Goal: Task Accomplishment & Management: Complete application form

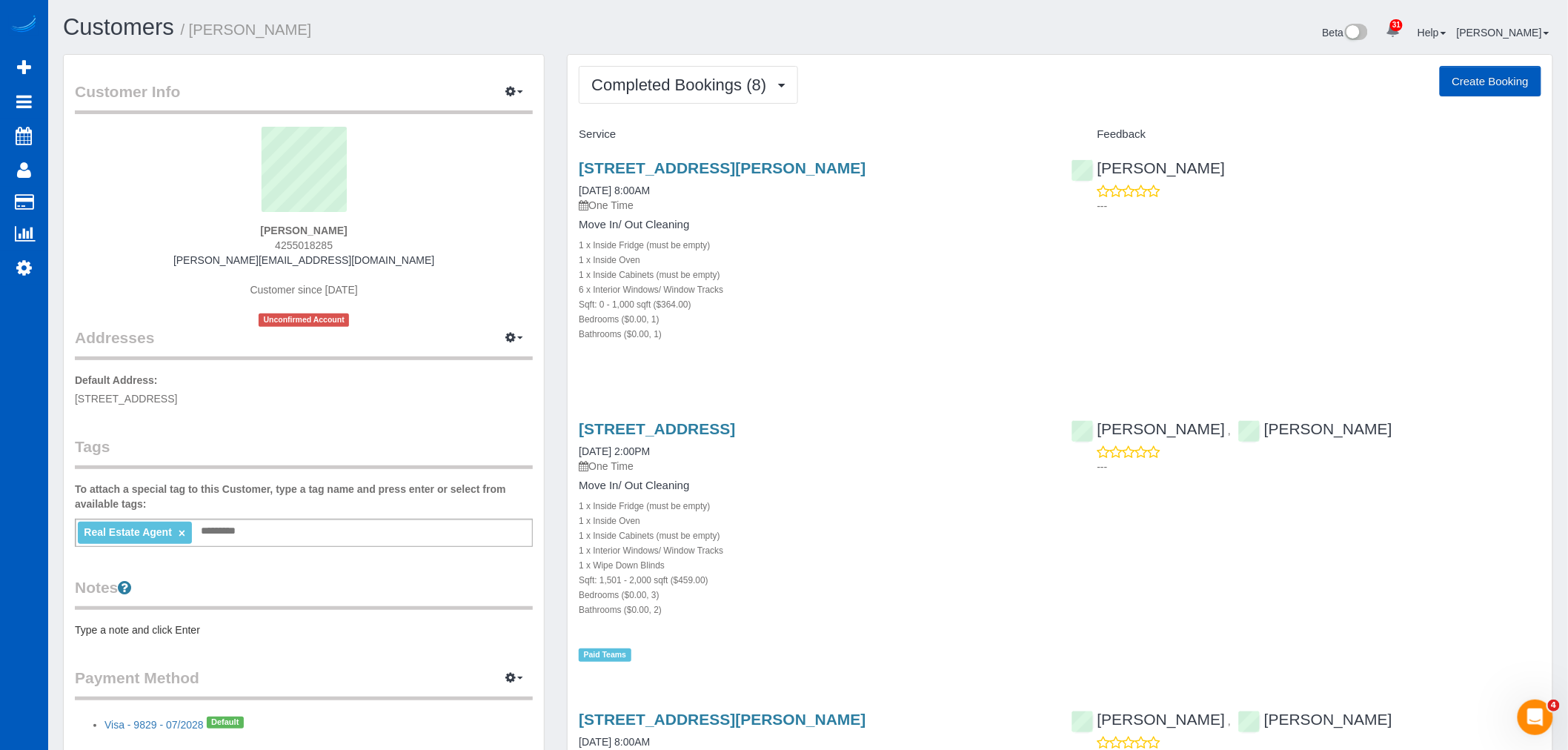
click at [1485, 87] on button "Create Booking" at bounding box center [1491, 81] width 101 height 31
select select "WA"
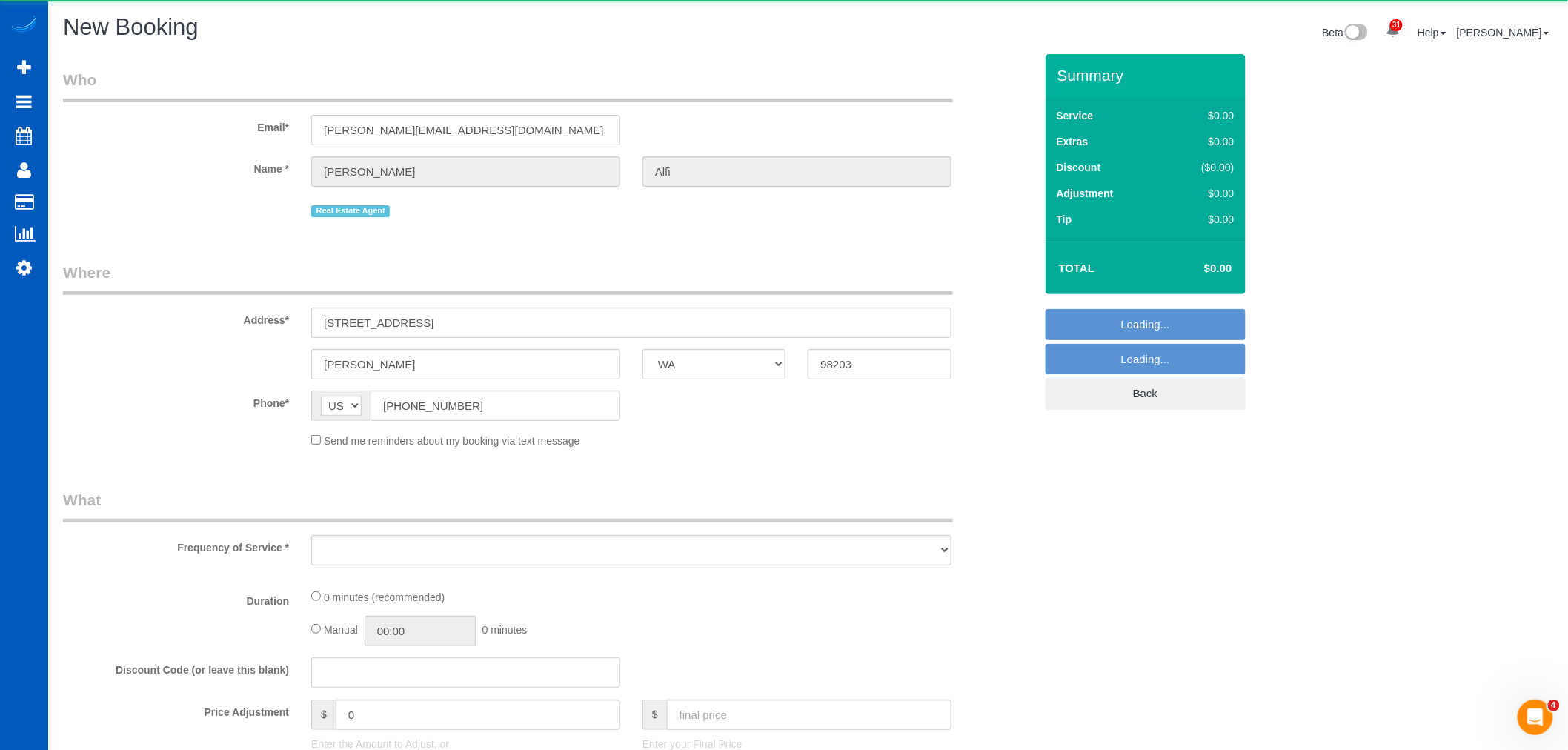
select select "string:fspay-0d4e6369-ed50-46da-be35-e83174eeb4f3"
select select "199"
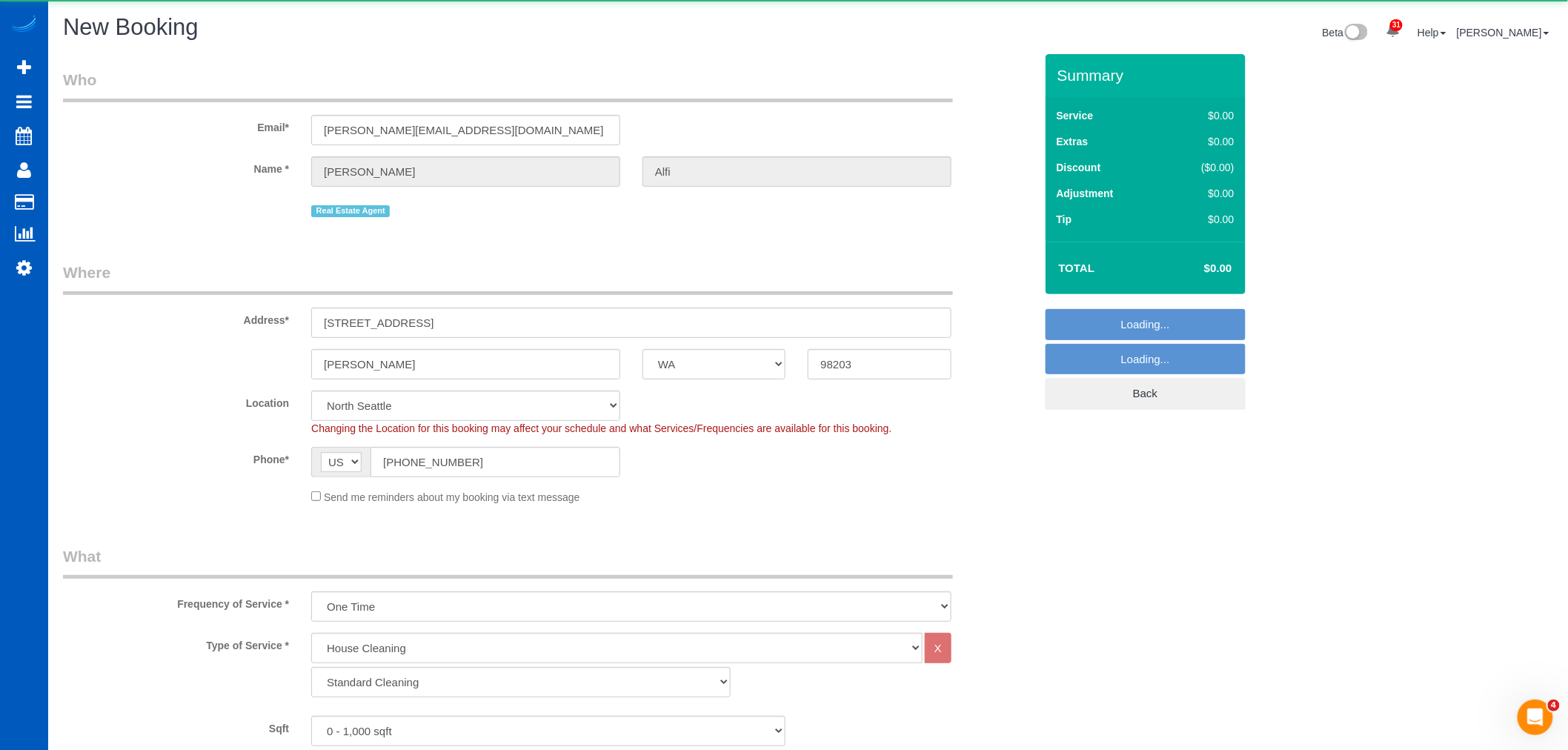
select select "object:72179"
select select "7"
select select "object:72273"
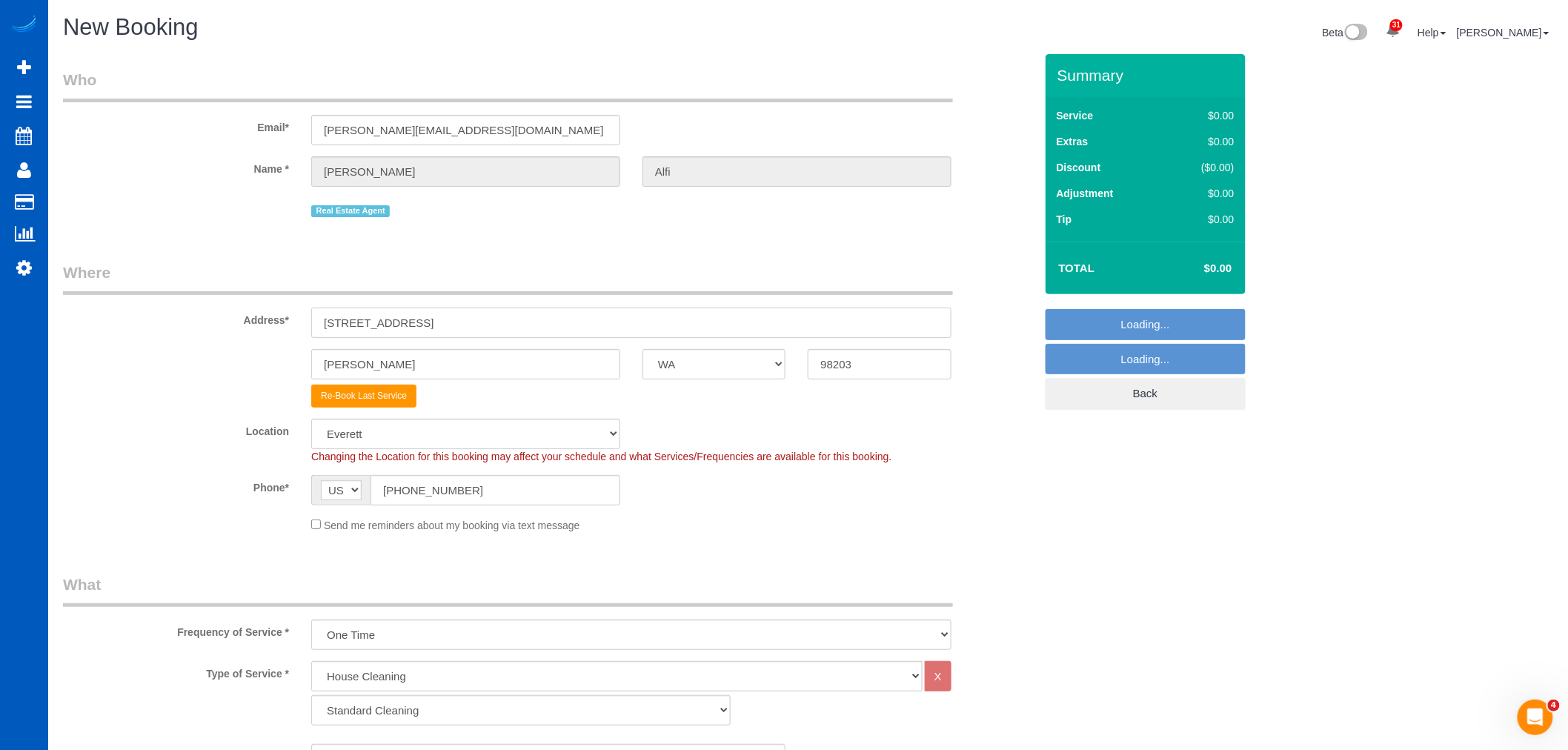
drag, startPoint x: 466, startPoint y: 329, endPoint x: 58, endPoint y: 314, distance: 408.3
click at [58, 314] on div "Address* [STREET_ADDRESS]" at bounding box center [549, 299] width 994 height 76
paste input "[STREET_ADDRESS]"
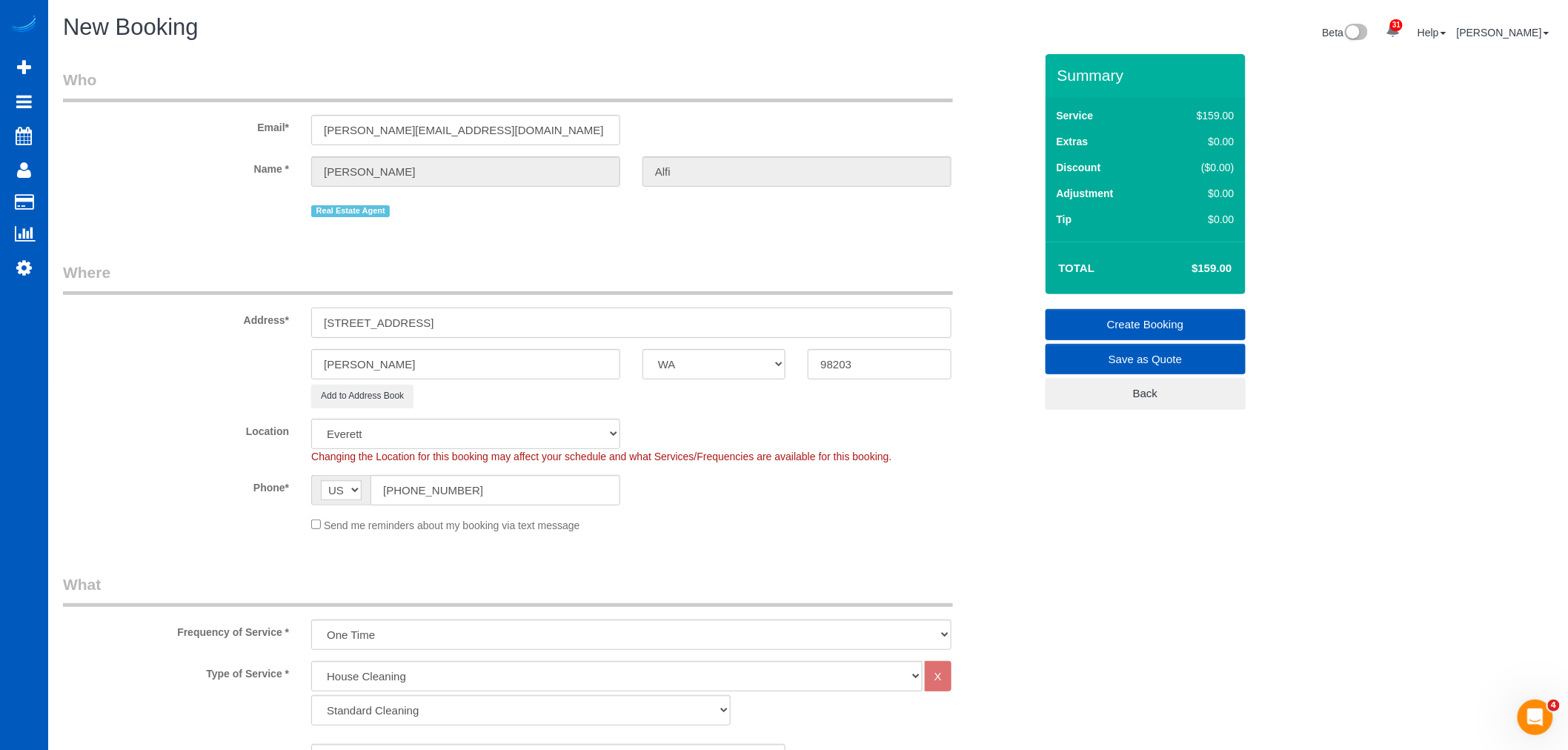
drag, startPoint x: 535, startPoint y: 326, endPoint x: 481, endPoint y: 325, distance: 54.0
click at [481, 325] on input "[STREET_ADDRESS]" at bounding box center [631, 322] width 641 height 30
type input "[STREET_ADDRESS]"
drag, startPoint x: 847, startPoint y: 365, endPoint x: 762, endPoint y: 360, distance: 85.1
click at [762, 360] on div "[PERSON_NAME] AK AL AR AZ CA CO CT DC DE [GEOGRAPHIC_DATA] [GEOGRAPHIC_DATA] HI…" at bounding box center [549, 364] width 994 height 30
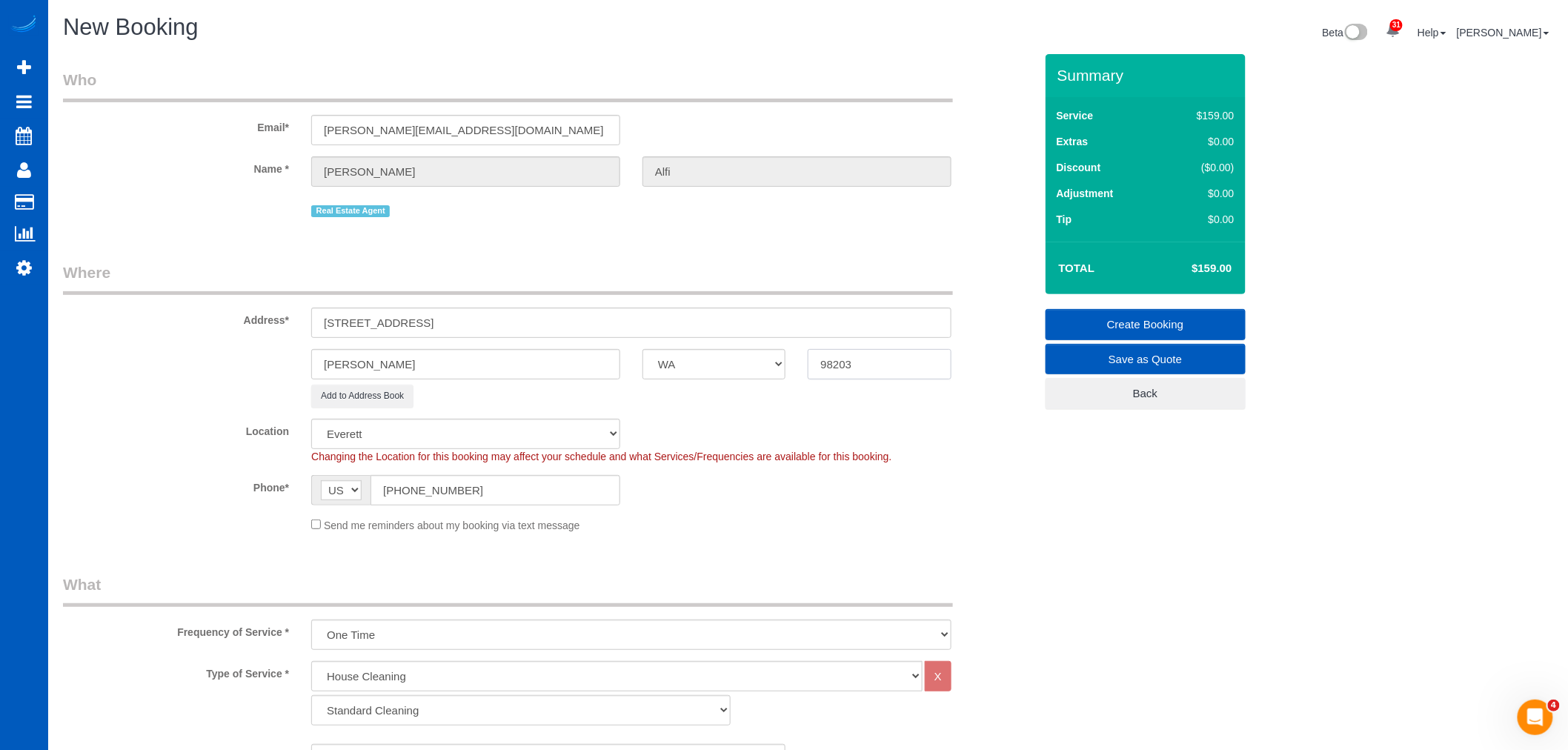
click at [919, 371] on input "98203" at bounding box center [879, 364] width 143 height 30
drag, startPoint x: 919, startPoint y: 371, endPoint x: 699, endPoint y: 364, distance: 220.1
click at [699, 364] on div "[PERSON_NAME] AK AL AR AZ CA CO CT DC DE [GEOGRAPHIC_DATA] [GEOGRAPHIC_DATA] HI…" at bounding box center [549, 364] width 994 height 30
paste input "030"
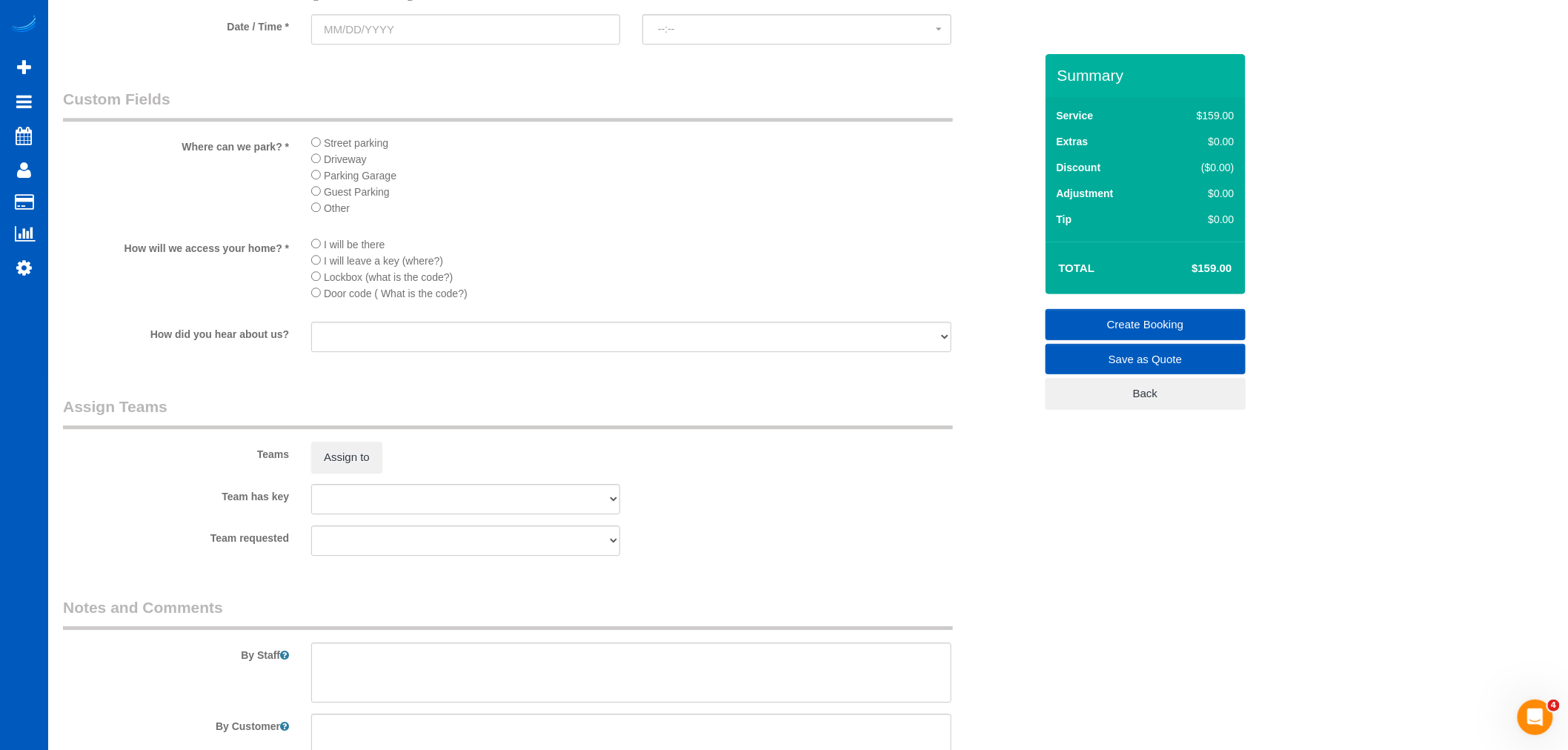
scroll to position [1772, 0]
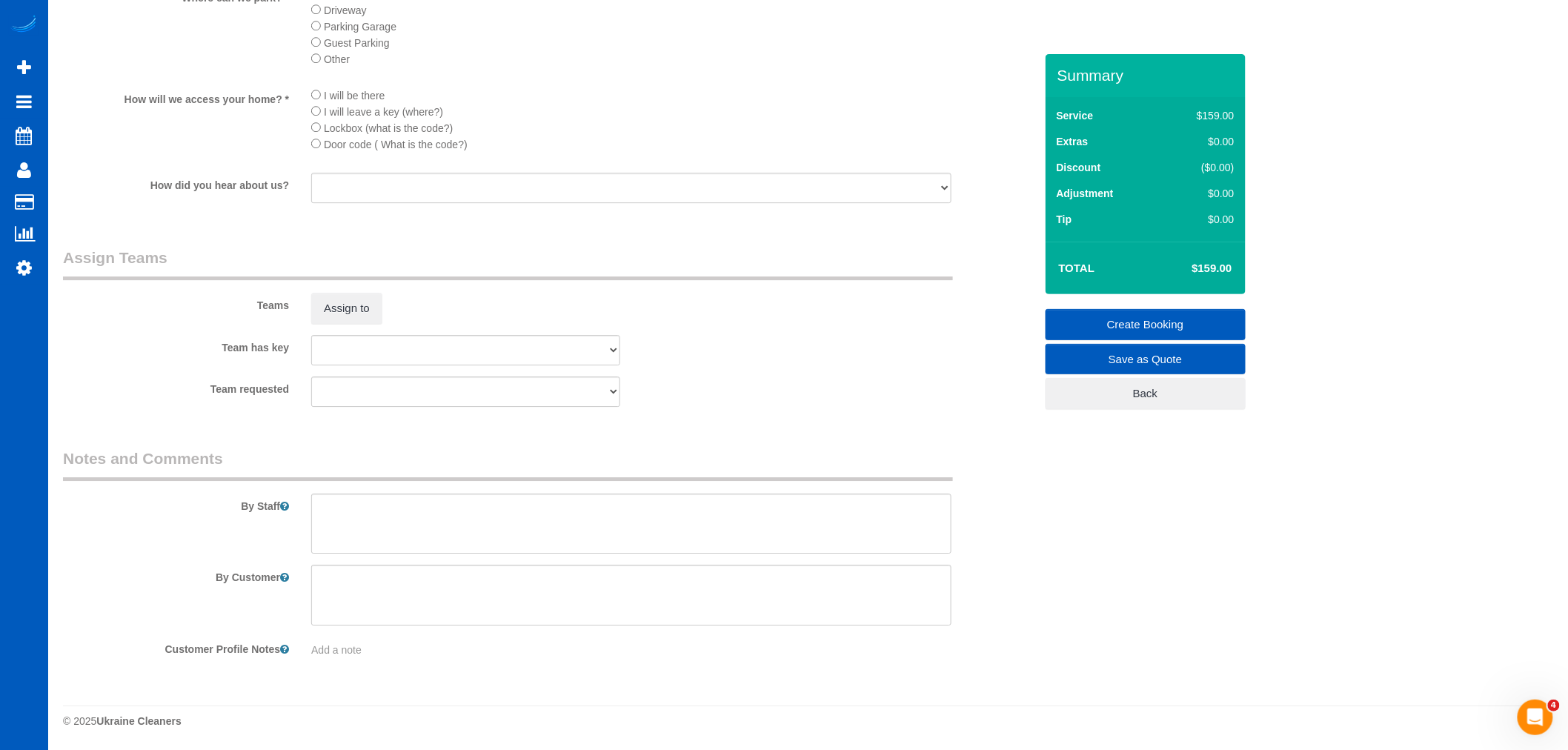
type input "98030"
click at [394, 544] on textarea at bounding box center [631, 523] width 641 height 61
type textarea "2"
select select "8"
select select "object:72467"
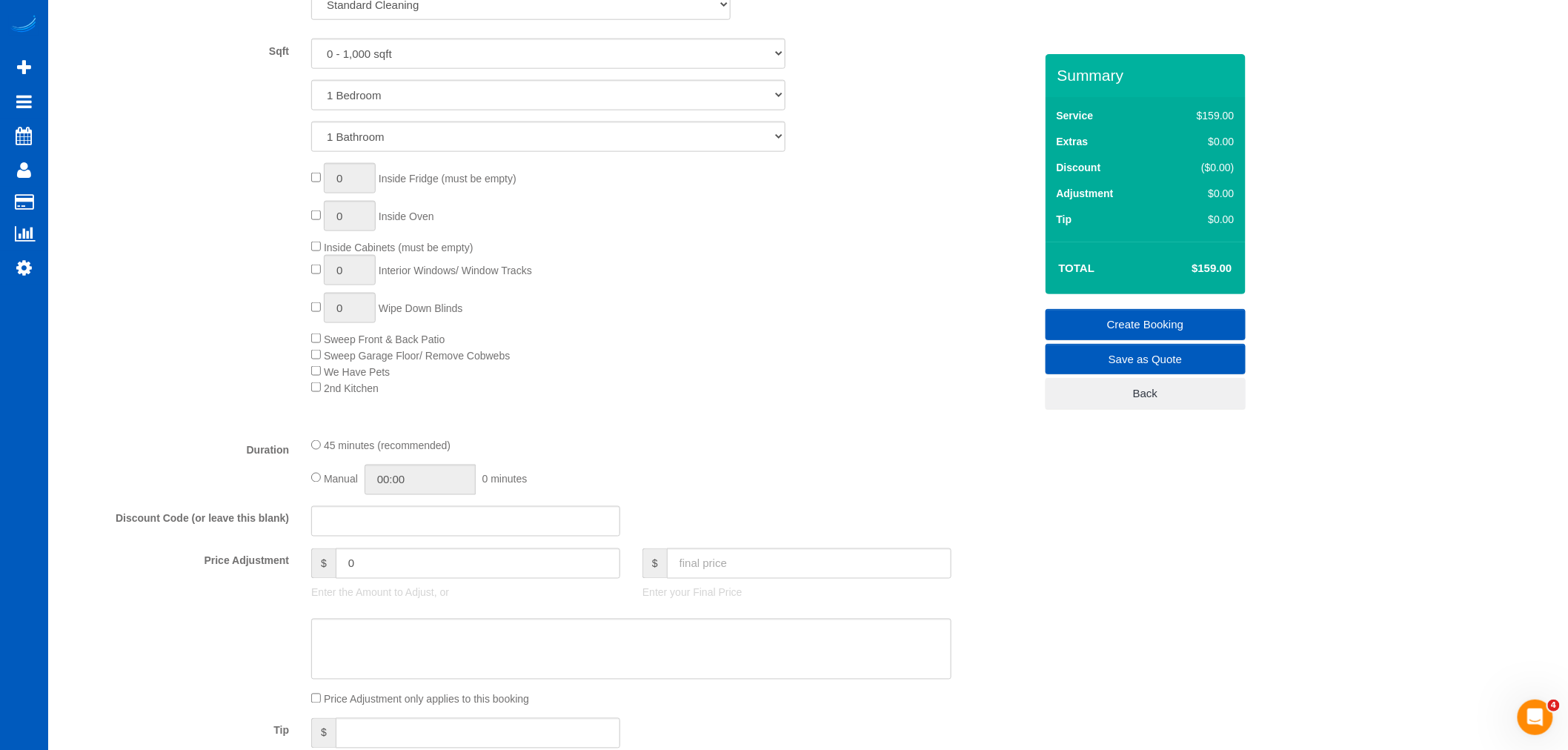
scroll to position [537, 0]
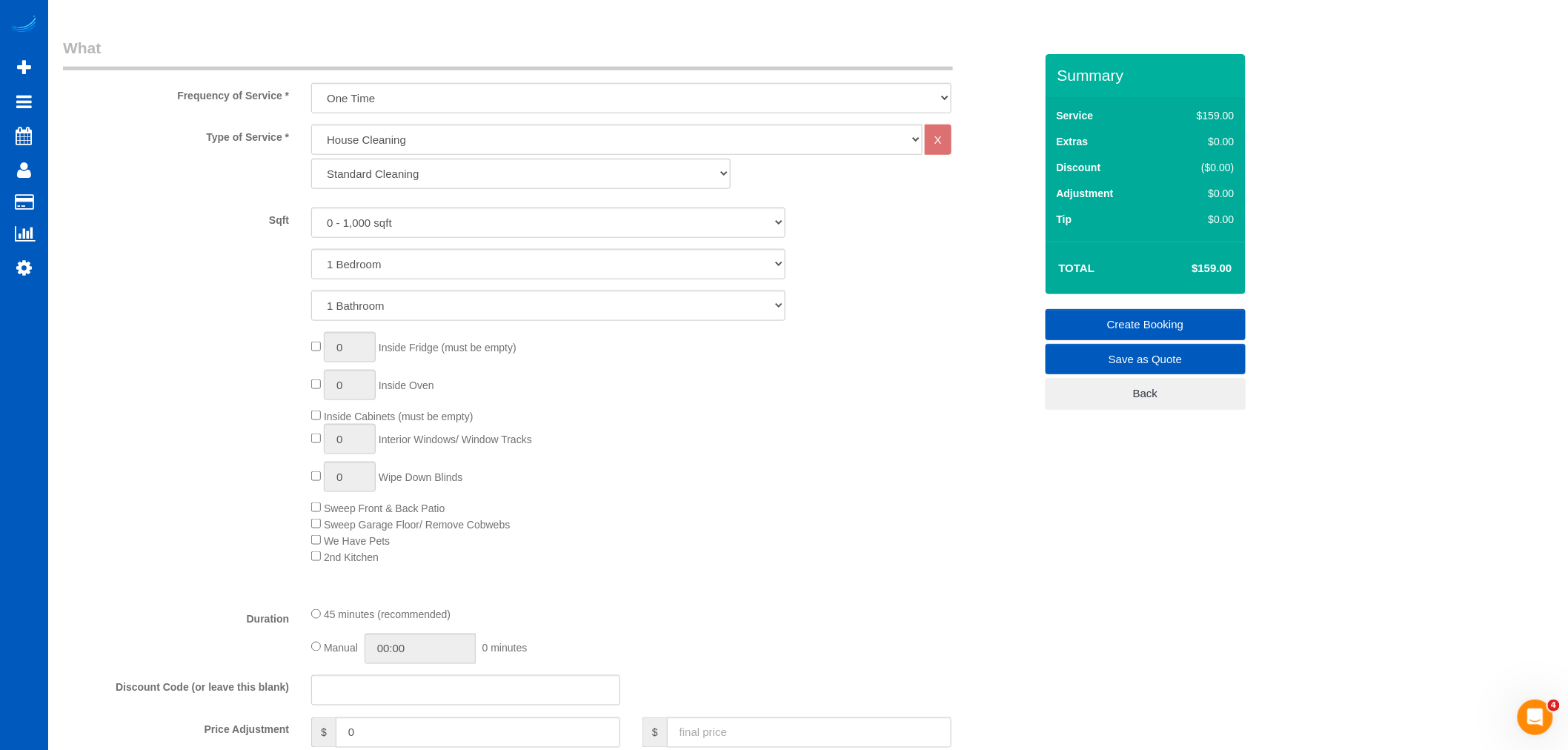
type textarea "2 homes on the property but they are very small - we are cleaning both of them"
click at [402, 186] on select "Standard Cleaning Deep Cleaning Move In/ Out Cleaning" at bounding box center [521, 173] width 420 height 30
select select "368"
click at [311, 161] on select "Standard Cleaning Deep Cleaning Move In/ Out Cleaning" at bounding box center [521, 173] width 420 height 30
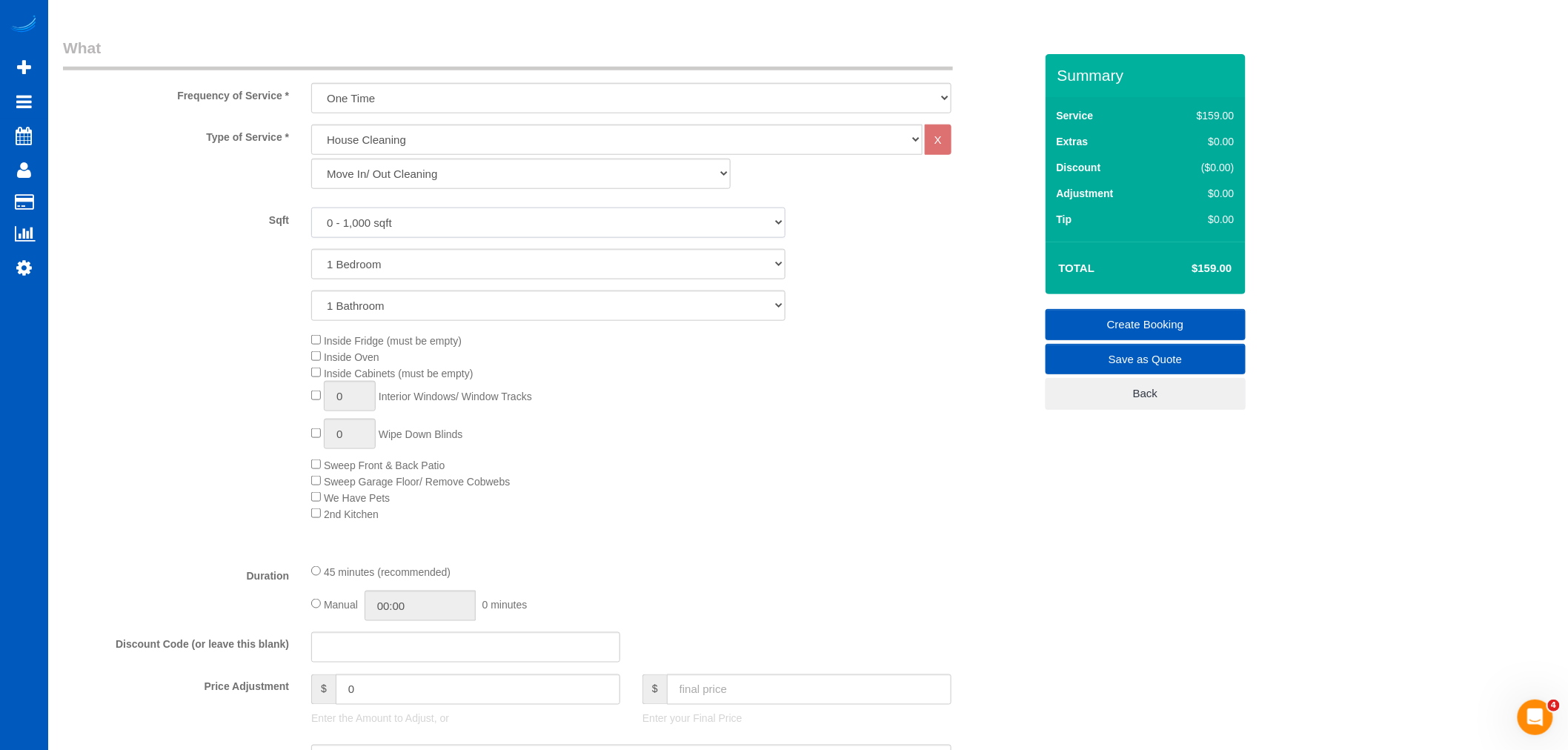
click at [399, 234] on select "0 - 1,000 sqft 1,001 - 1,500 sqft 1,501 - 2,000 sqft 2,001 - 2,500 sqft 2,501 -…" at bounding box center [548, 223] width 474 height 30
select select "1001"
click at [311, 210] on select "0 - 1,000 sqft 1,001 - 1,500 sqft 1,501 - 2,000 sqft 2,001 - 2,500 sqft 2,501 -…" at bounding box center [548, 223] width 474 height 30
drag, startPoint x: 394, startPoint y: 265, endPoint x: 394, endPoint y: 280, distance: 15.0
click at [394, 265] on select "1 Bedroom 2 Bedrooms 3 Bedrooms 4 Bedrooms 5 Bedrooms 6 Bedrooms 7 Bedrooms" at bounding box center [548, 264] width 474 height 30
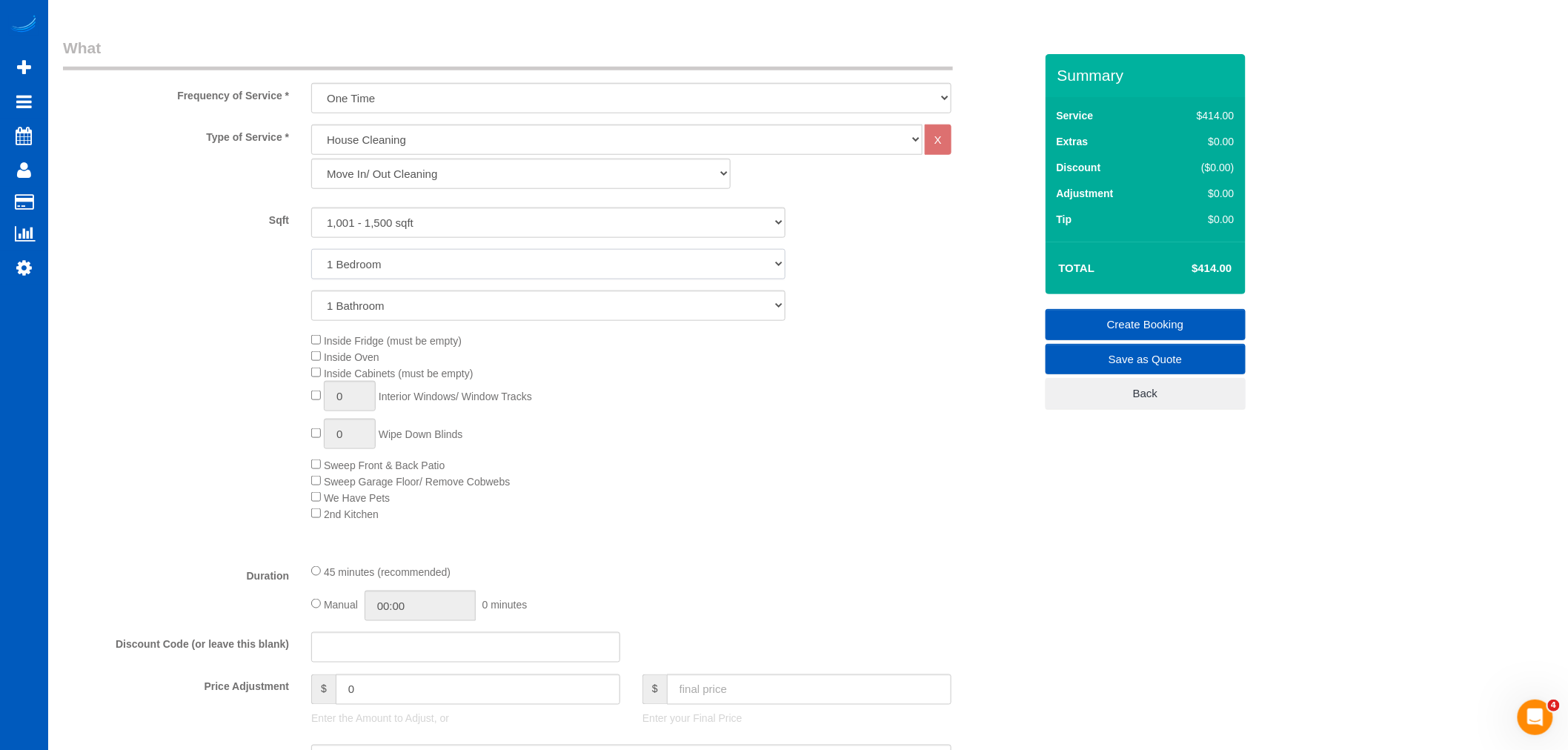
click at [311, 251] on select "1 Bedroom 2 Bedrooms 3 Bedrooms 4 Bedrooms 5 Bedrooms 6 Bedrooms 7 Bedrooms" at bounding box center [548, 264] width 474 height 30
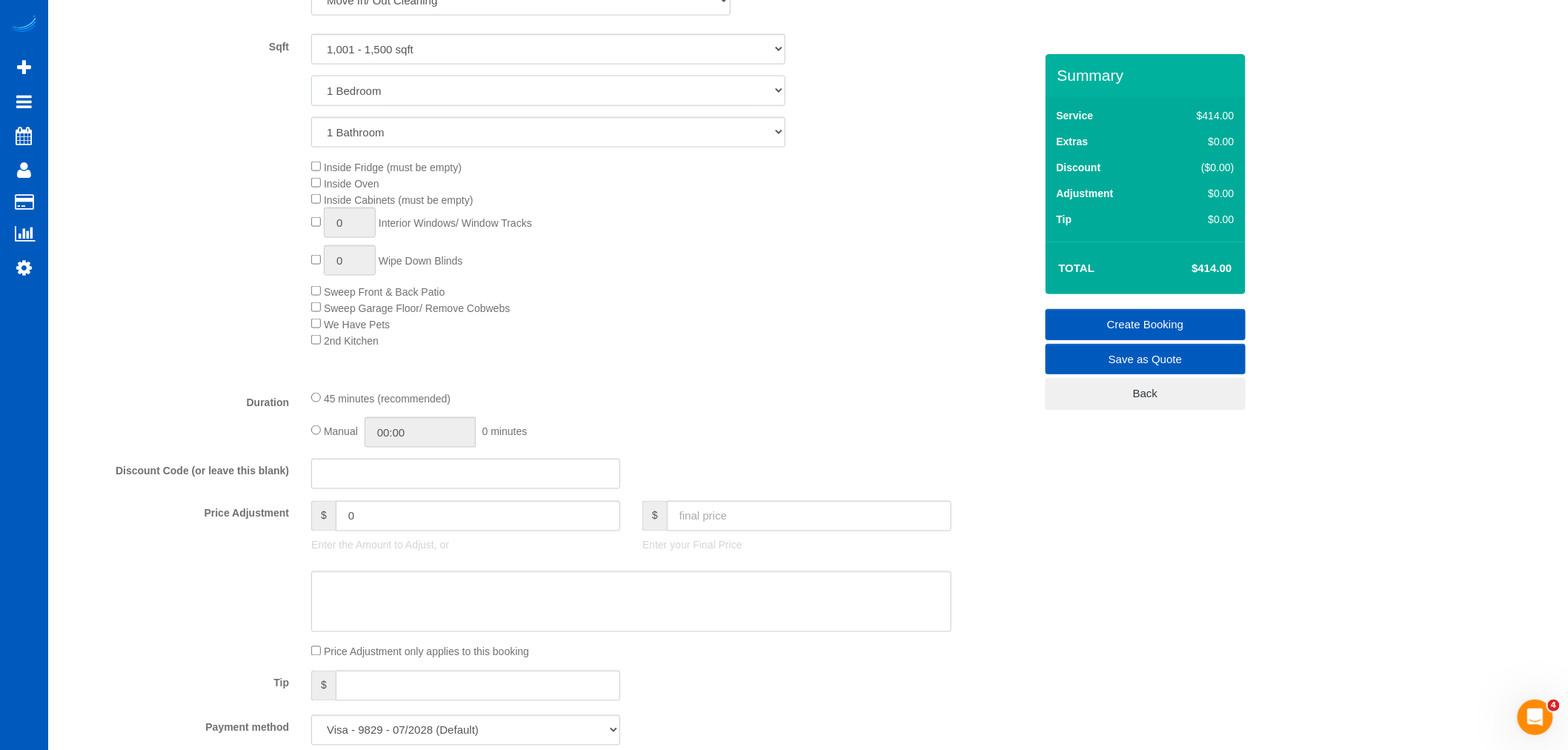
scroll to position [949, 0]
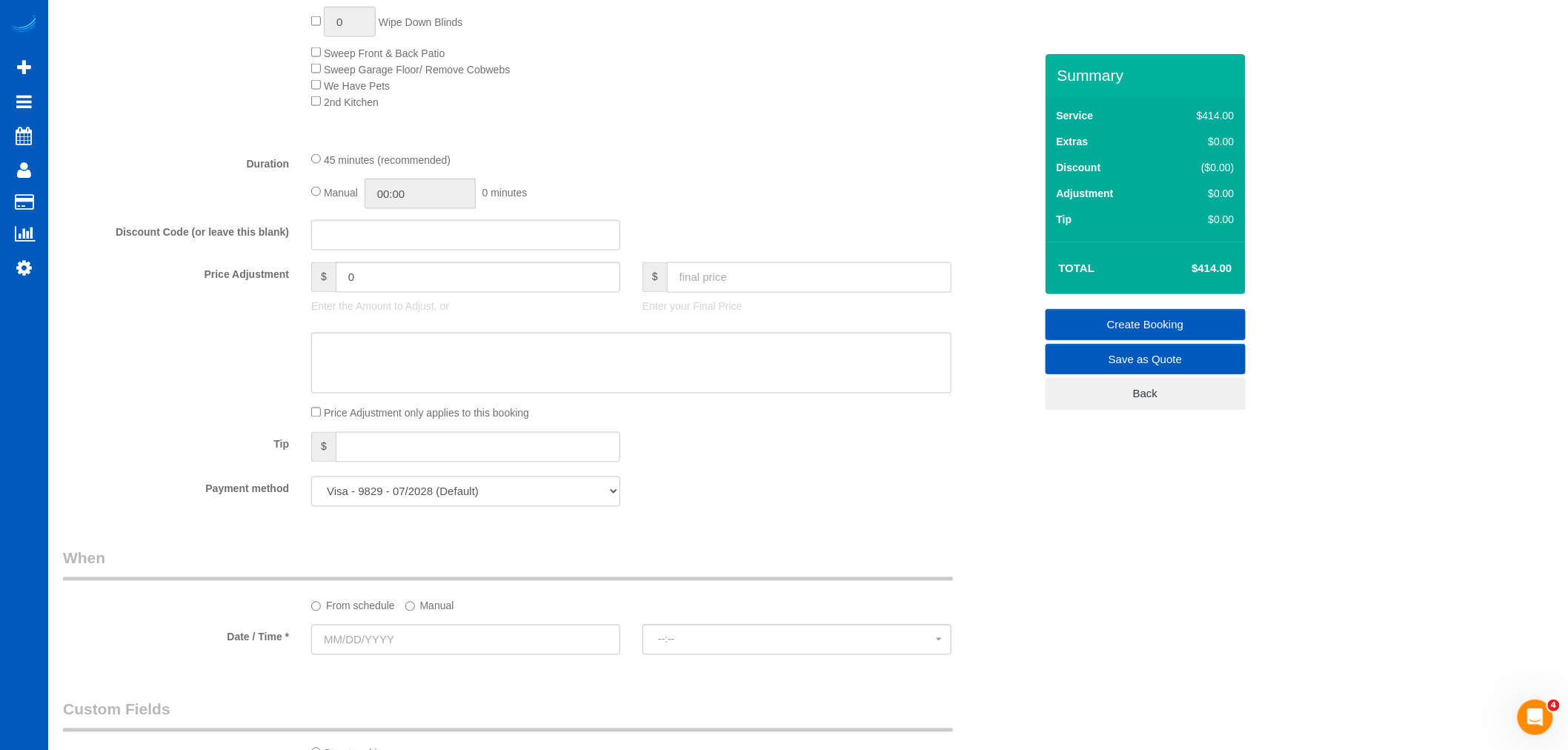
click at [748, 286] on input "text" at bounding box center [809, 277] width 284 height 30
type input "0"
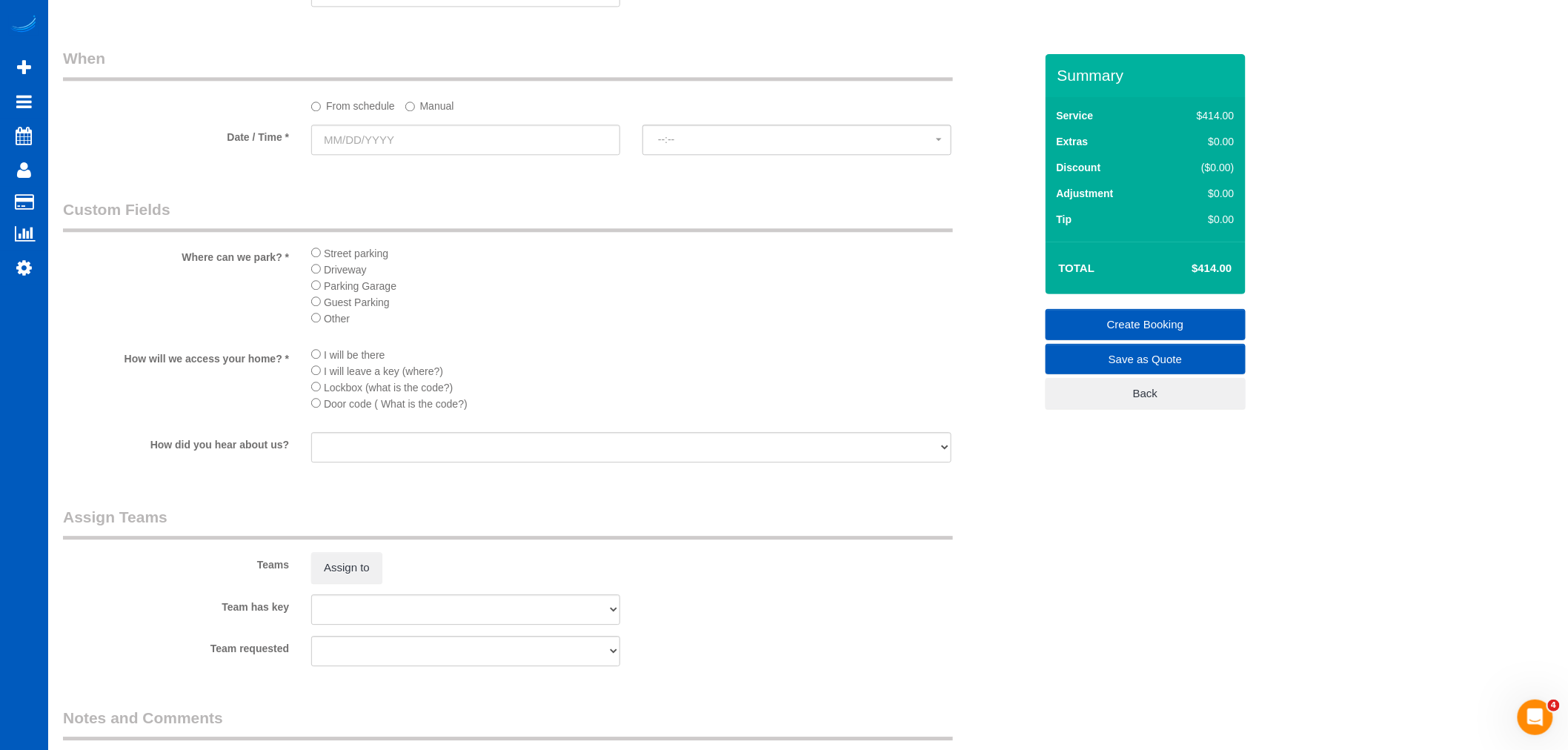
type input "-414"
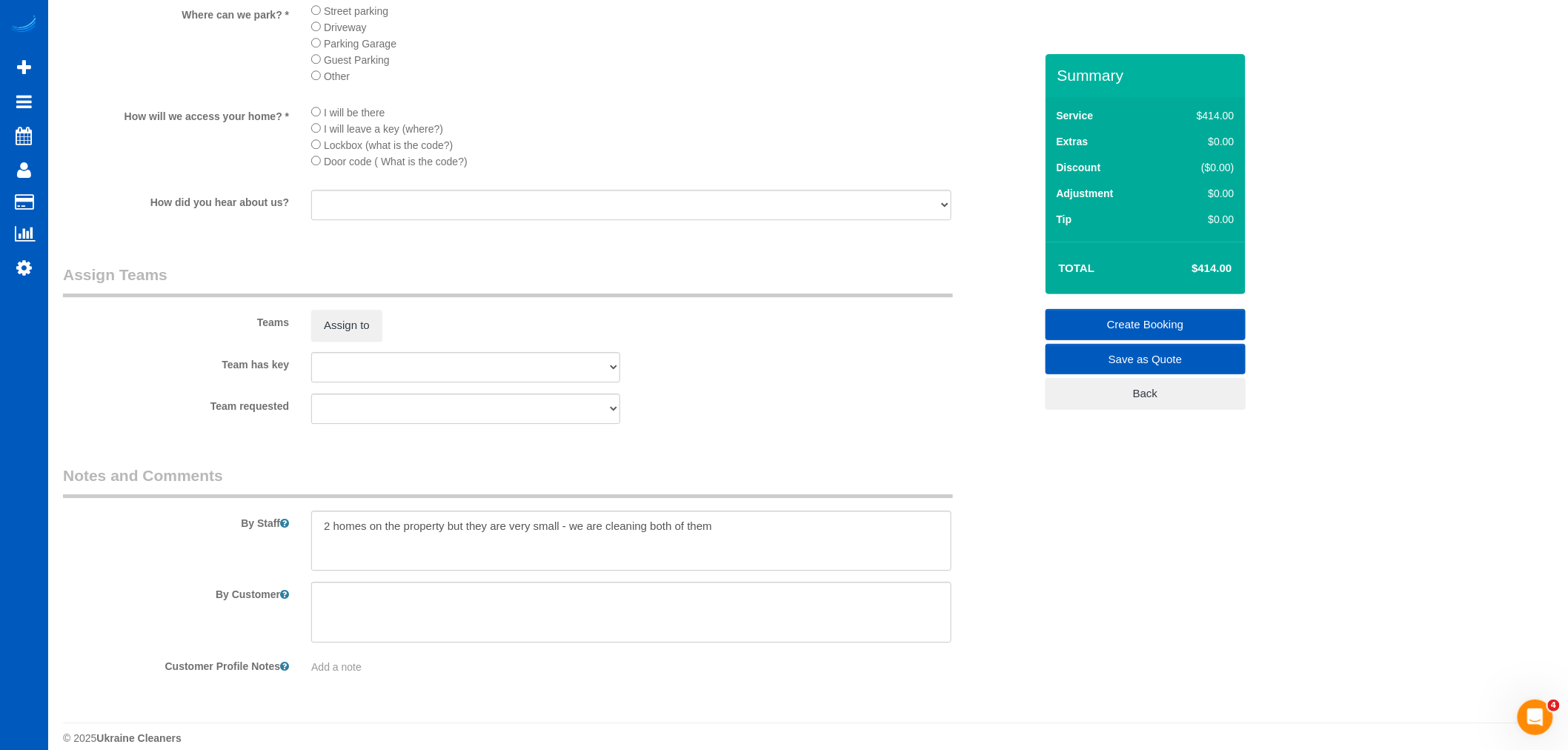
scroll to position [1731, 0]
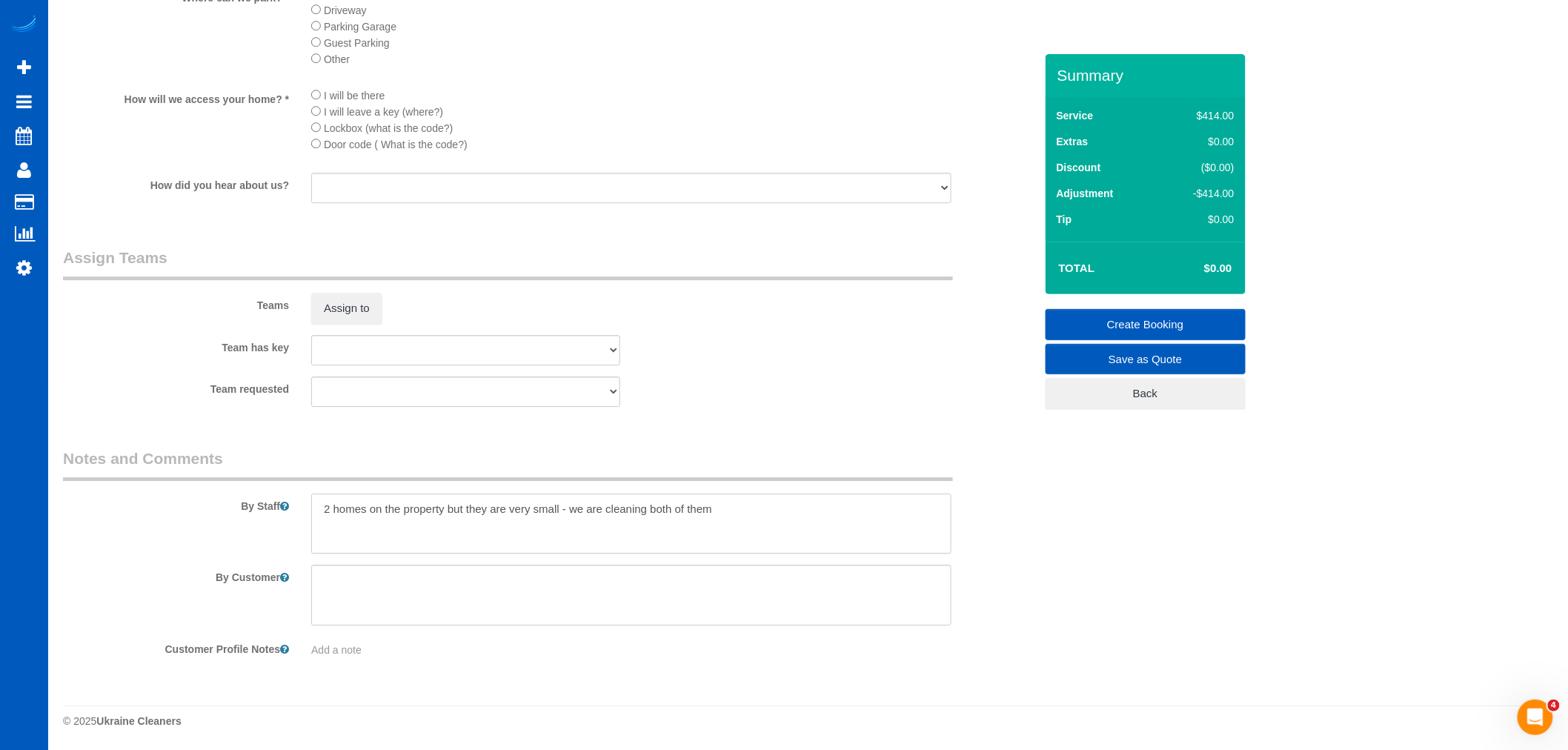
click at [790, 523] on textarea at bounding box center [631, 523] width 641 height 61
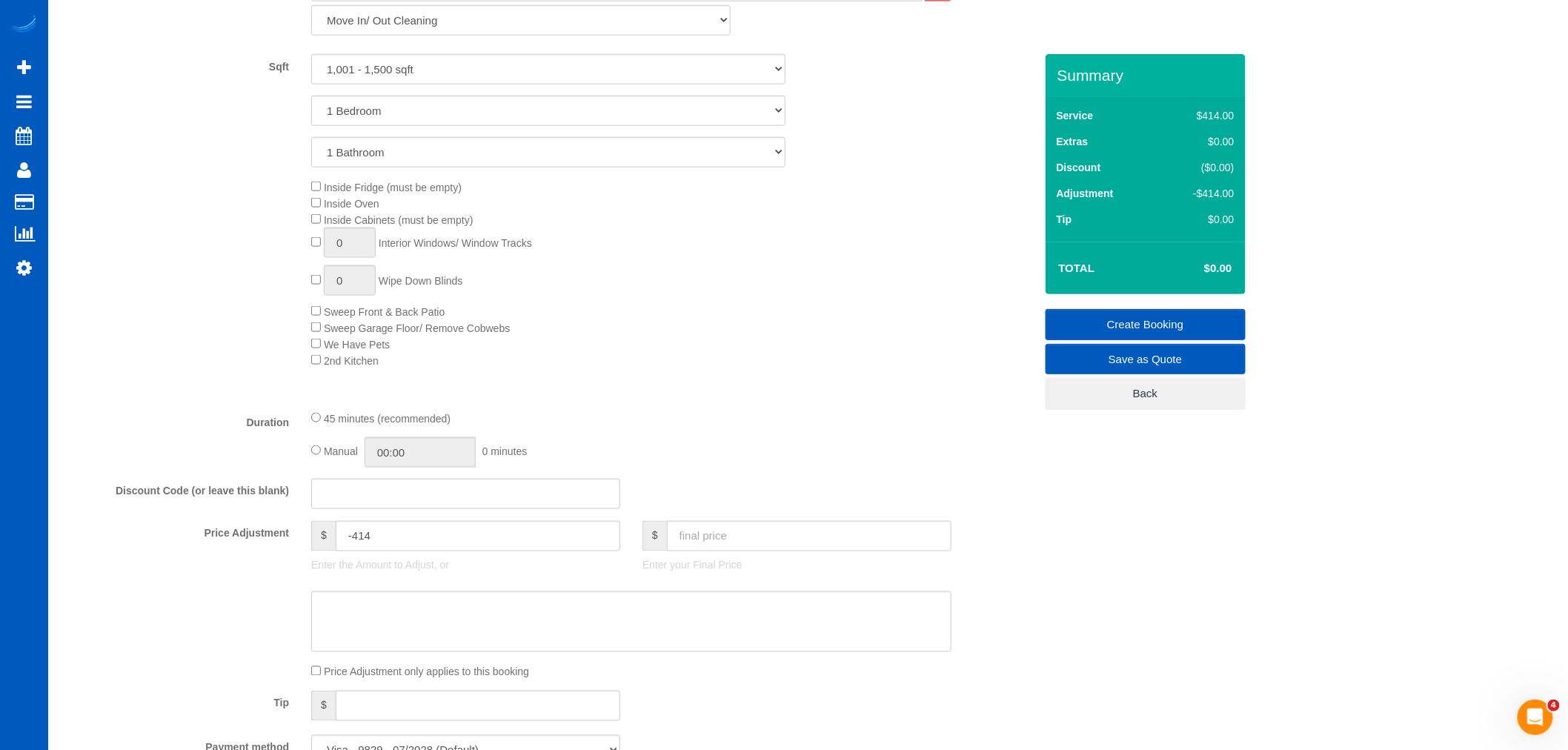
scroll to position [497, 0]
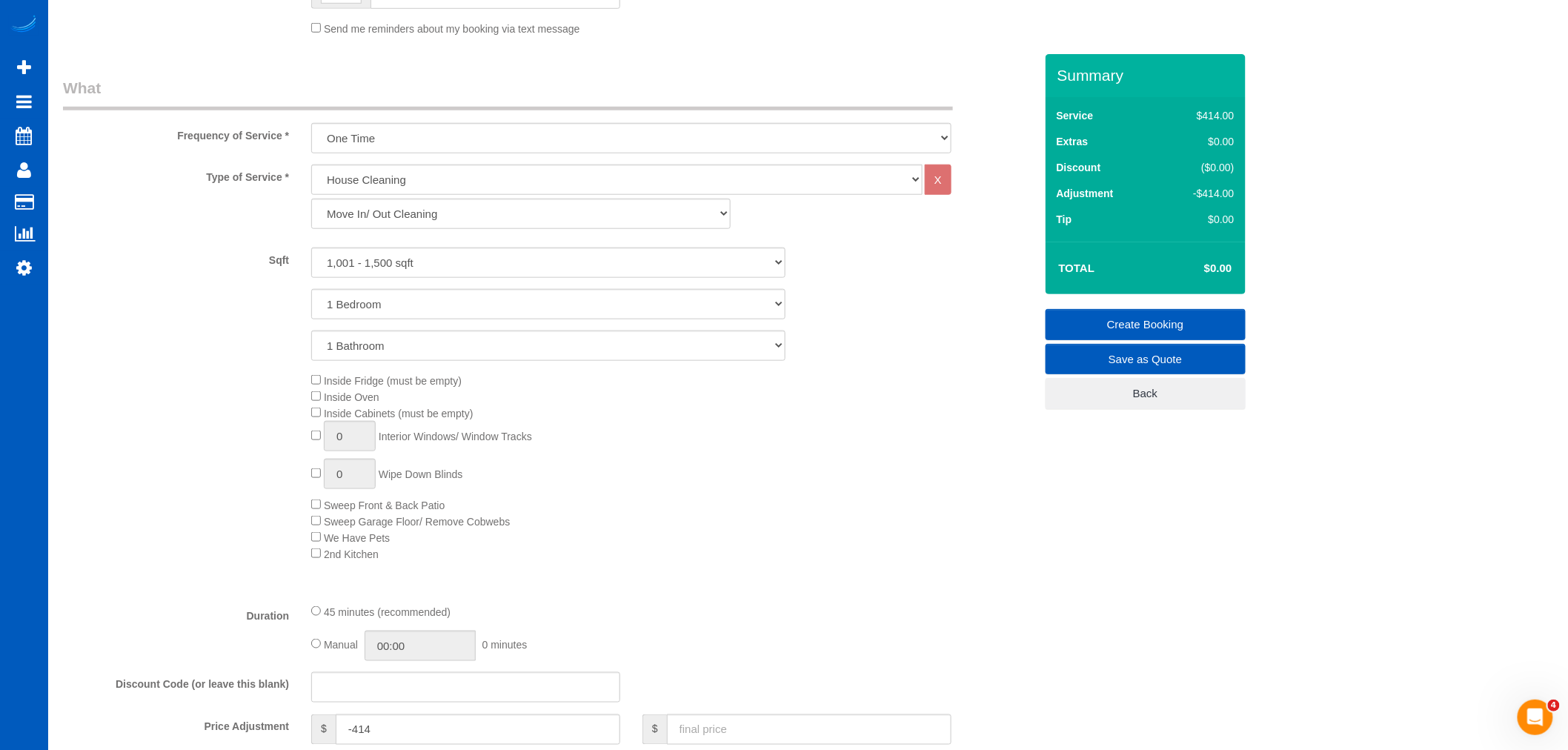
type textarea "2 homes on the property but they are very small - we are cleaning both of them"
type input "1"
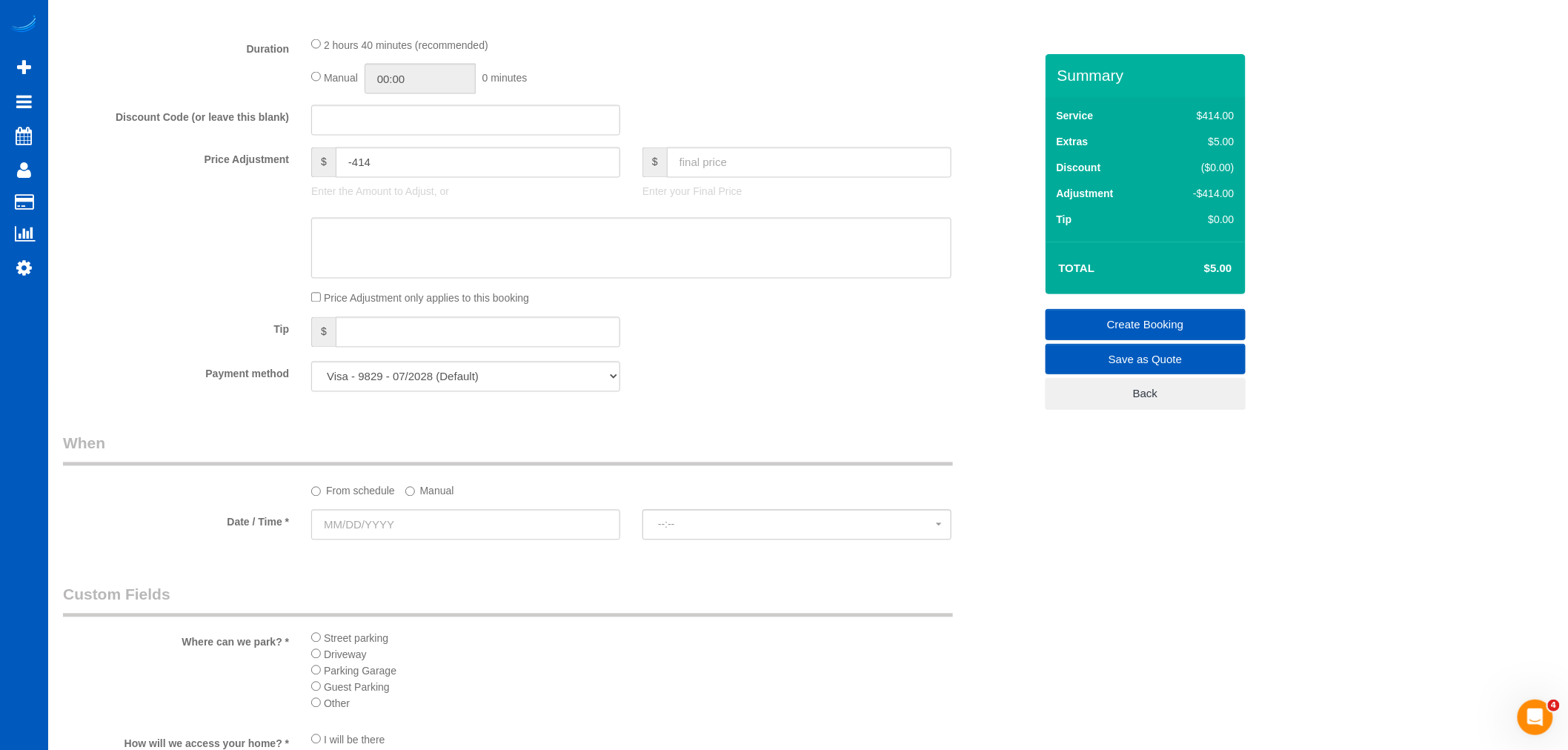
scroll to position [1320, 0]
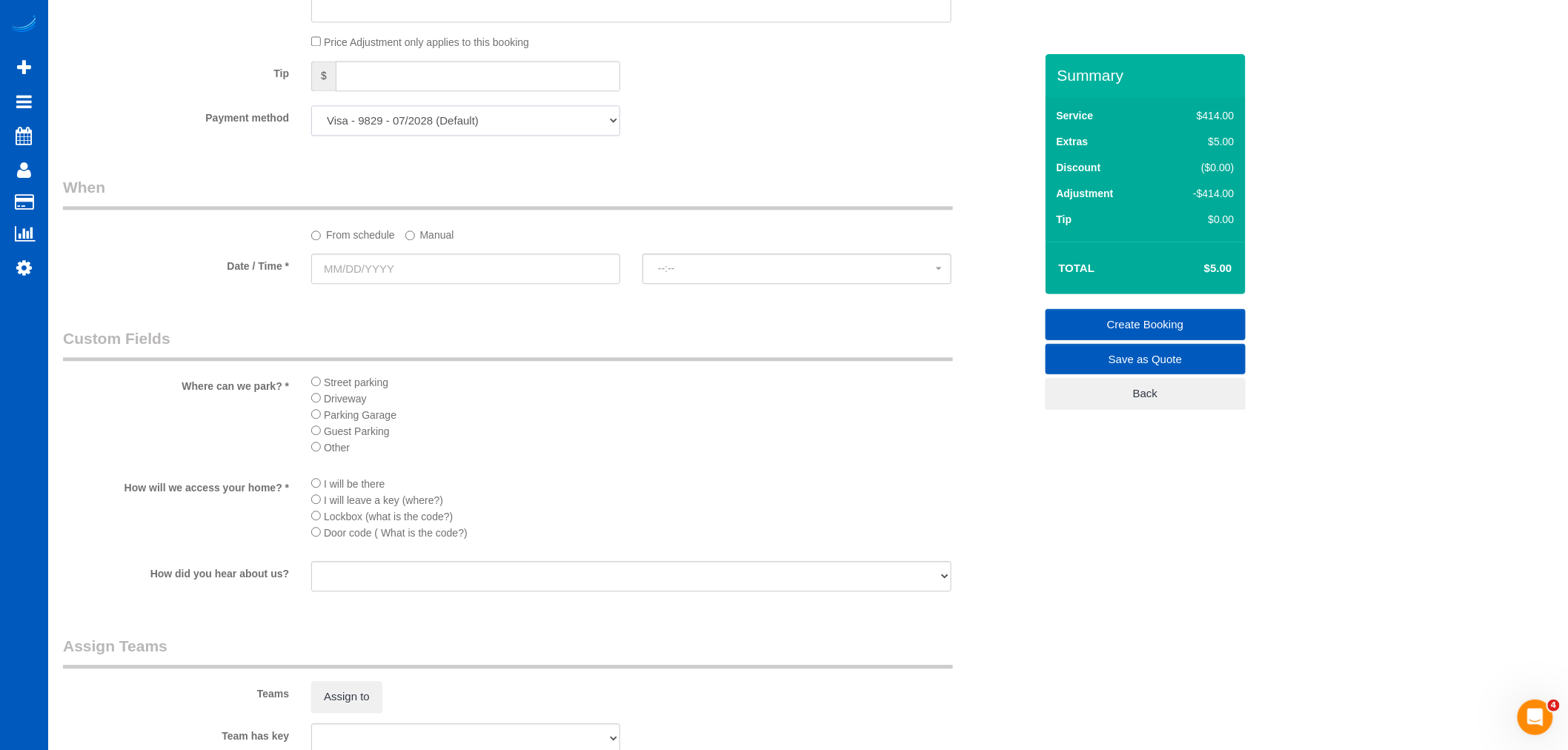
click at [457, 135] on select "Visa - 9829 - 07/2028 (Default) Add Credit Card ─────────────── Cash Check Payp…" at bounding box center [466, 120] width 309 height 30
click at [364, 121] on select "Visa - 9829 - 07/2028 (Default) Add Credit Card ─────────────── Cash Check Payp…" at bounding box center [466, 120] width 309 height 30
click at [390, 135] on select "Visa - 9829 - 07/2028 (Default) Add Credit Card ─────────────── Cash Check Payp…" at bounding box center [466, 120] width 309 height 30
click at [395, 133] on select "Visa - 9829 - 07/2028 (Default) Add Credit Card ─────────────── Cash Check Payp…" at bounding box center [466, 120] width 309 height 30
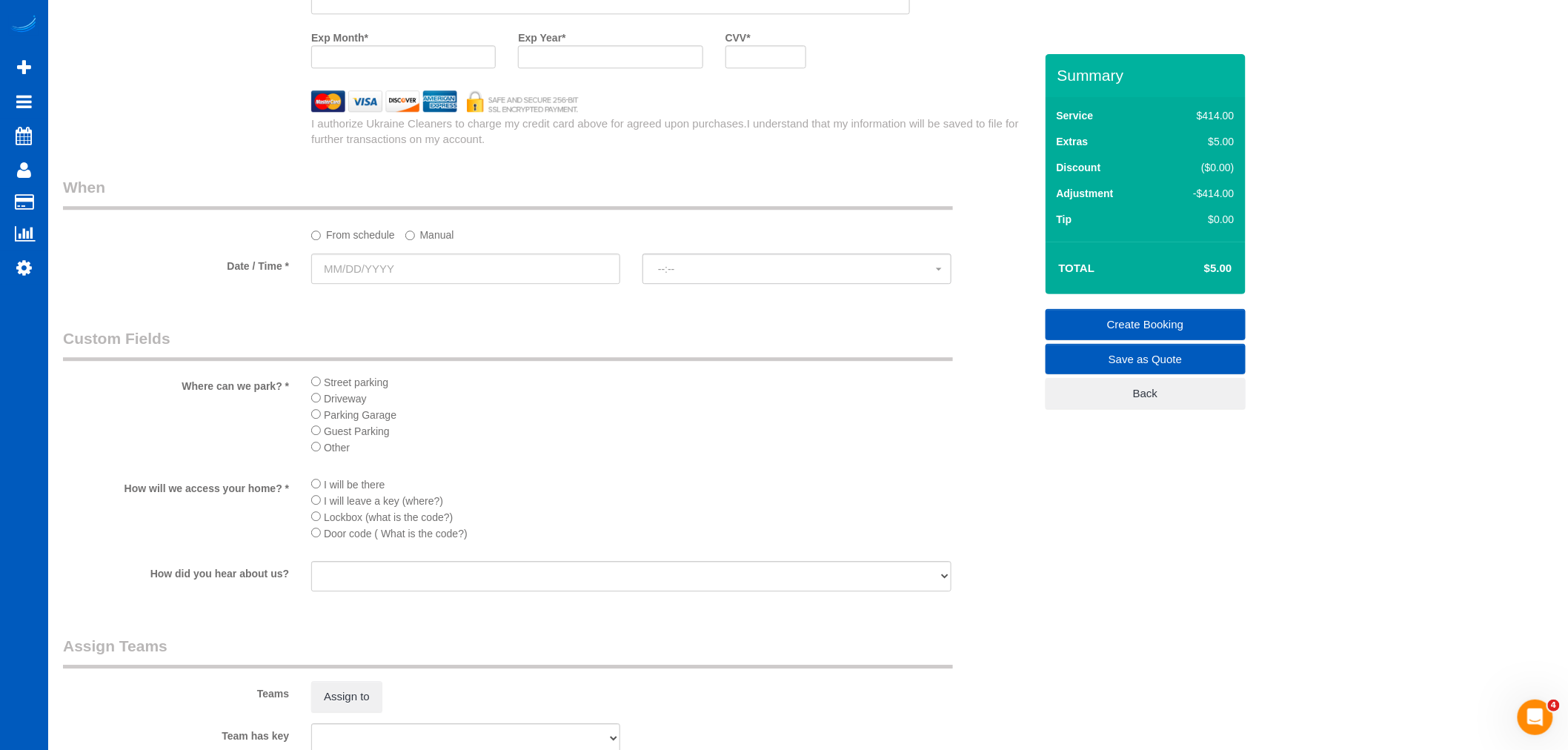
scroll to position [1302, 0]
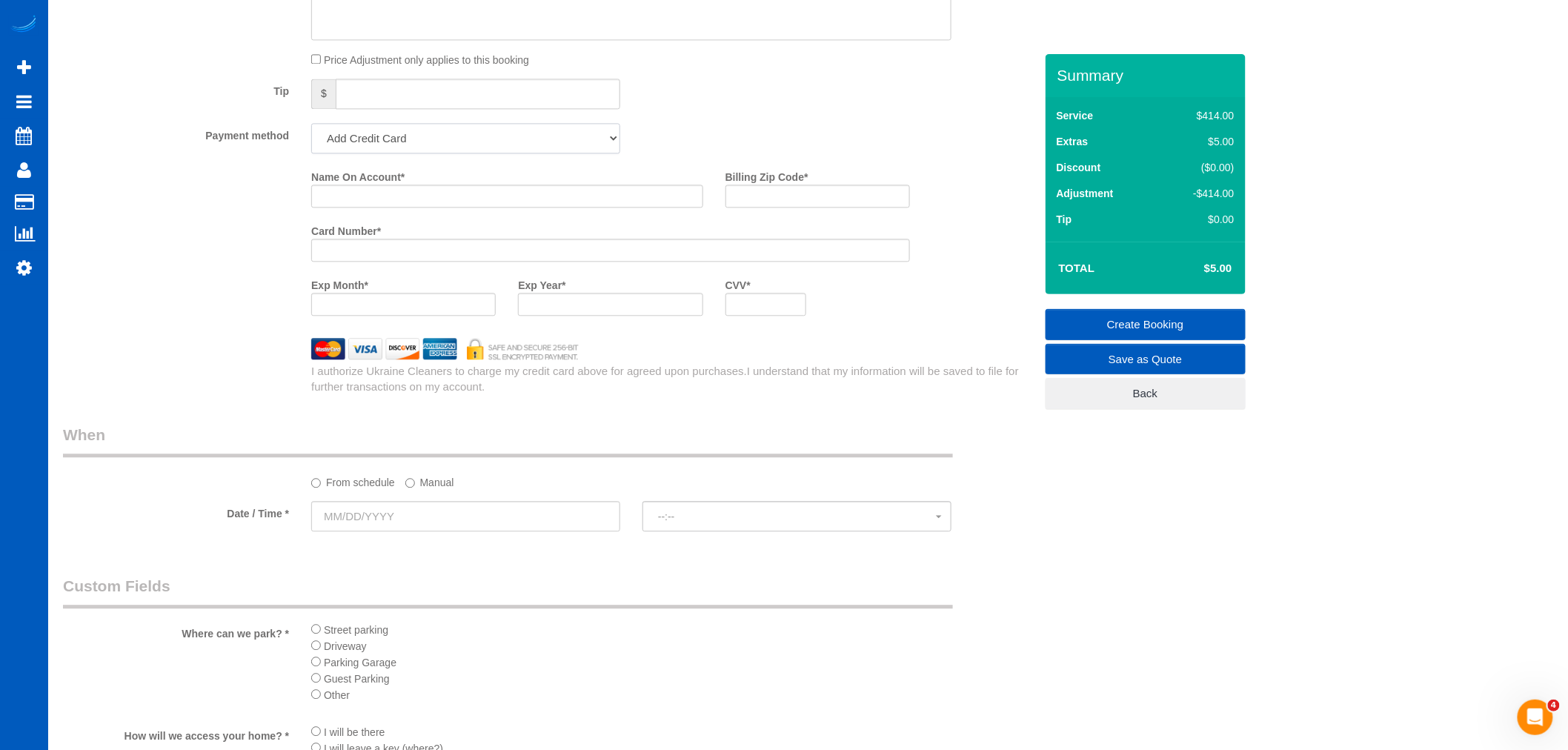
click at [396, 152] on select "Visa - 9829 - 07/2028 (Default) Add Credit Card ─────────────── Cash Check Payp…" at bounding box center [466, 138] width 309 height 30
select select "string:cash"
click at [311, 135] on select "Visa - 9829 - 07/2028 (Default) Add Credit Card ─────────────── Cash Check Payp…" at bounding box center [466, 138] width 309 height 30
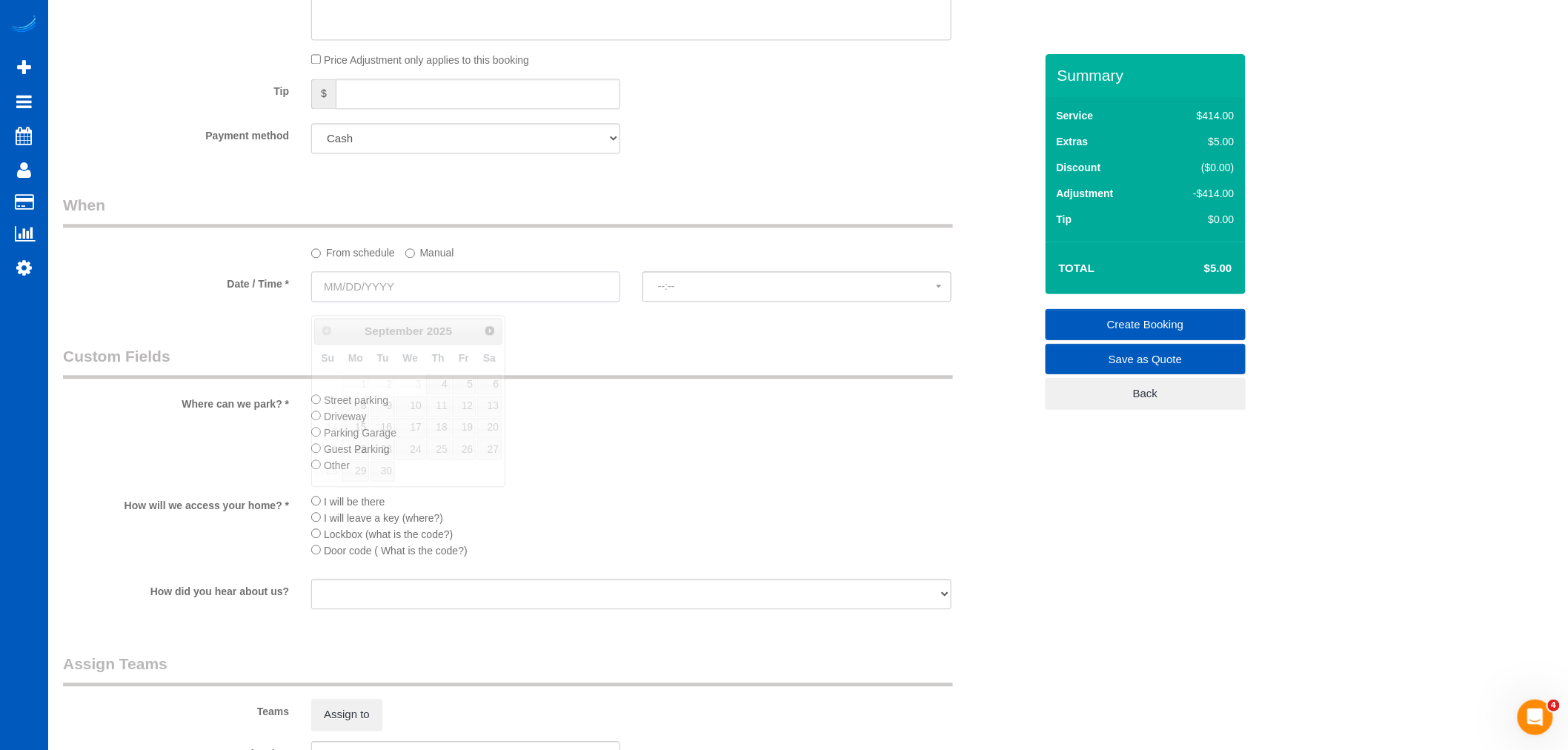
click at [400, 300] on input "text" at bounding box center [466, 287] width 309 height 30
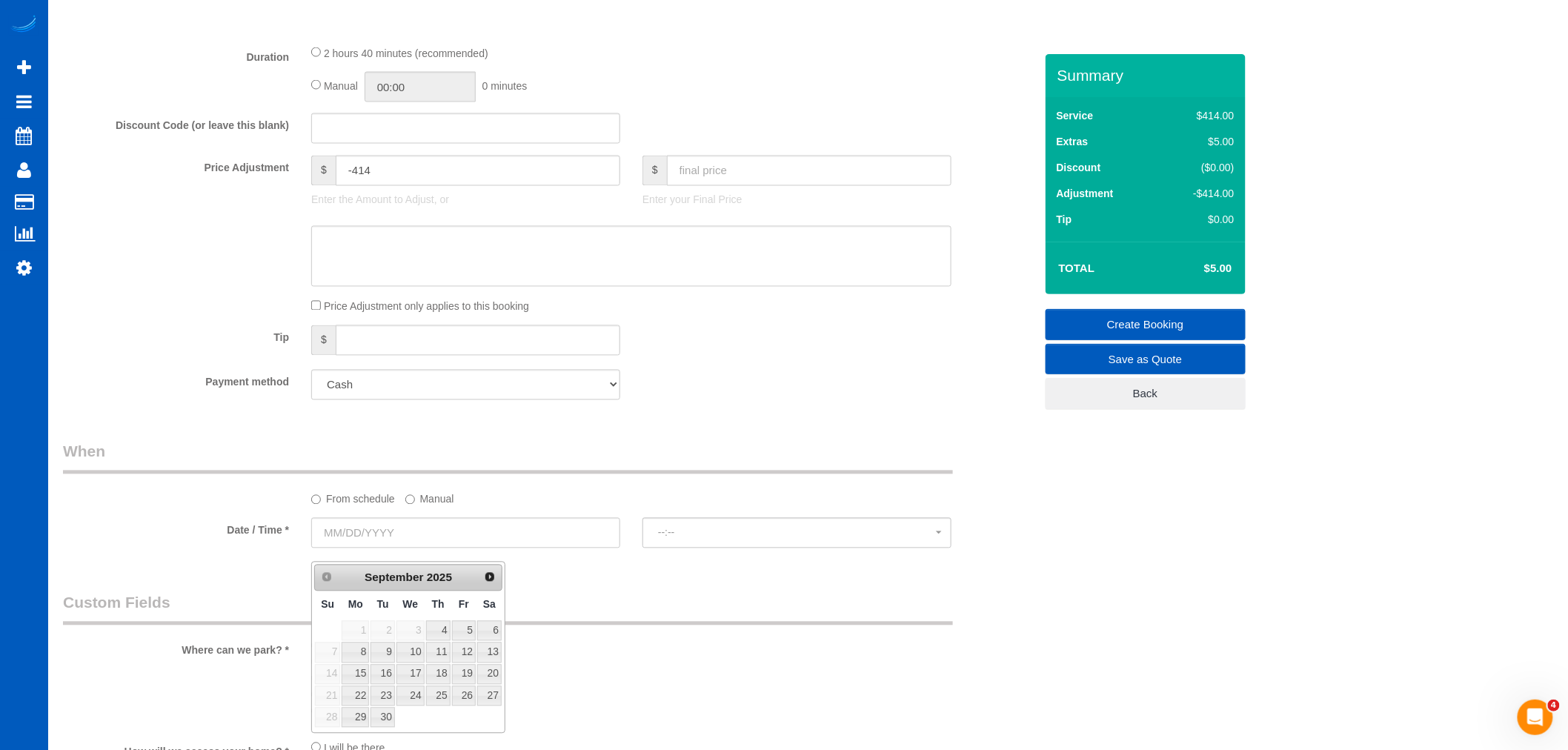
click at [683, 474] on legend "When" at bounding box center [508, 458] width 890 height 33
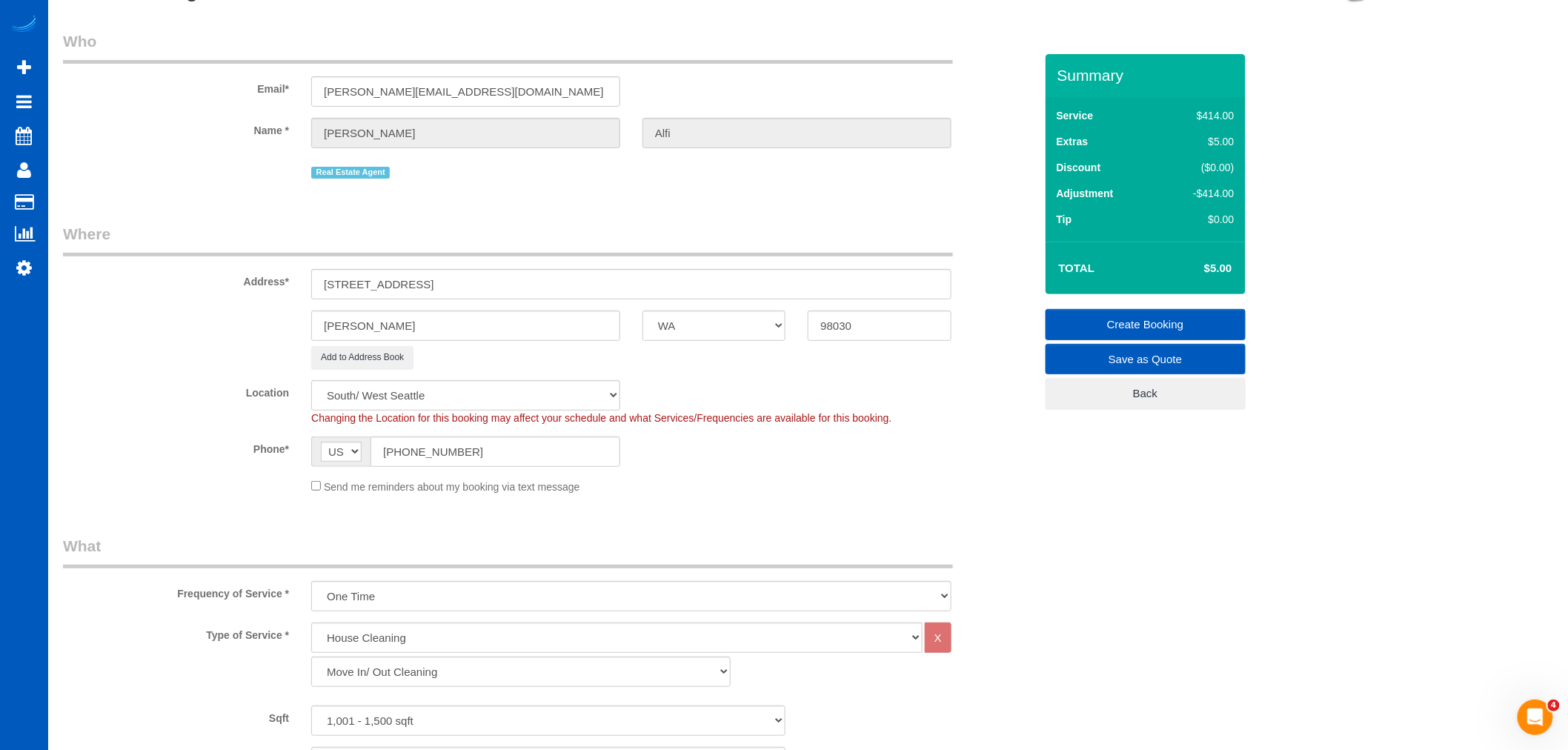
scroll to position [0, 0]
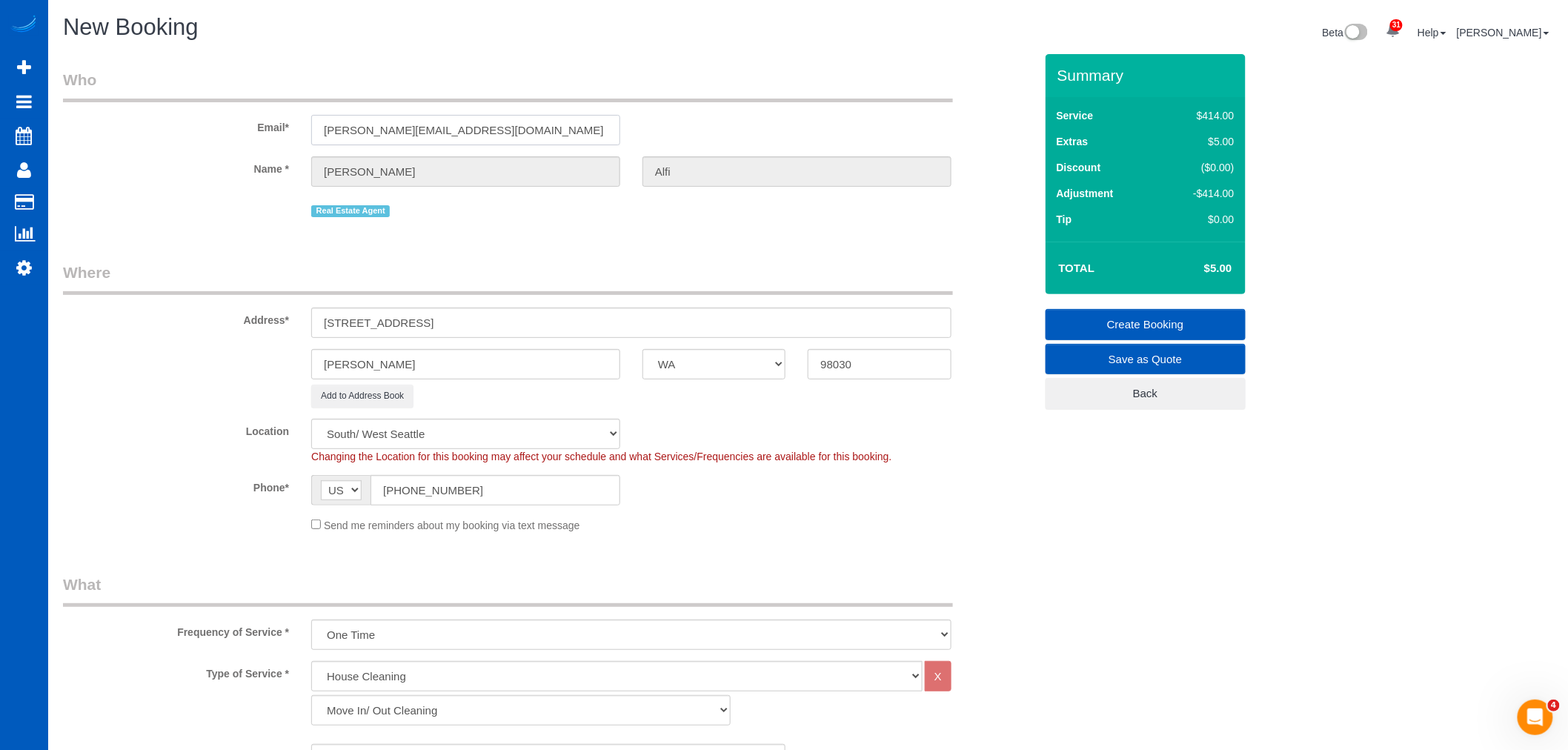
drag, startPoint x: 333, startPoint y: 124, endPoint x: 519, endPoint y: 147, distance: 187.4
click at [519, 147] on sui-booking-customer "Email* [PERSON_NAME][EMAIL_ADDRESS][DOMAIN_NAME] Name * [PERSON_NAME] Real Esta…" at bounding box center [549, 145] width 972 height 152
drag, startPoint x: 322, startPoint y: 127, endPoint x: 485, endPoint y: 145, distance: 164.0
click at [485, 145] on input "[PERSON_NAME][EMAIL_ADDRESS][DOMAIN_NAME]" at bounding box center [466, 130] width 309 height 30
drag, startPoint x: 455, startPoint y: 323, endPoint x: 434, endPoint y: 322, distance: 21.0
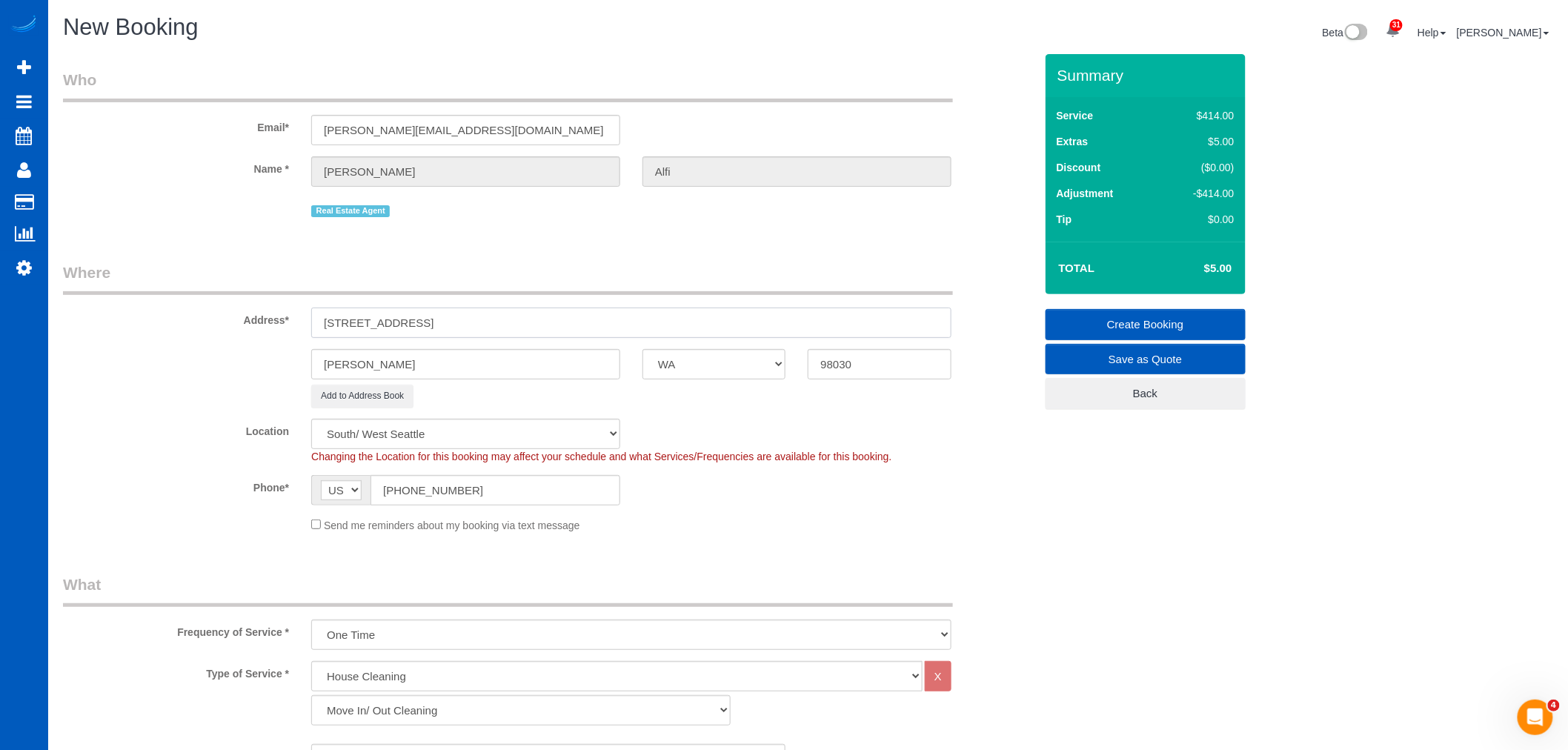
click at [434, 322] on input "[STREET_ADDRESS]" at bounding box center [631, 322] width 641 height 30
drag, startPoint x: 394, startPoint y: 360, endPoint x: 84, endPoint y: 356, distance: 310.0
click at [79, 353] on div "[PERSON_NAME] AK AL AR AZ CA CO CT DC DE [GEOGRAPHIC_DATA] [GEOGRAPHIC_DATA] HI…" at bounding box center [549, 364] width 994 height 30
paste input "[PERSON_NAME]"
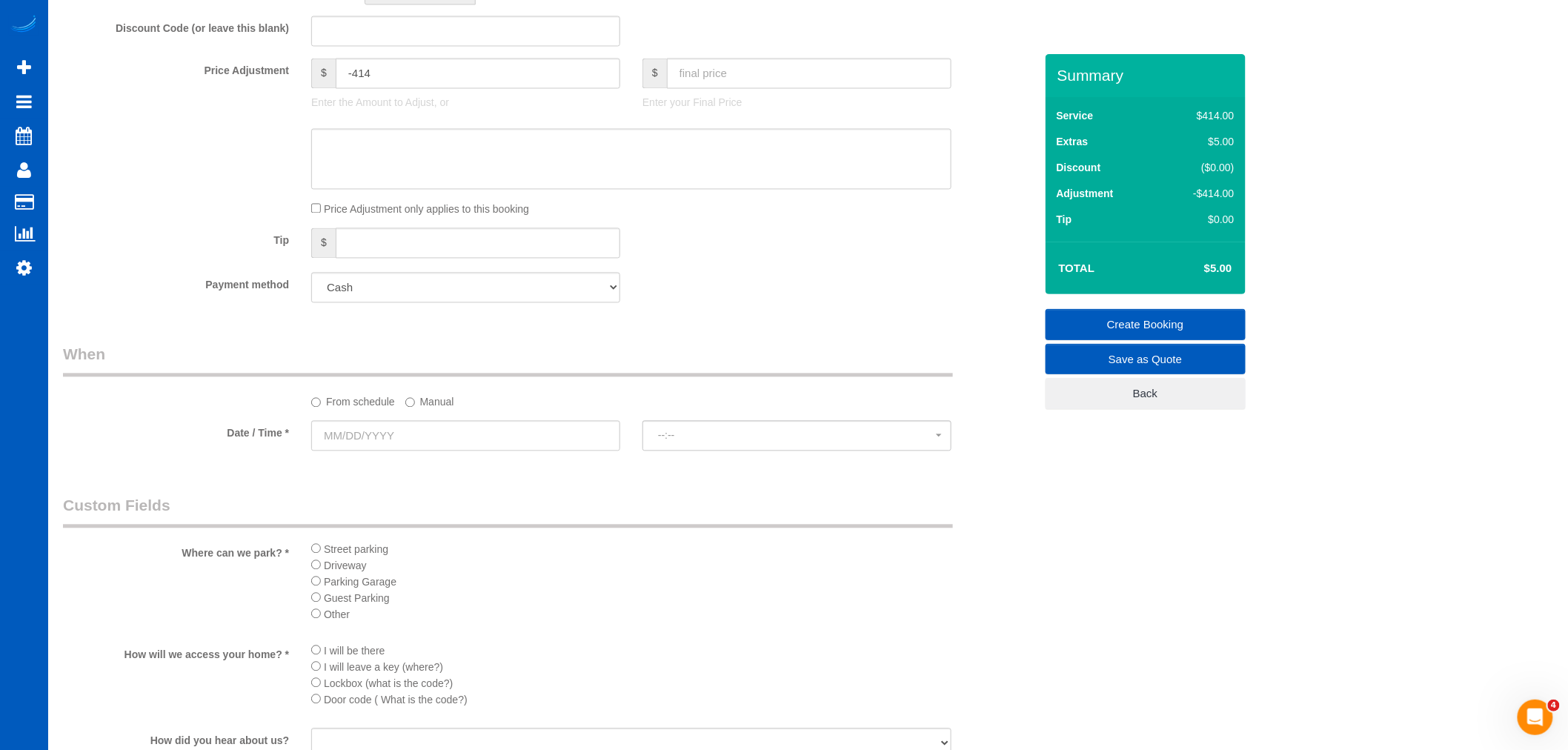
type input "Kent"
click at [360, 437] on input "text" at bounding box center [466, 436] width 309 height 30
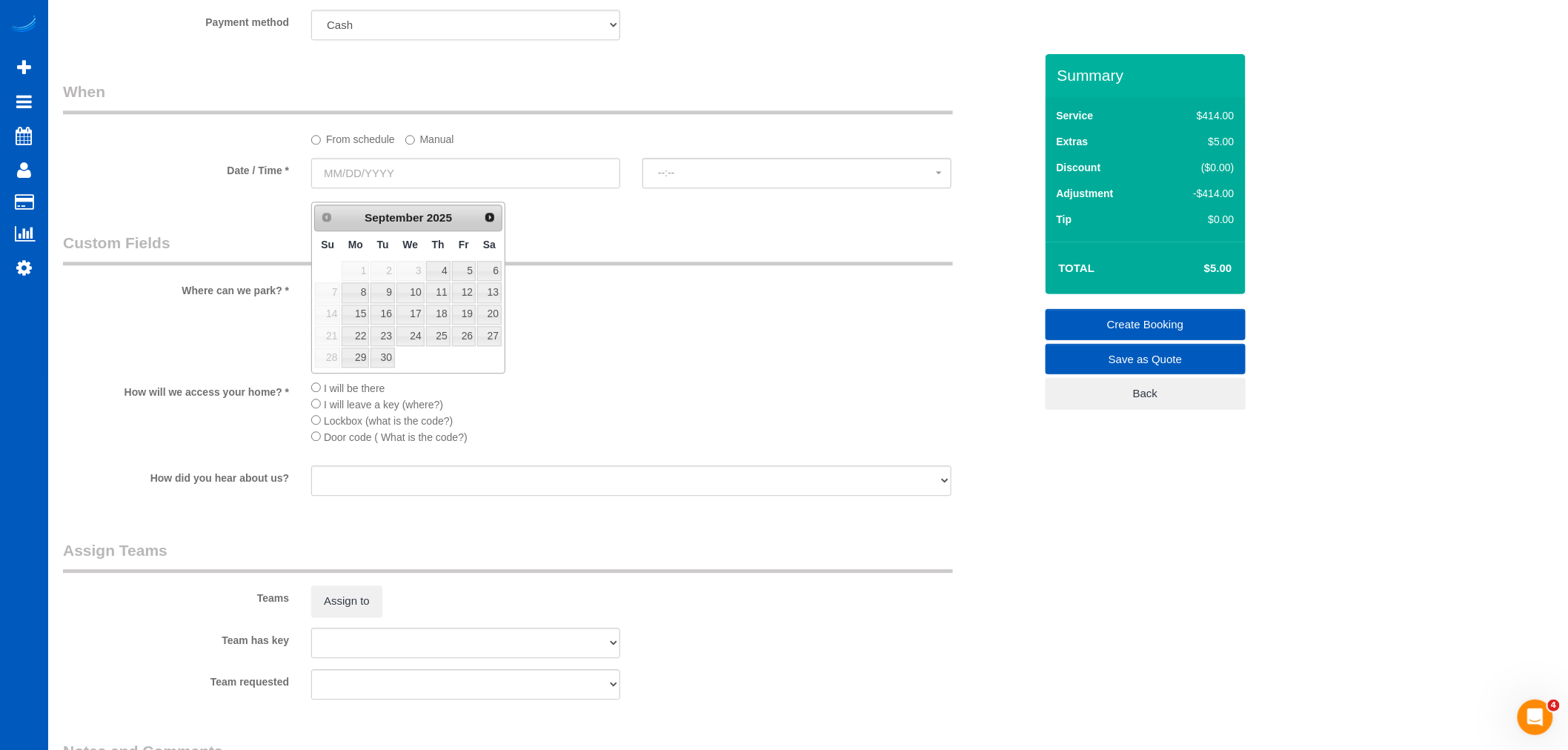
scroll to position [1399, 0]
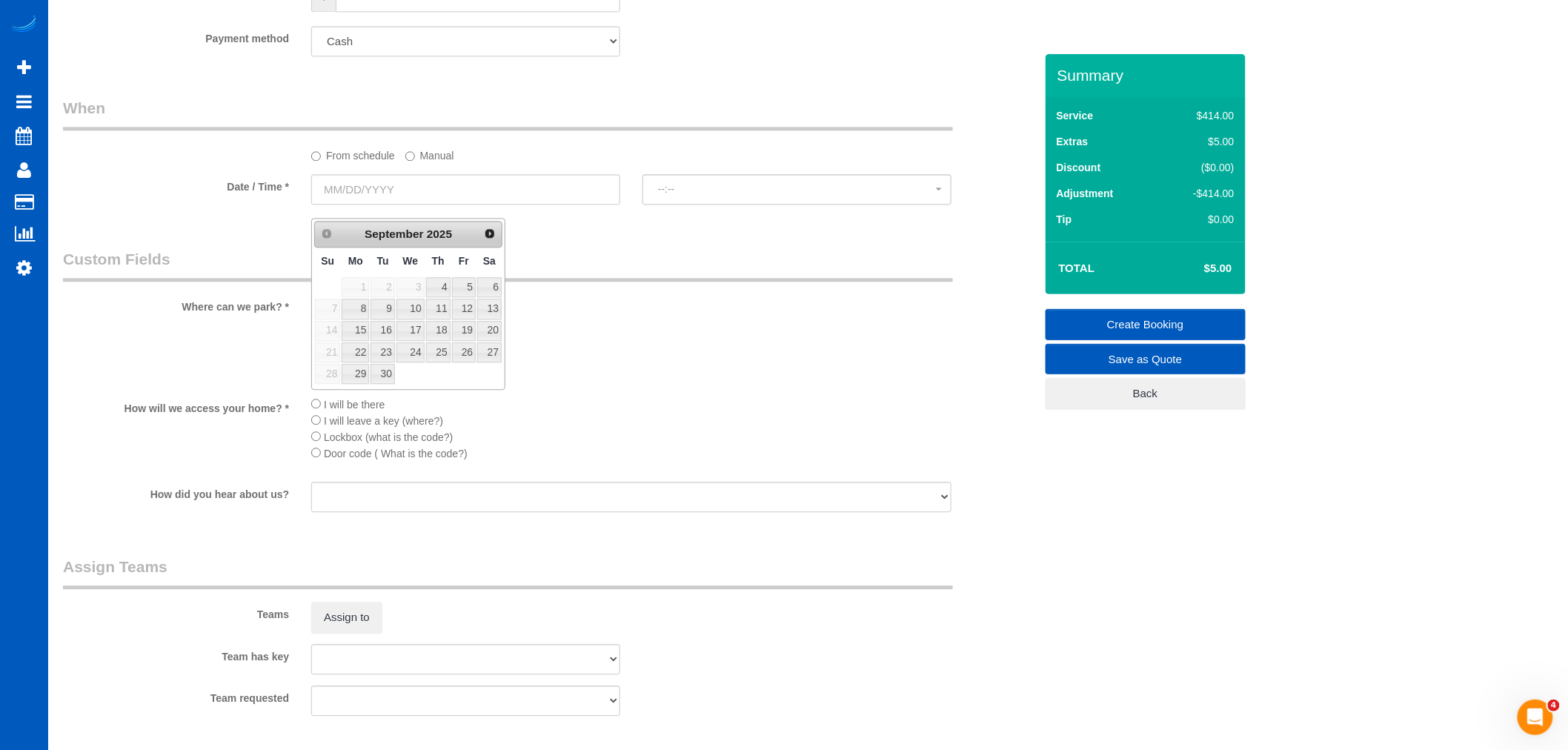
click at [607, 360] on li "Guest Parking" at bounding box center [631, 351] width 641 height 17
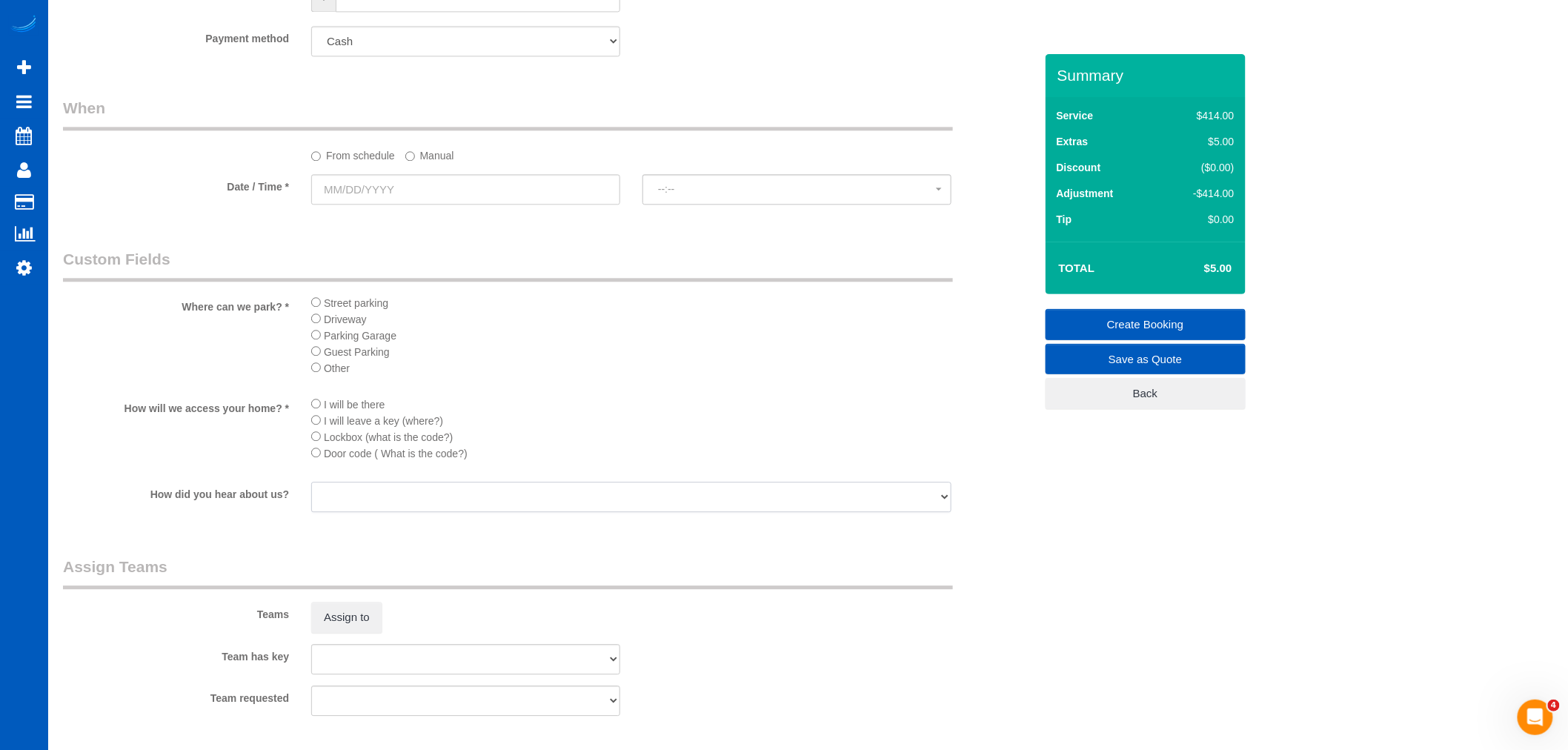
click at [341, 512] on select "Facebook Yelp Google Word of Mouth/ Referral Direct Marketing Marketing Materia…" at bounding box center [631, 497] width 641 height 30
click at [494, 404] on sui-booking-custom-fields "Where can we park? * Street parking Driveway Parking Garage Guest Parking Other…" at bounding box center [549, 382] width 972 height 267
click at [380, 512] on select "Facebook Yelp Google Word of Mouth/ Referral Direct Marketing Marketing Materia…" at bounding box center [631, 497] width 641 height 30
click at [318, 445] on li "Lockbox (what is the code?)" at bounding box center [631, 436] width 641 height 17
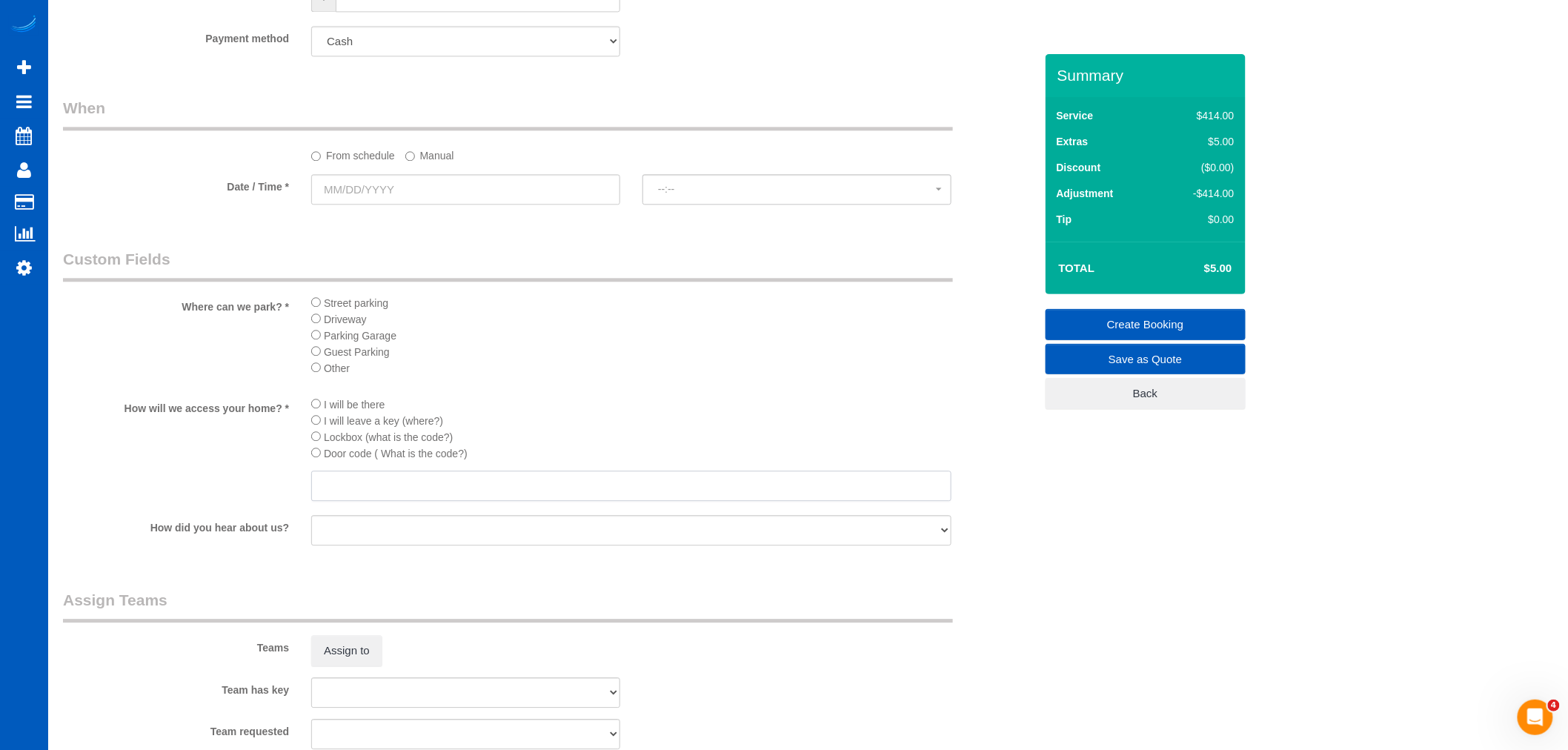
click at [373, 501] on input "text" at bounding box center [631, 485] width 641 height 30
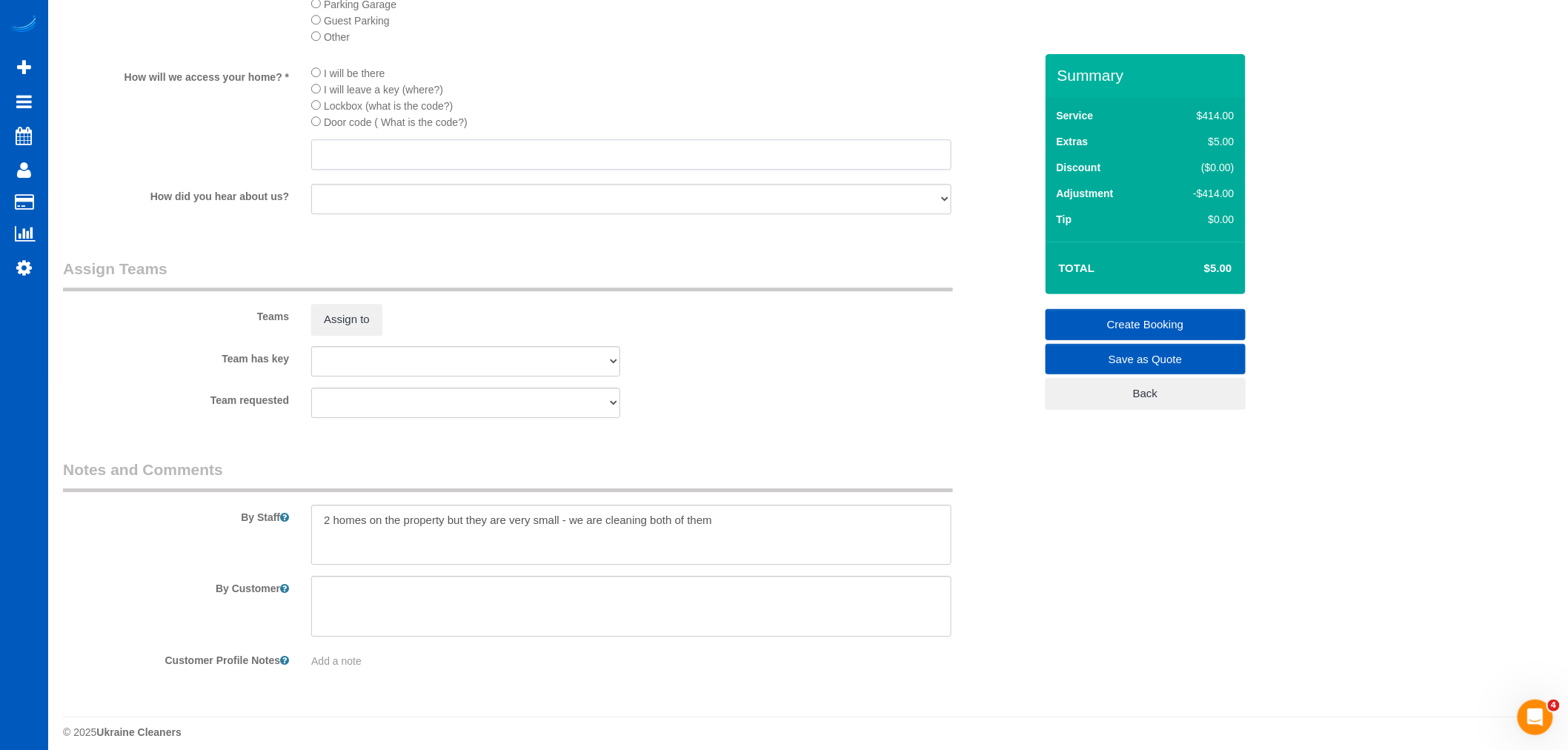
scroll to position [1765, 0]
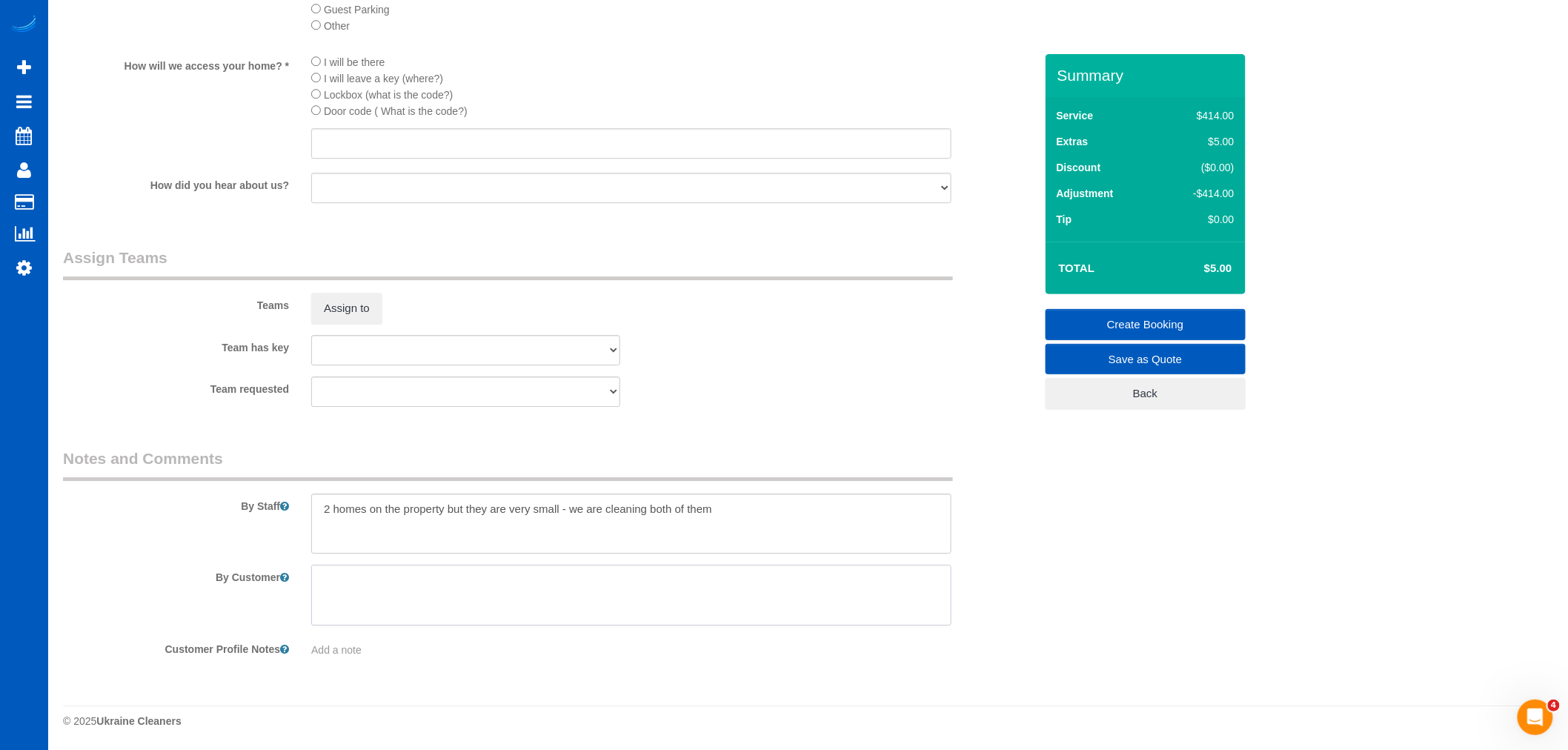
click at [378, 613] on textarea at bounding box center [631, 595] width 641 height 61
type textarea "G"
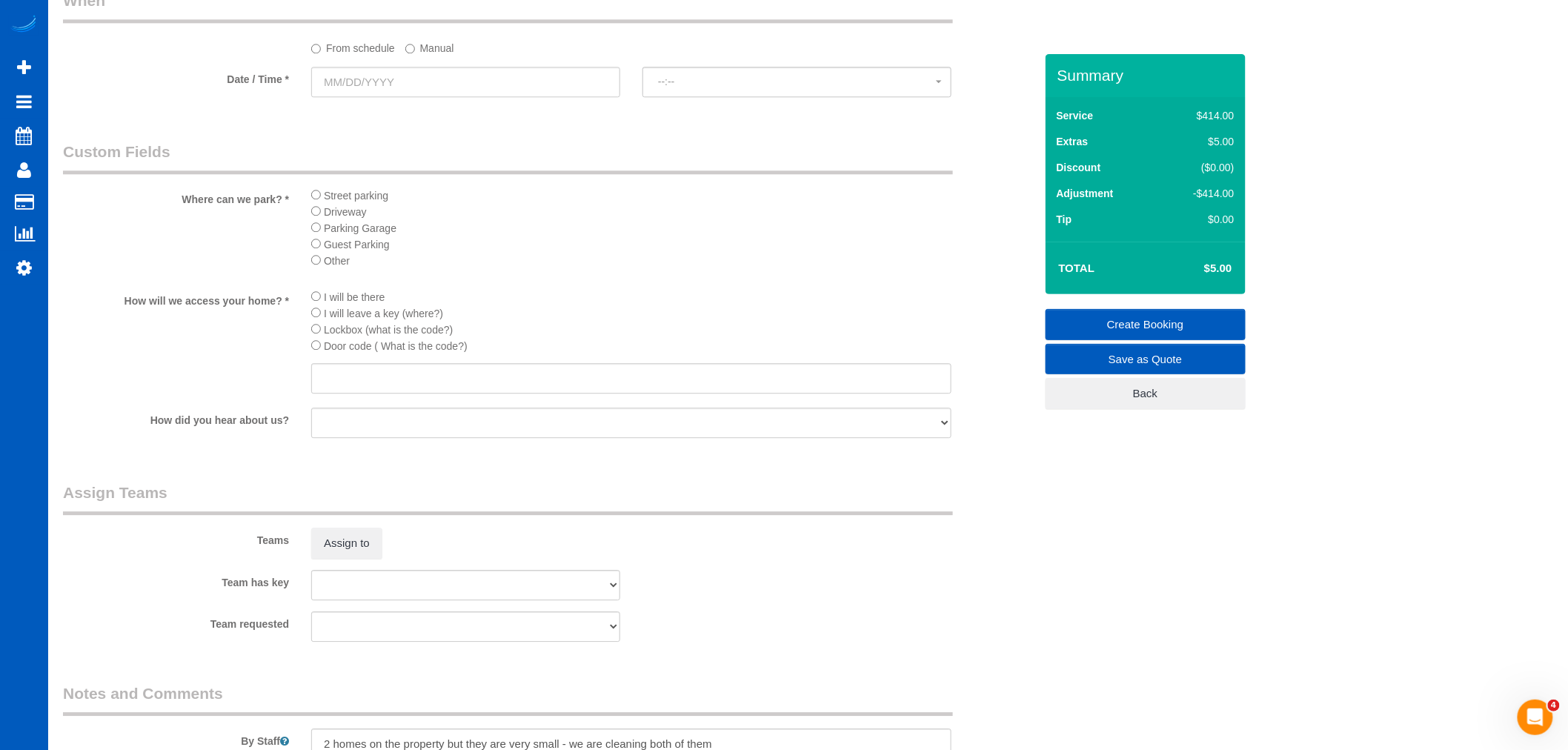
scroll to position [1353, 0]
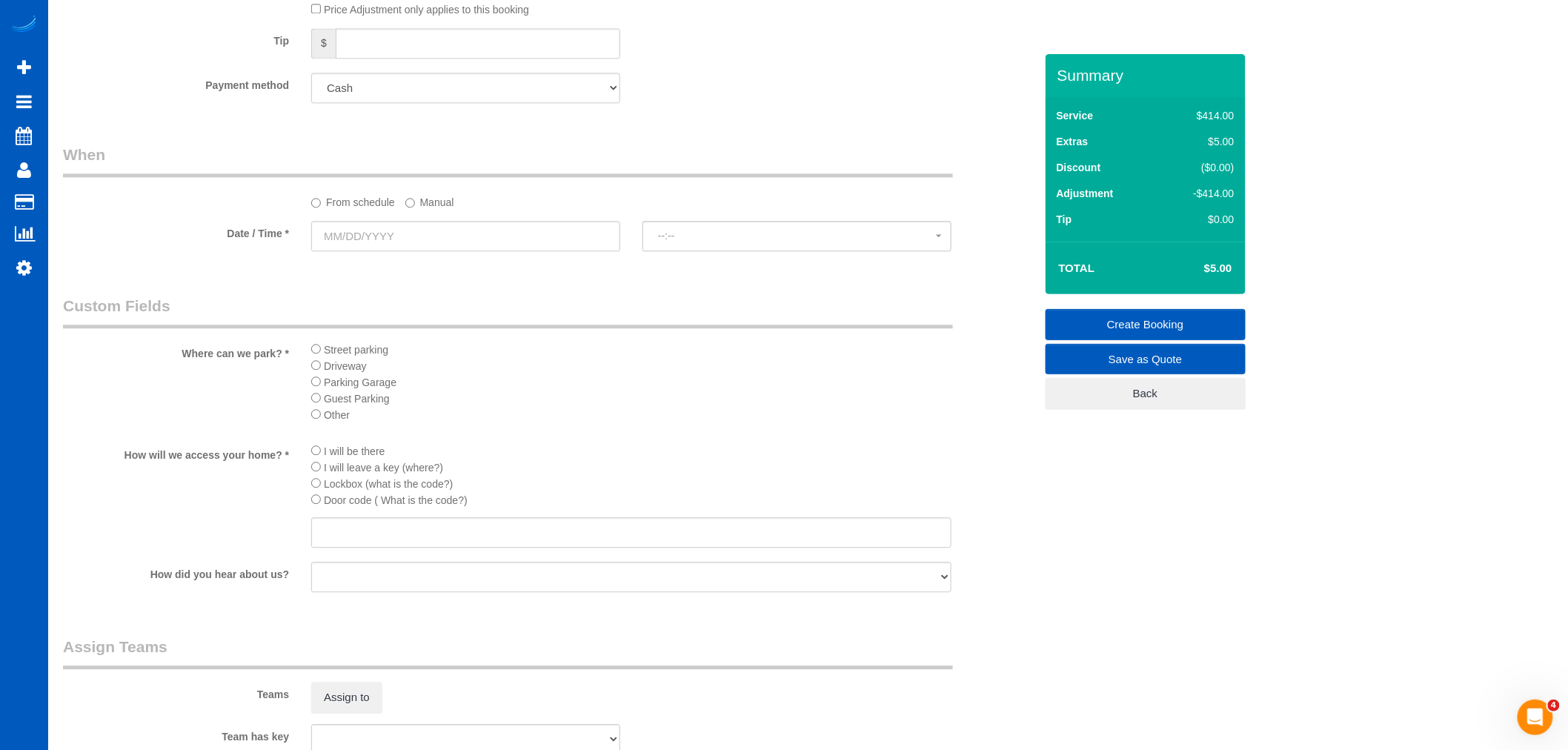
type textarea "Push gate to open to access the property - it's not locked"
click at [348, 548] on input "text" at bounding box center [631, 532] width 641 height 30
type input "around the [PERSON_NAME], to the right on front door, on bike chain - 1020"
click at [428, 242] on input "text" at bounding box center [466, 236] width 309 height 30
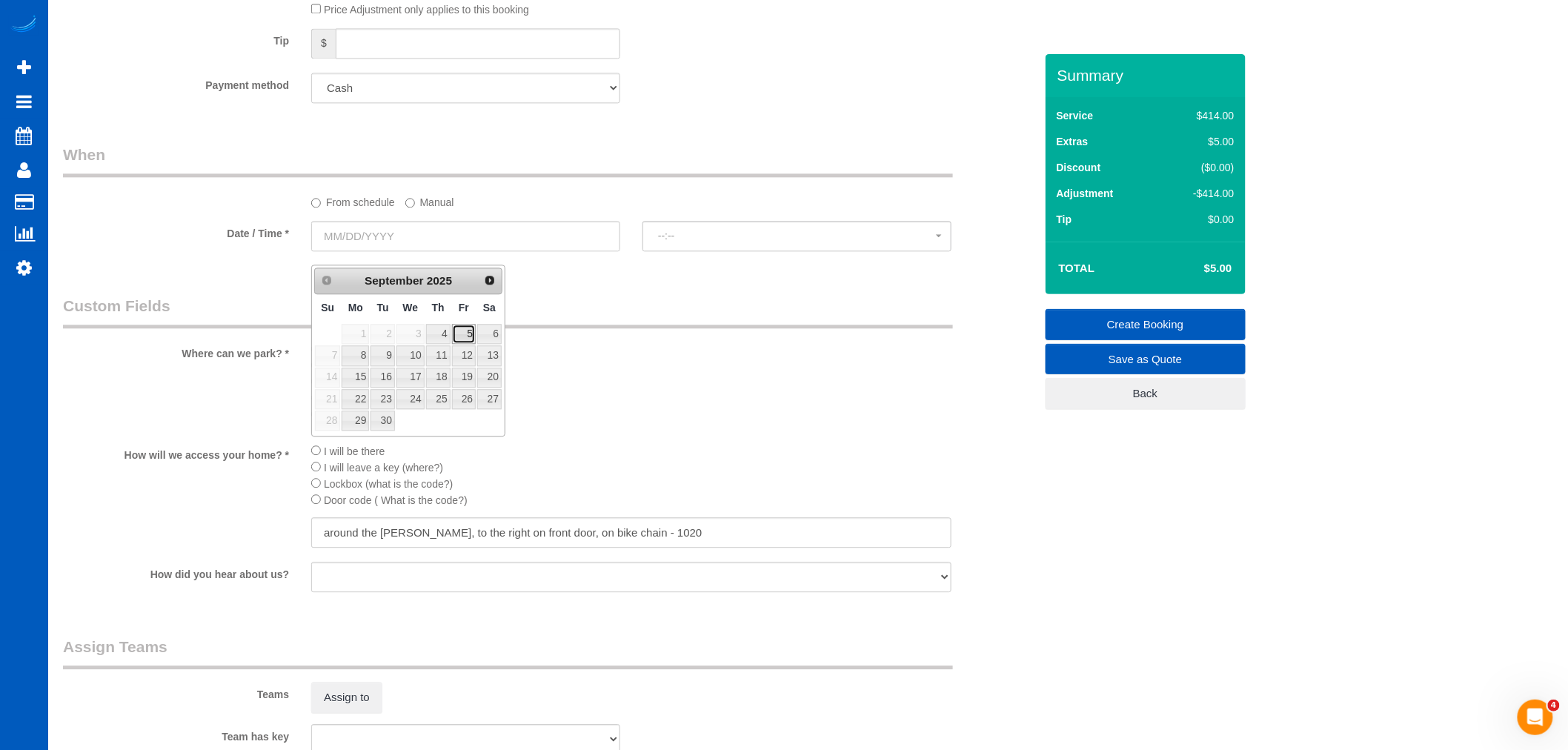
click at [460, 338] on link "5" at bounding box center [464, 333] width 24 height 20
type input "[DATE]"
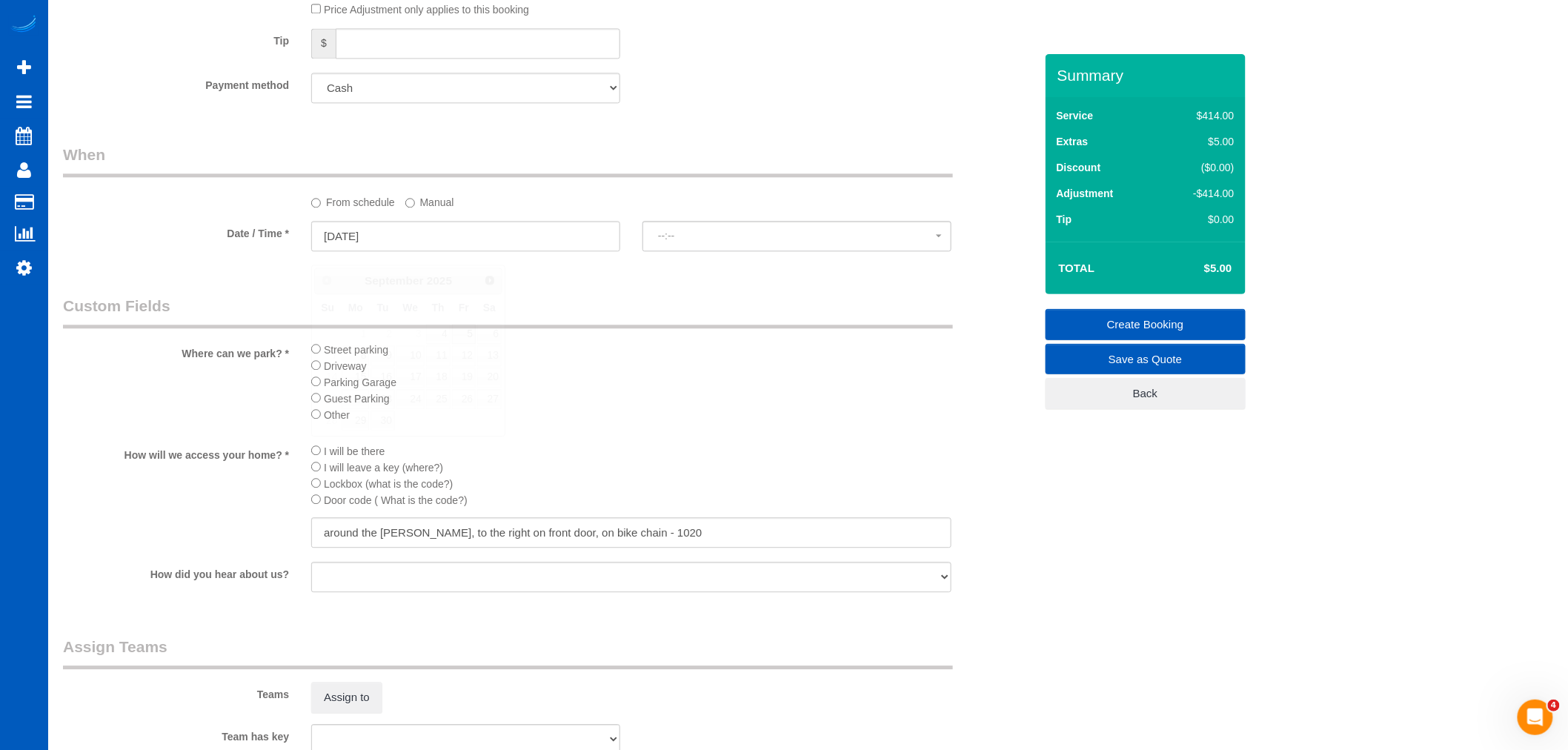
select select "spot290"
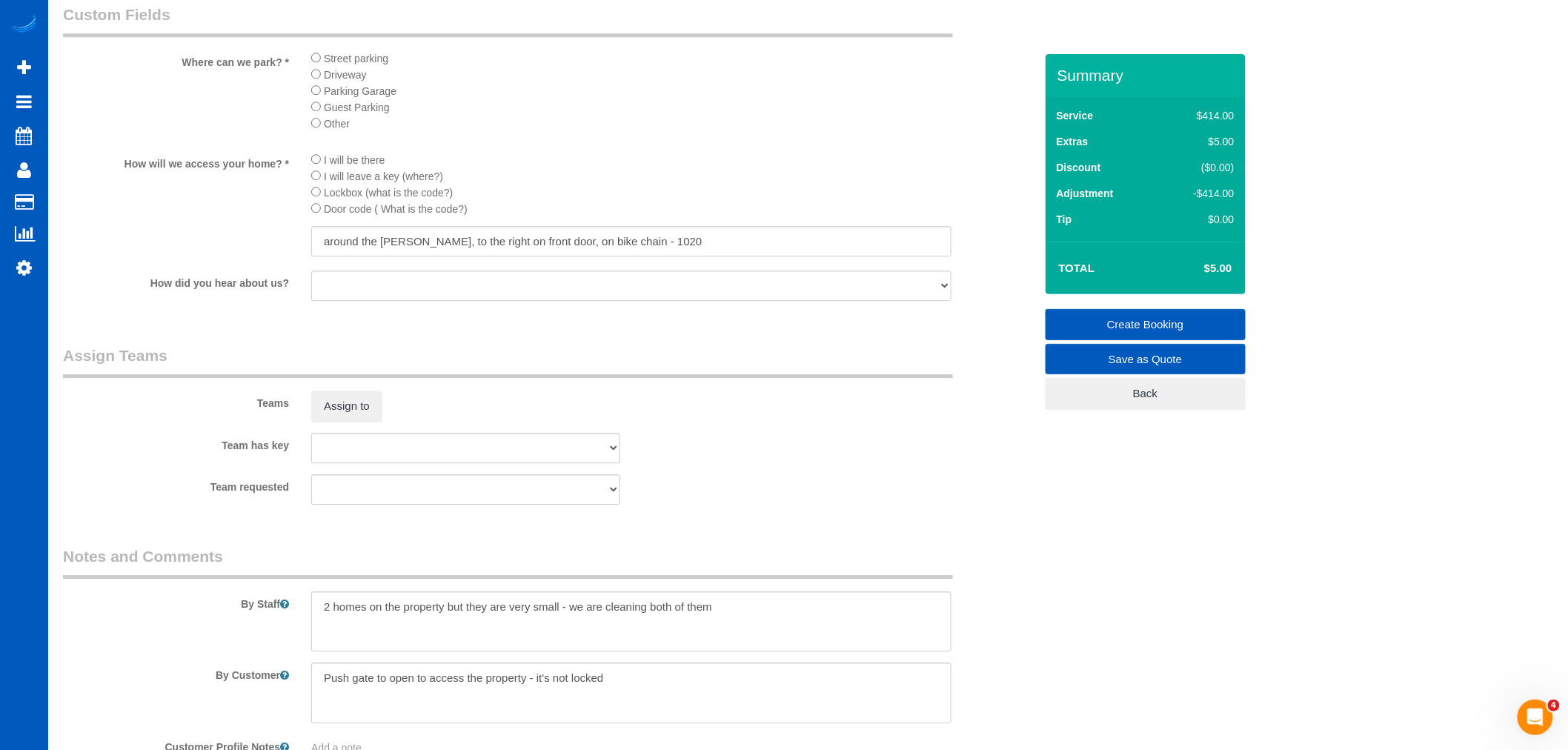
scroll to position [1765, 0]
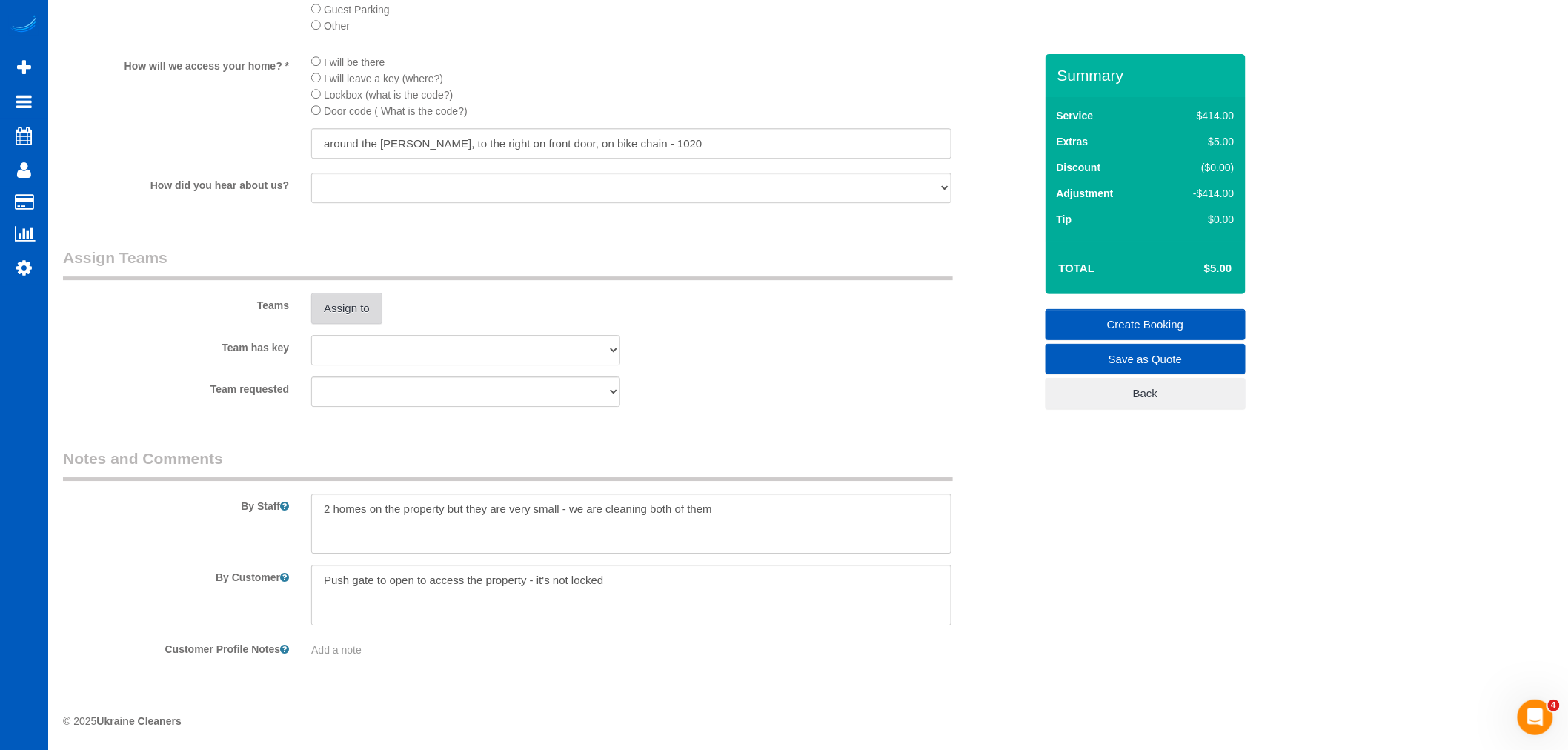
click at [346, 313] on button "Assign to" at bounding box center [347, 308] width 71 height 31
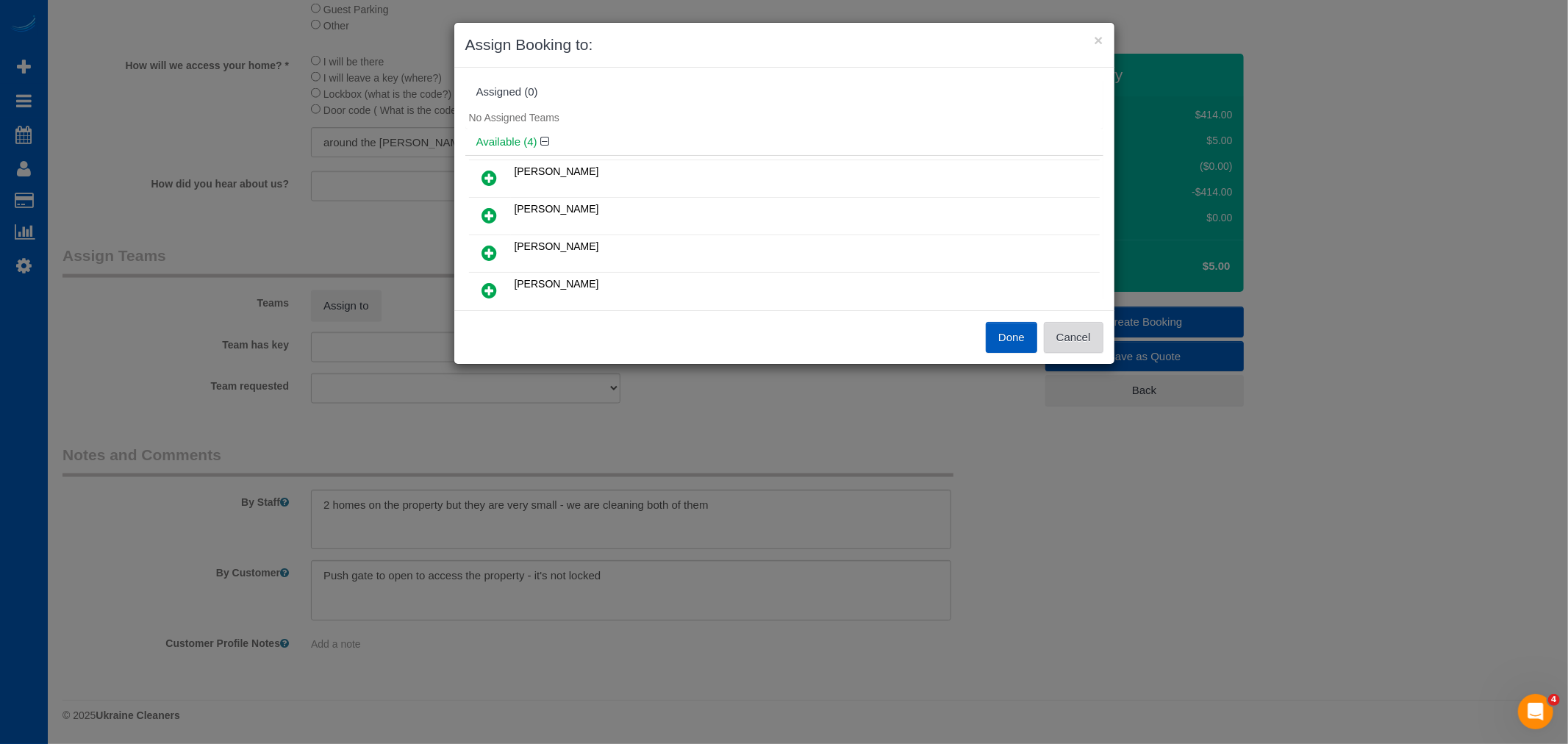
click at [1085, 343] on button "Cancel" at bounding box center [1074, 337] width 60 height 31
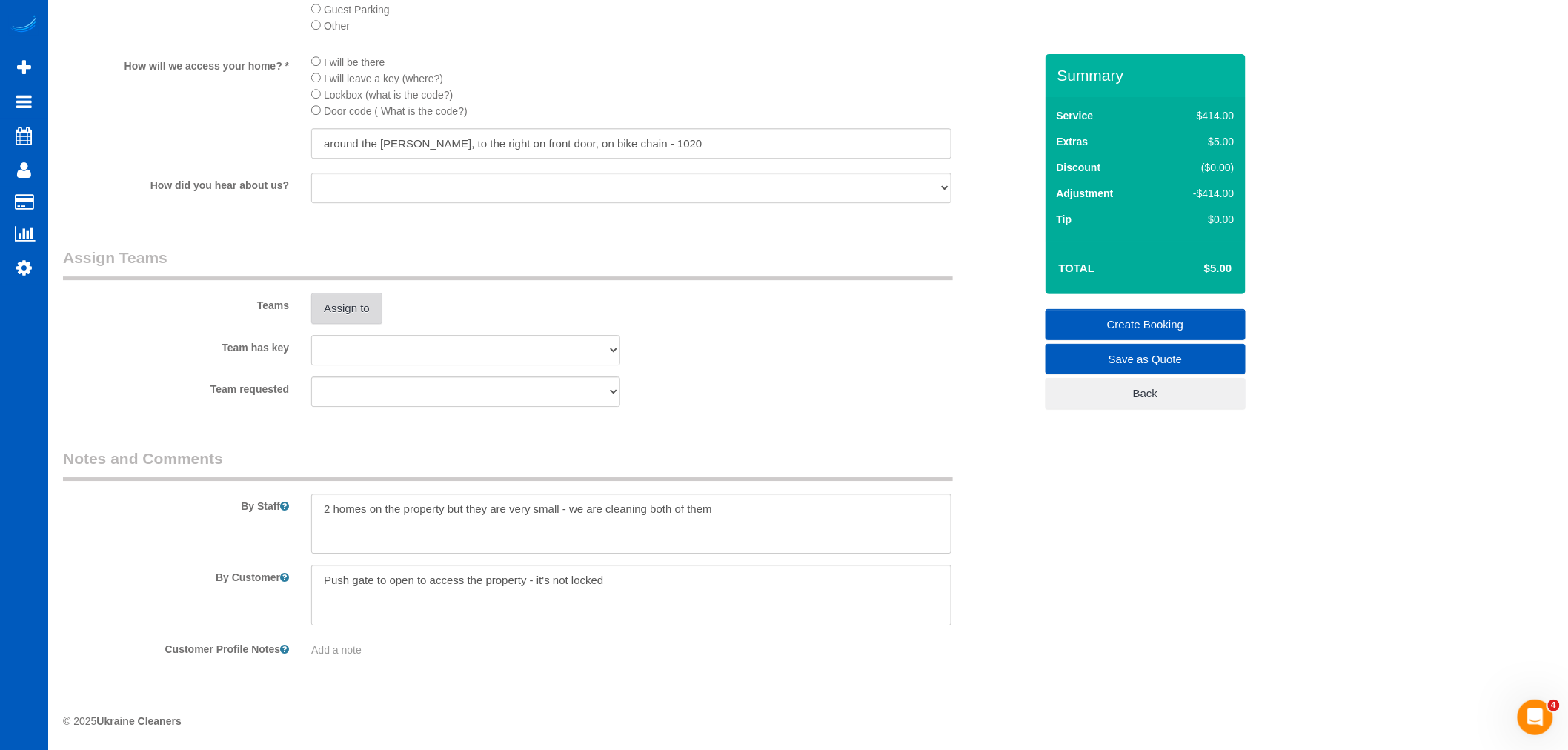
scroll to position [1435, 0]
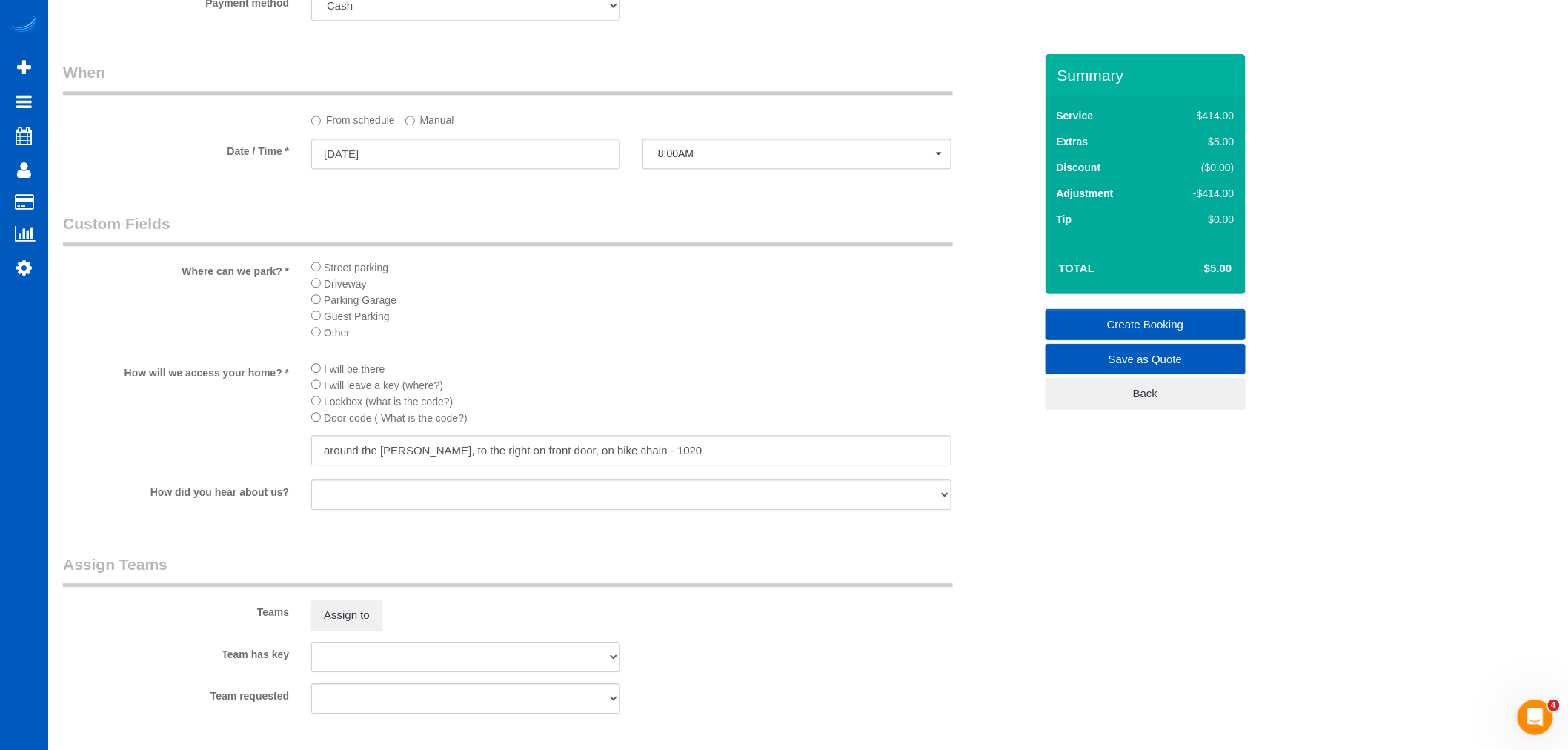
drag, startPoint x: 388, startPoint y: 183, endPoint x: 363, endPoint y: 161, distance: 33.3
click at [386, 172] on div "[DATE]" at bounding box center [466, 155] width 331 height 33
click at [363, 161] on input "[DATE]" at bounding box center [466, 154] width 309 height 30
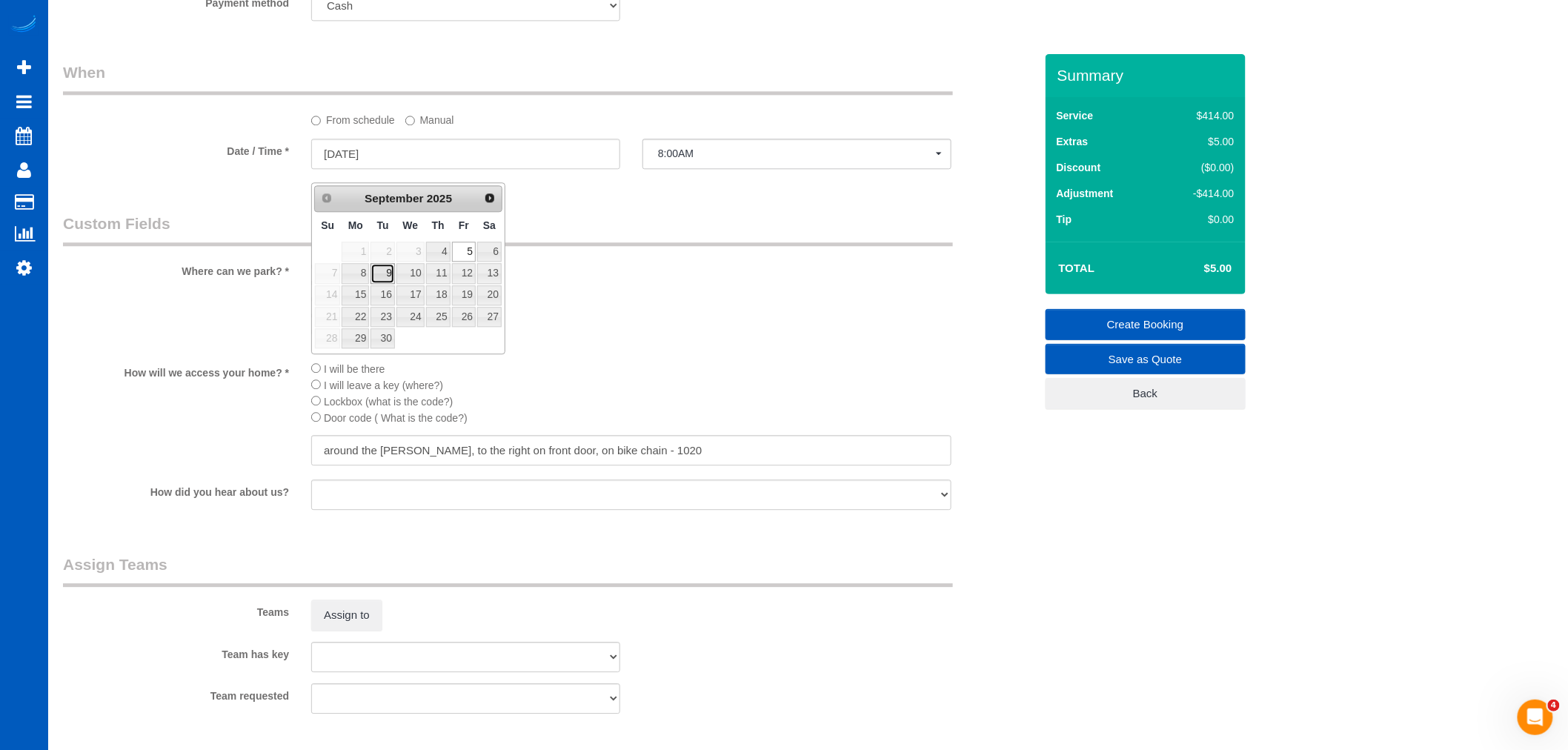
click at [382, 267] on link "9" at bounding box center [382, 272] width 24 height 20
type input "[DATE]"
select select "spot301"
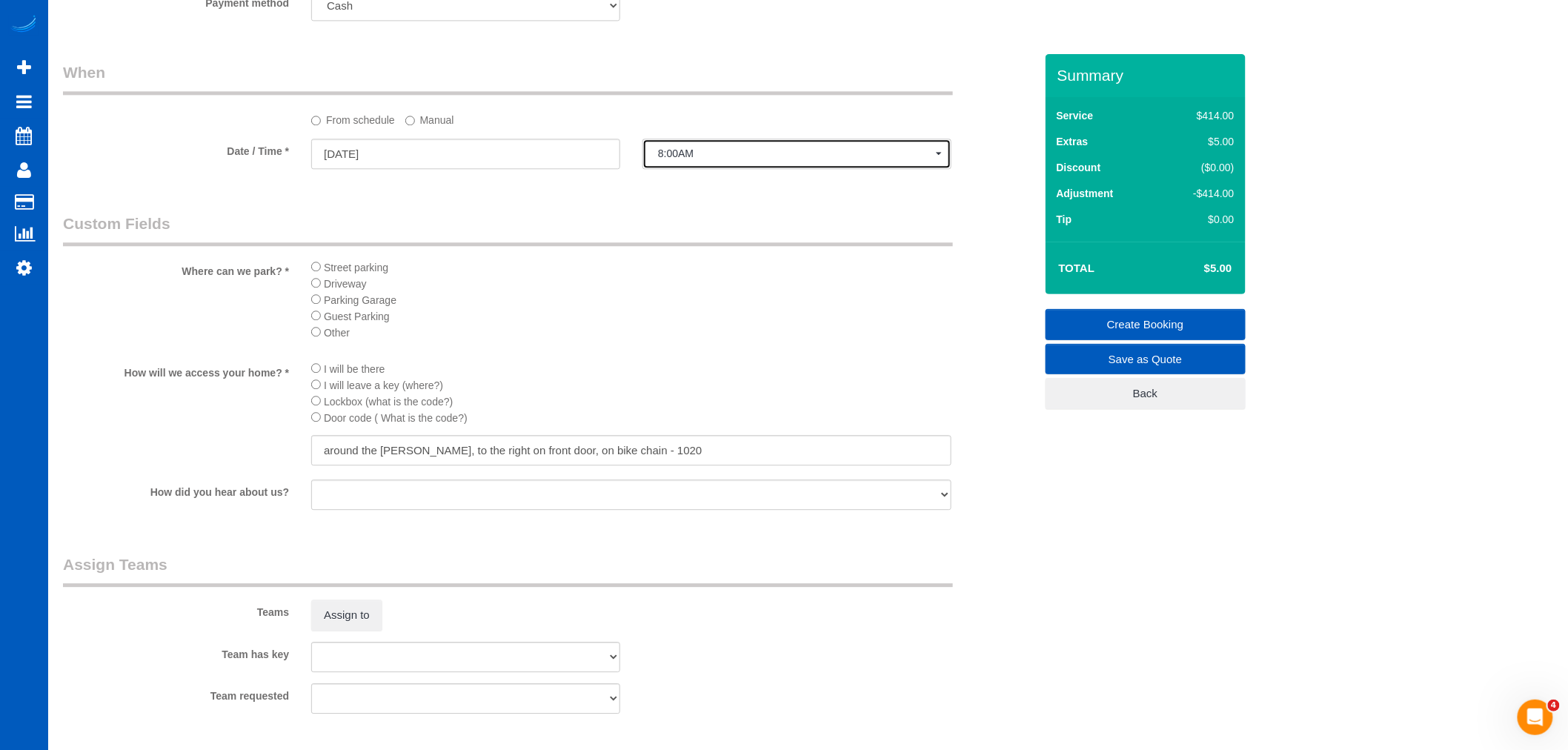
click at [725, 169] on button "8:00AM" at bounding box center [797, 154] width 309 height 30
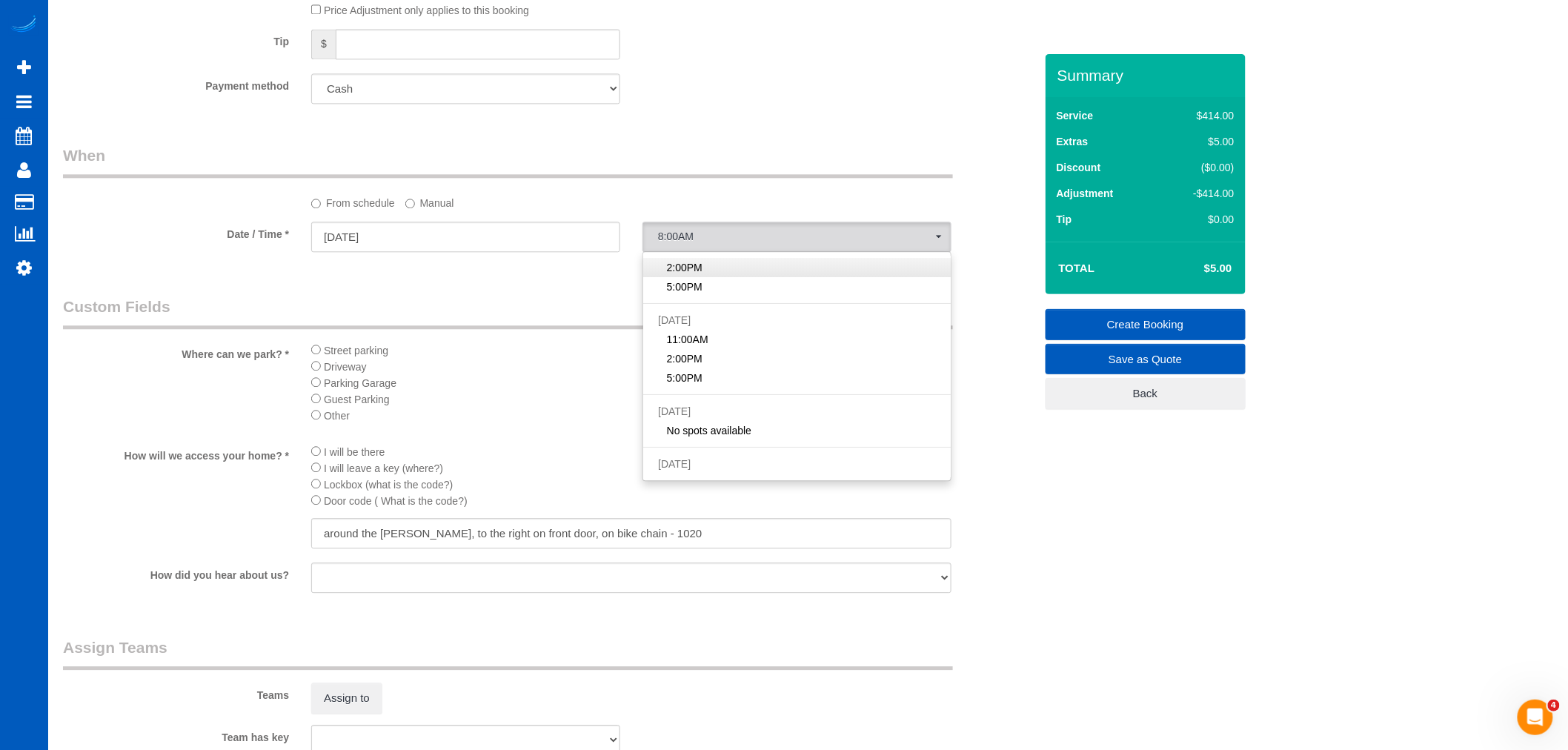
scroll to position [1353, 0]
click at [553, 265] on fieldset "When From schedule Manual Date / Time * [DATE] 8:00AM [DATE] 8:00AM 11:00AM 2:0…" at bounding box center [549, 204] width 972 height 121
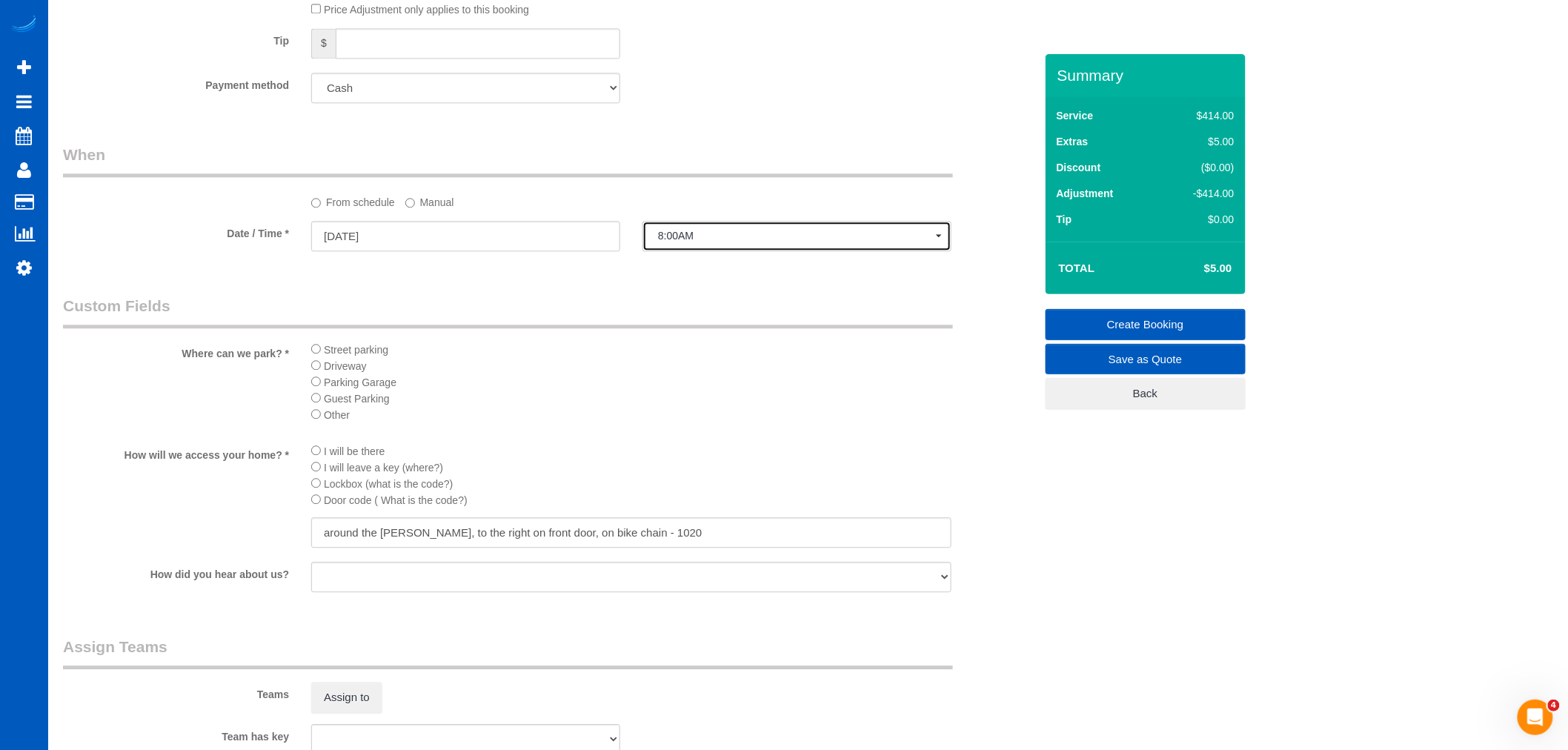
click at [690, 236] on button "8:00AM" at bounding box center [797, 236] width 309 height 30
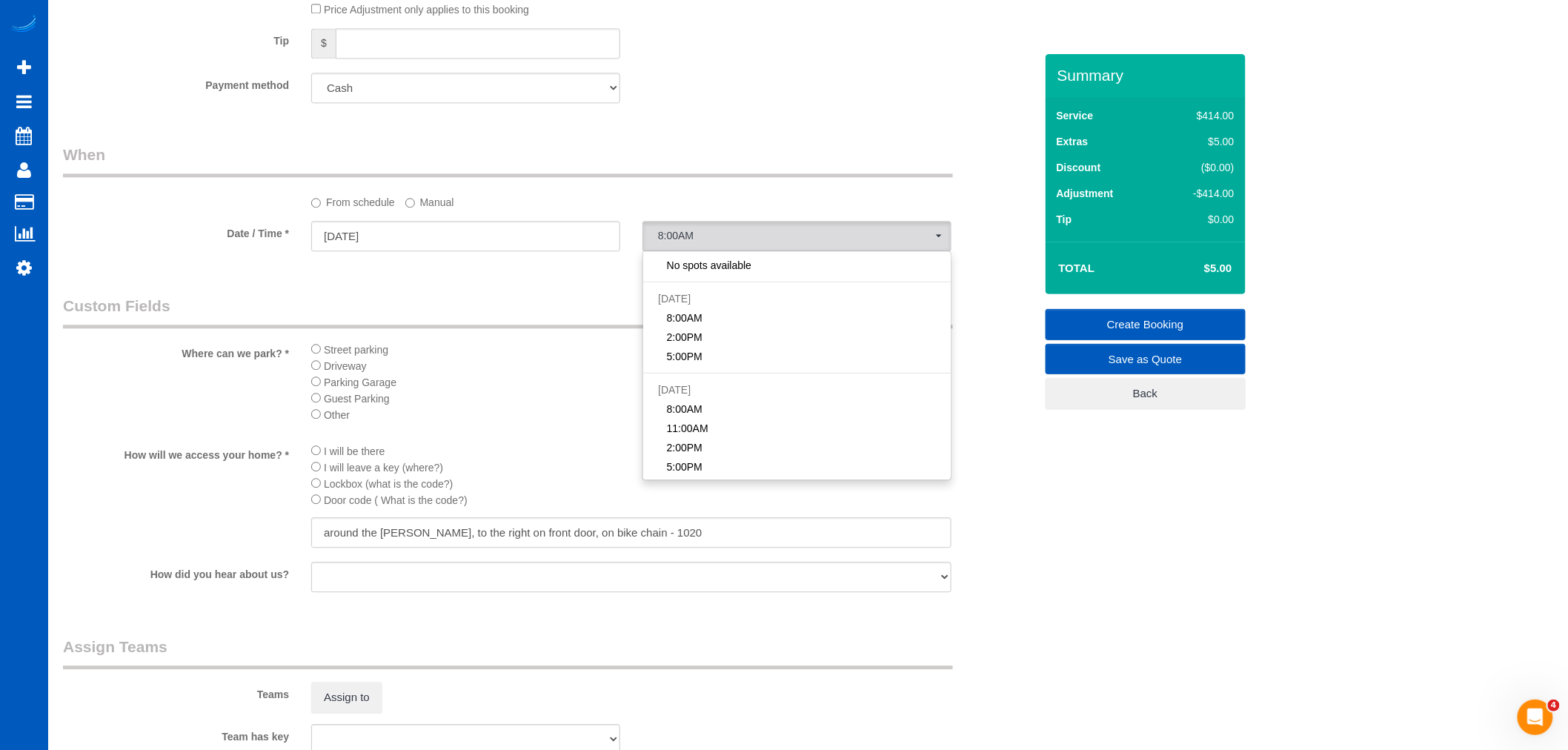
click at [565, 475] on li "I will leave a key (where?)" at bounding box center [631, 466] width 641 height 17
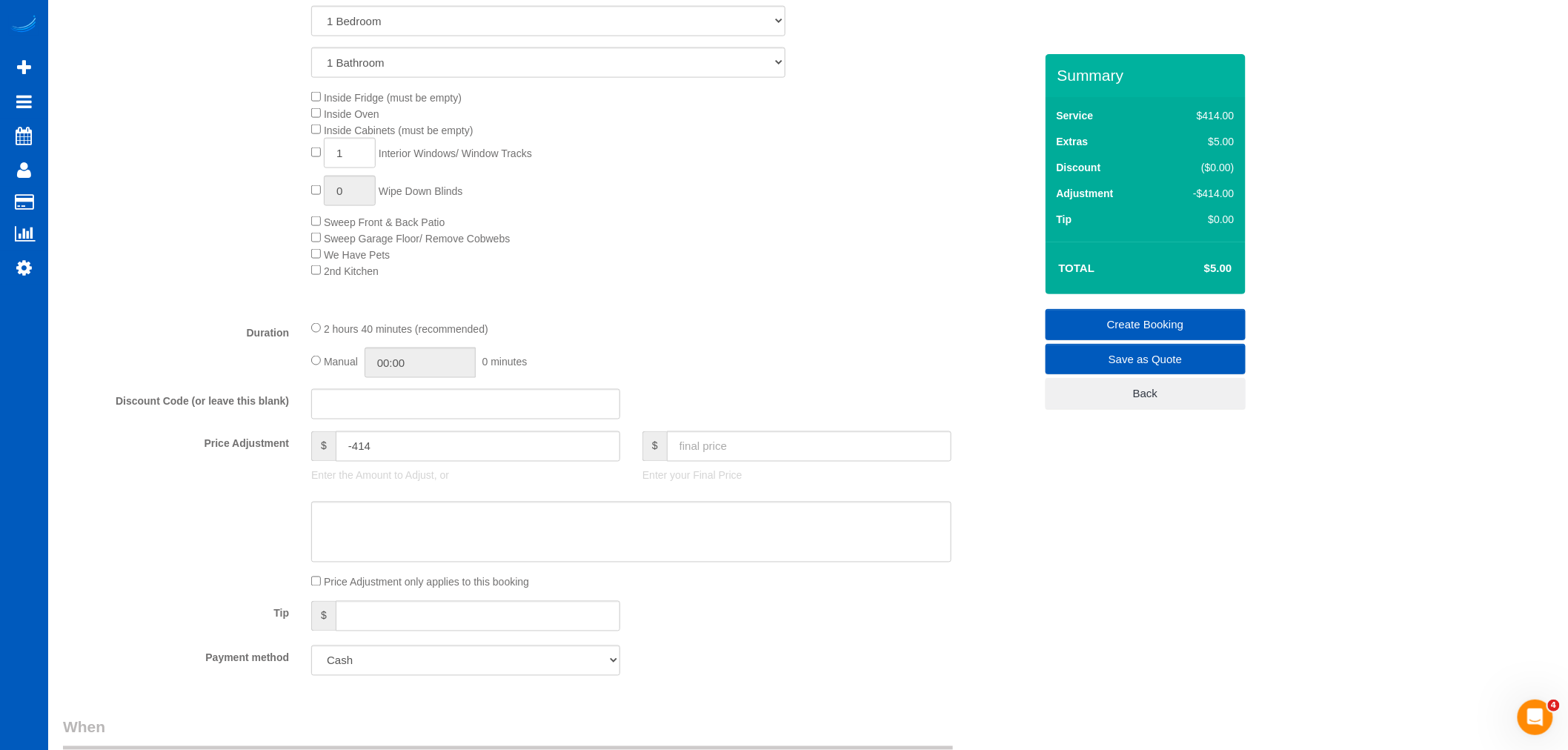
scroll to position [611, 0]
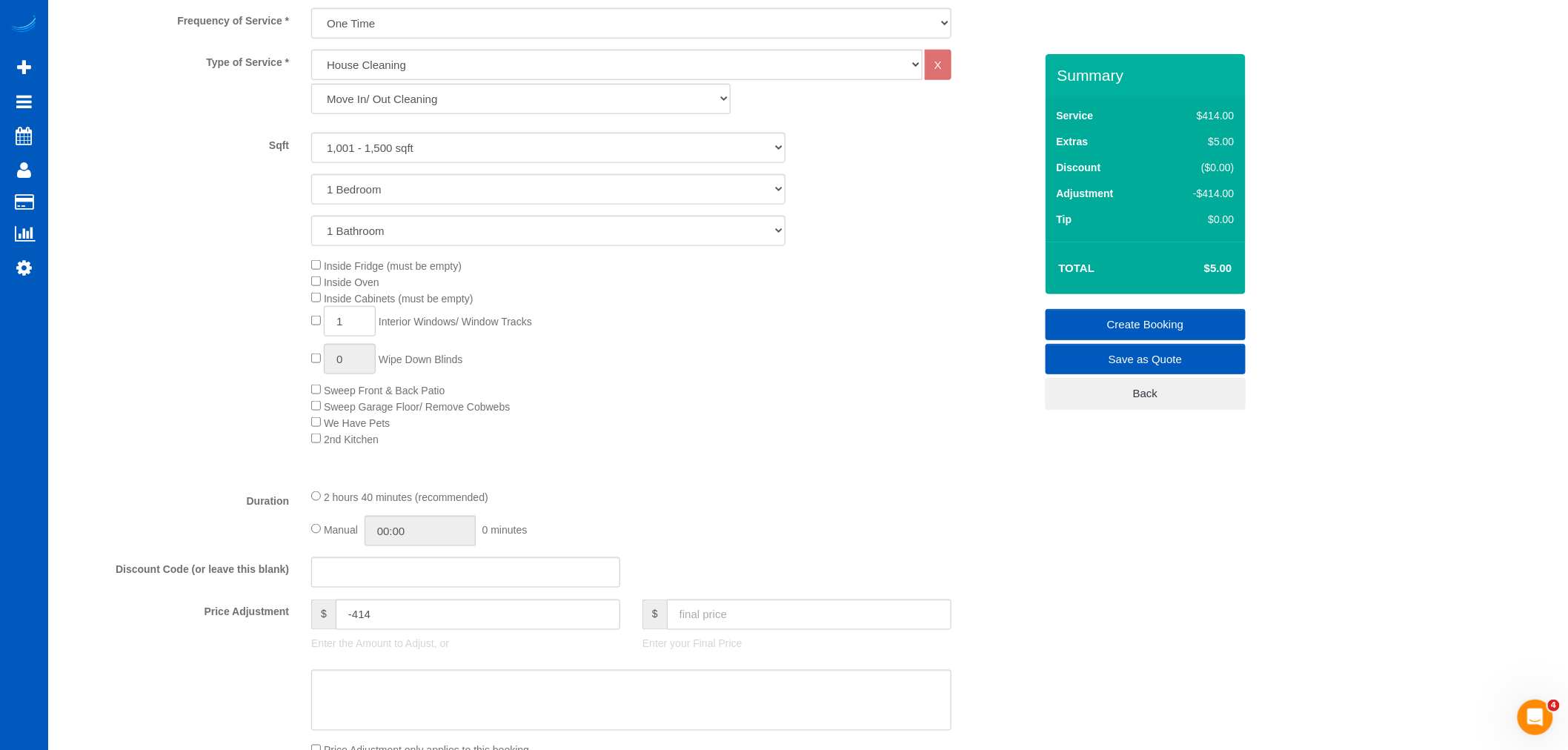
click at [716, 447] on div "Inside Fridge (must be empty) Inside Oven Inside Cabinets (must be empty) 1 Int…" at bounding box center [672, 352] width 745 height 190
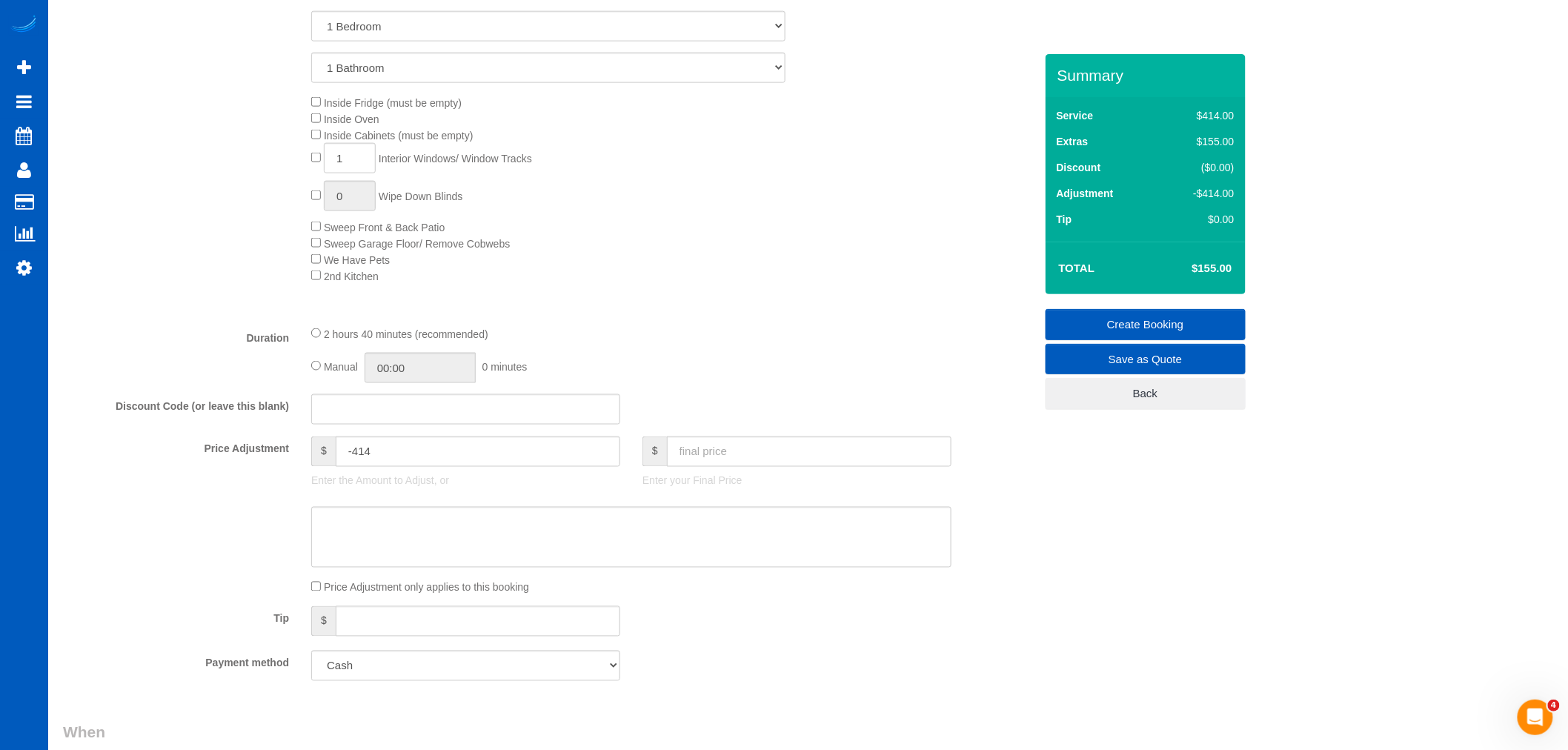
scroll to position [776, 0]
click at [781, 455] on input "text" at bounding box center [809, 450] width 284 height 30
type input "0"
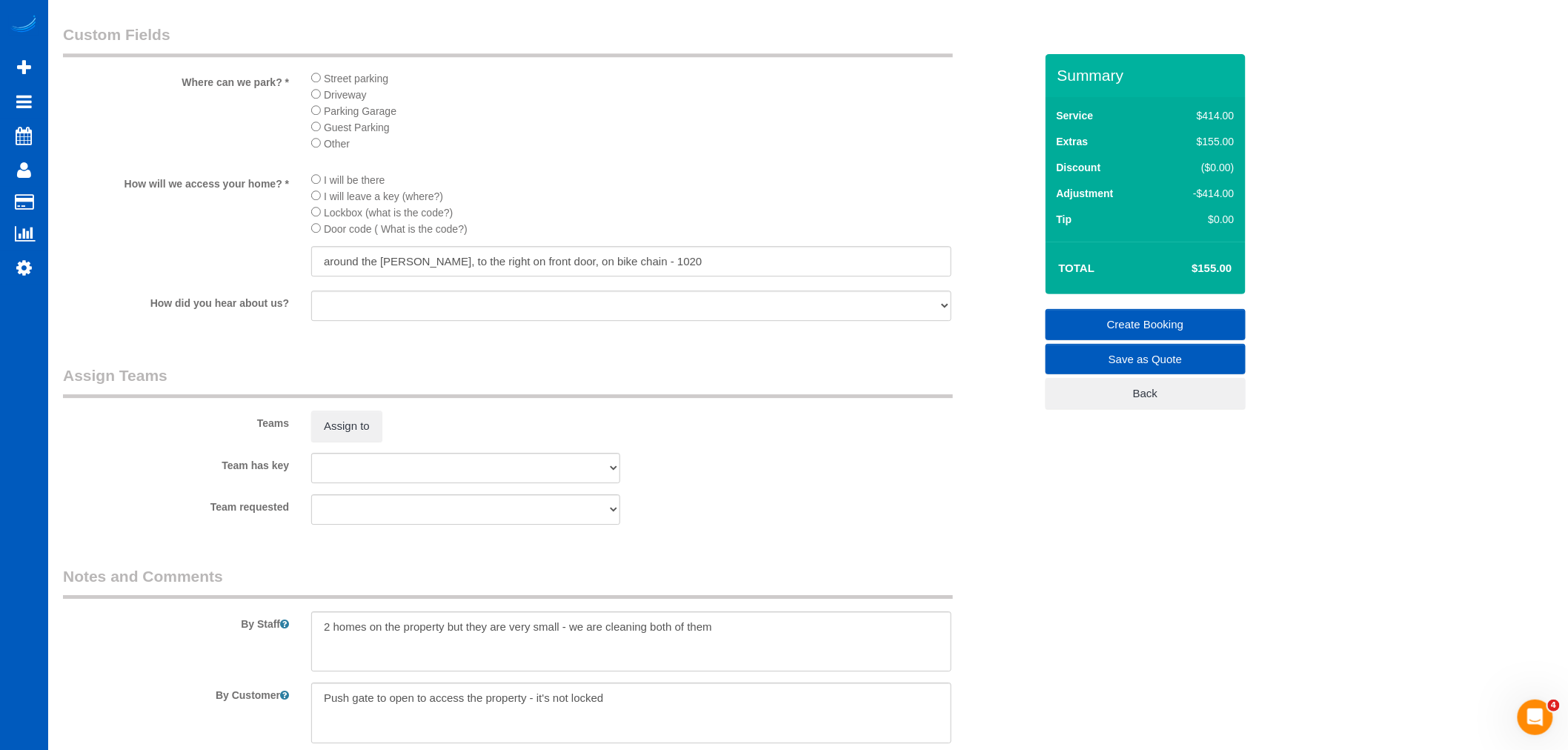
scroll to position [1765, 0]
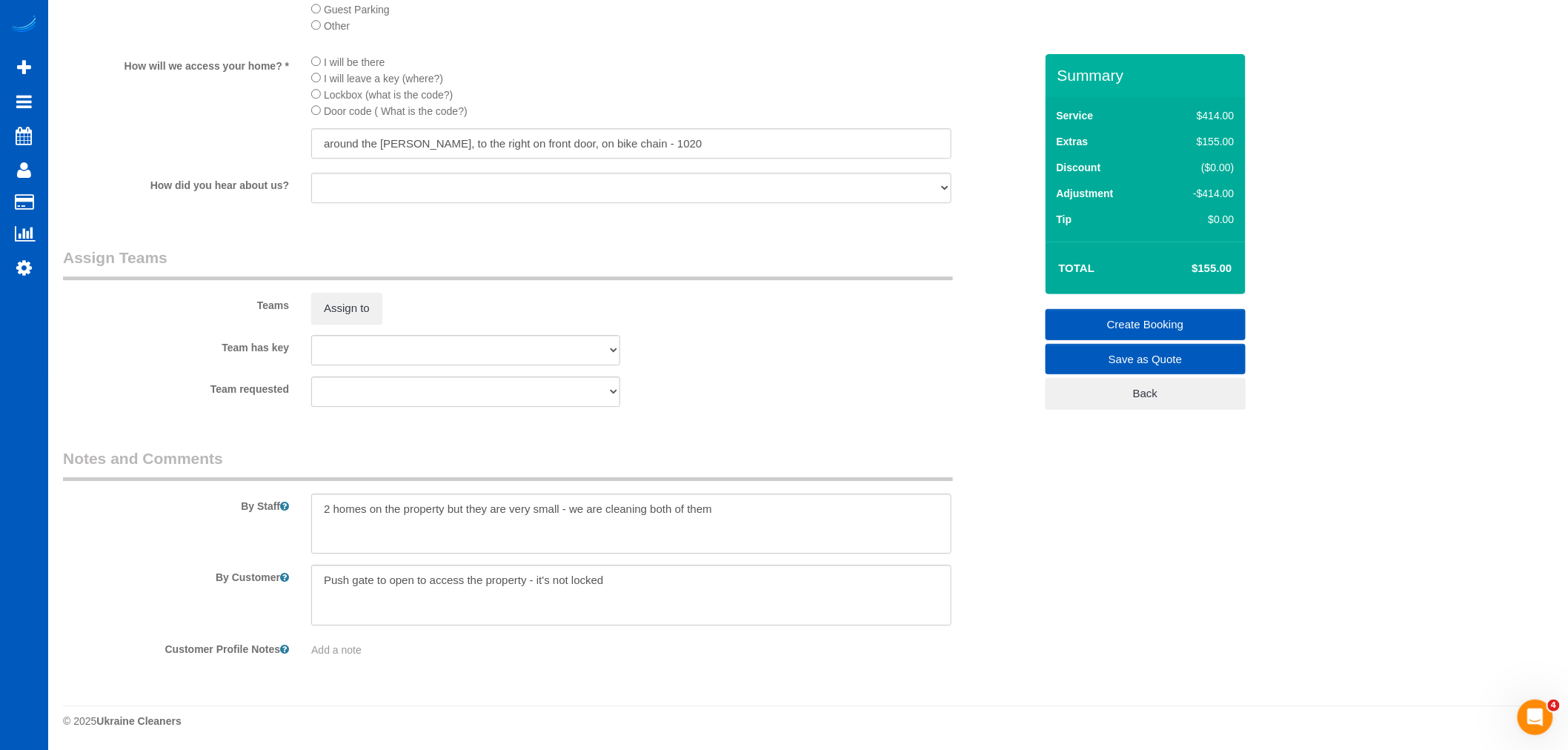
type input "-569"
click at [729, 516] on textarea at bounding box center [631, 523] width 641 height 61
click at [323, 506] on textarea at bounding box center [631, 523] width 641 height 61
click at [345, 506] on textarea at bounding box center [631, 523] width 641 height 61
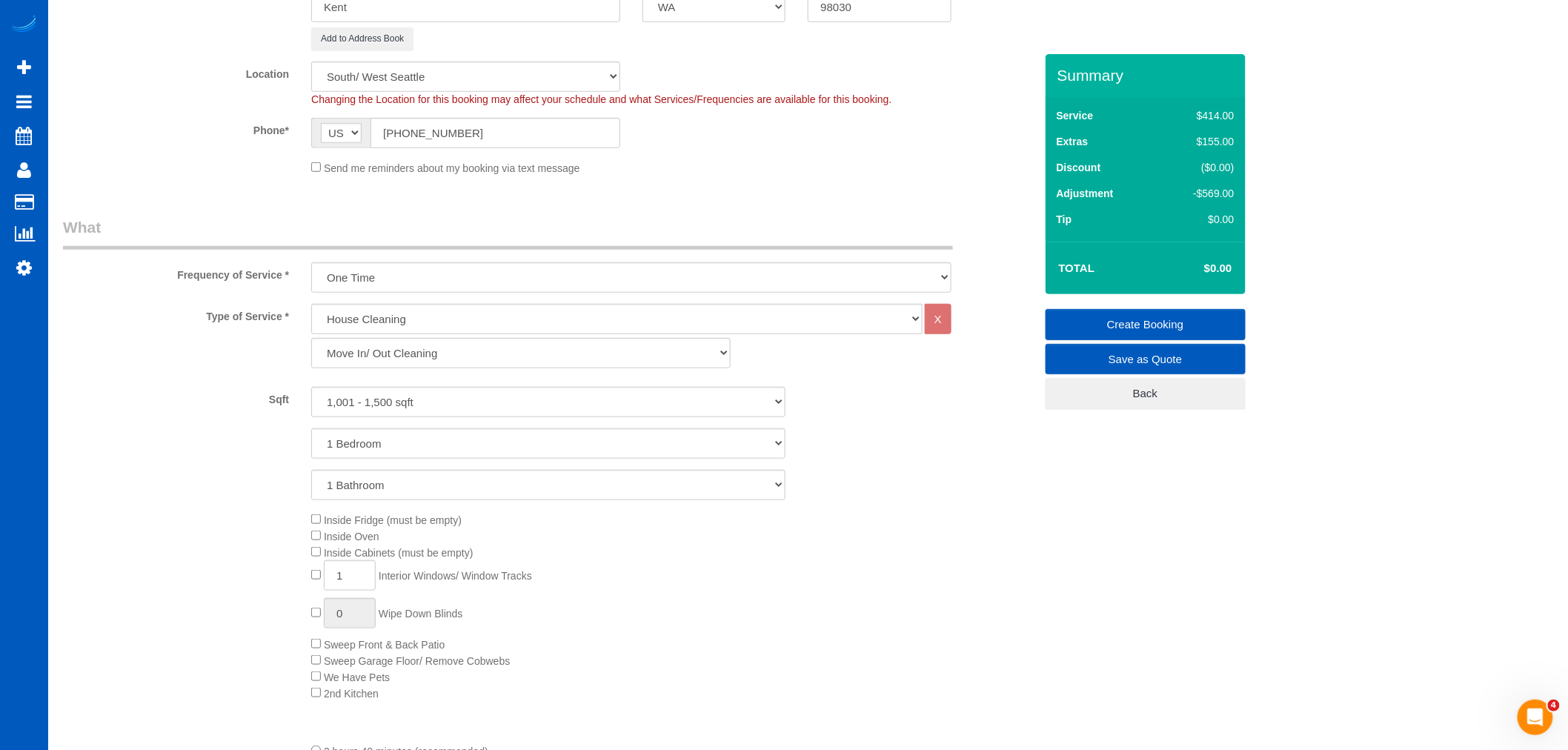
scroll to position [364, 0]
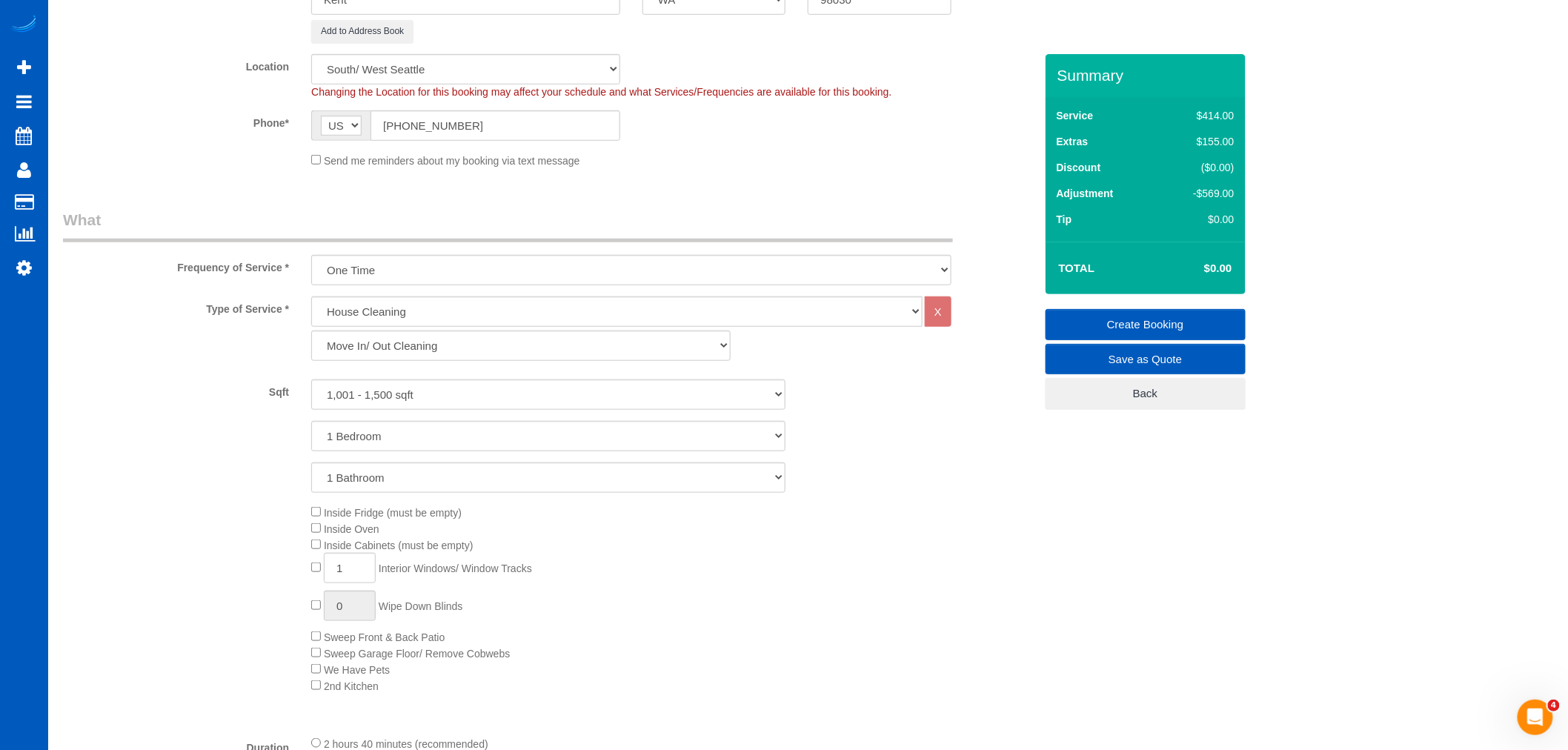
type textarea "Let [PERSON_NAME] know how long you spent there 2 homes on the property but the…"
drag, startPoint x: 378, startPoint y: 434, endPoint x: 386, endPoint y: 449, distance: 17.0
click at [378, 434] on select "1 Bedroom 2 Bedrooms 3 Bedrooms 4 Bedrooms 5 Bedrooms 6 Bedrooms 7 Bedrooms" at bounding box center [548, 436] width 474 height 30
select select "3"
click at [311, 423] on select "1 Bedroom 2 Bedrooms 3 Bedrooms 4 Bedrooms 5 Bedrooms 6 Bedrooms 7 Bedrooms" at bounding box center [548, 436] width 474 height 30
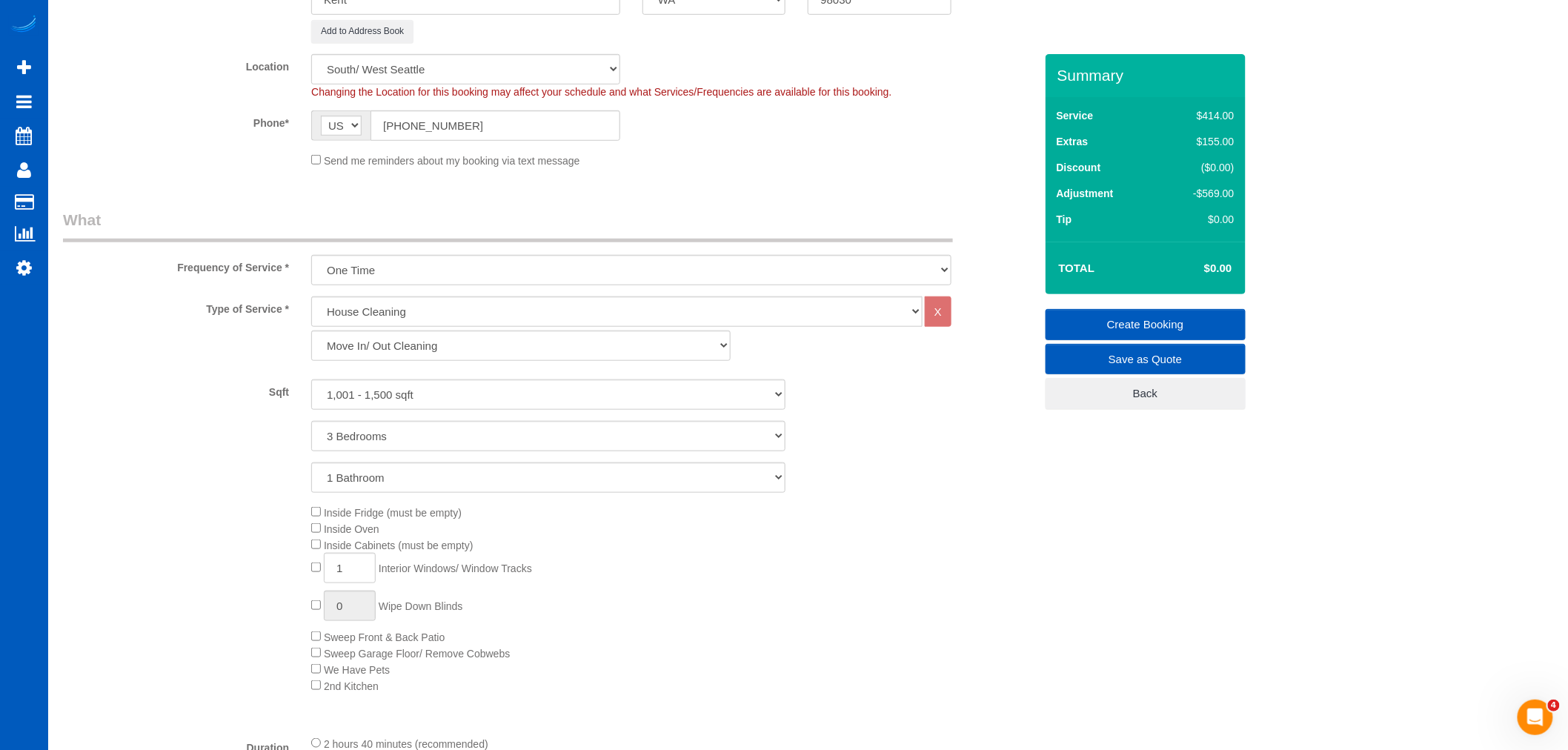
click at [906, 576] on div "Inside Fridge (must be empty) Inside Oven Inside Cabinets (must be empty) 1 Int…" at bounding box center [672, 599] width 745 height 190
click at [537, 492] on select "1 Bathroom 2 Bathrooms 3 Bathrooms 4 Bathrooms 5 Bathrooms 6 Bathrooms 7 Bathro…" at bounding box center [548, 478] width 474 height 30
select select "2"
click at [311, 465] on select "1 Bathroom 2 Bathrooms 3 Bathrooms 4 Bathrooms 5 Bathrooms 6 Bathrooms 7 Bathro…" at bounding box center [548, 478] width 474 height 30
select select "spot305"
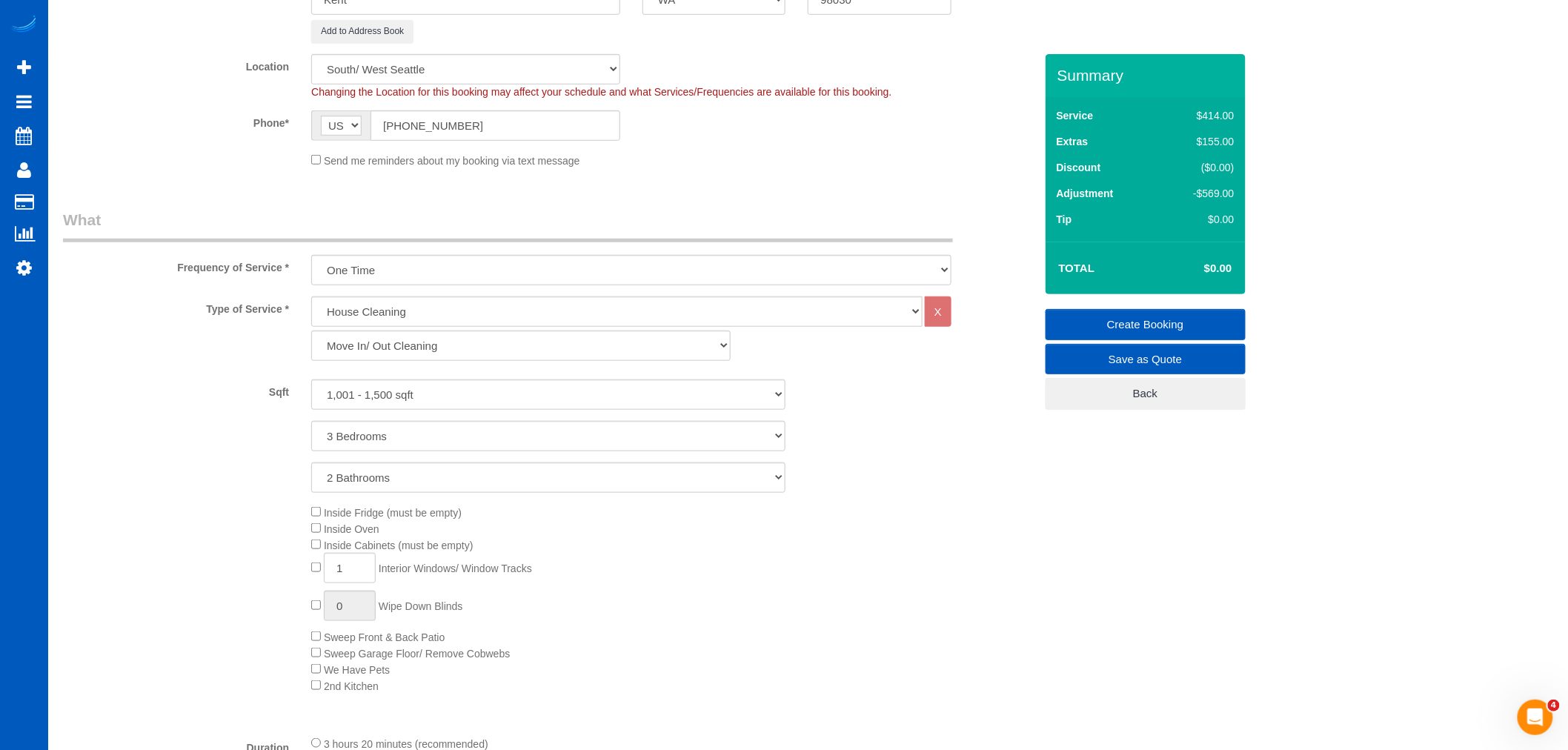
click at [821, 586] on div "Inside Fridge (must be empty) Inside Oven Inside Cabinets (must be empty) 1 Int…" at bounding box center [672, 599] width 745 height 190
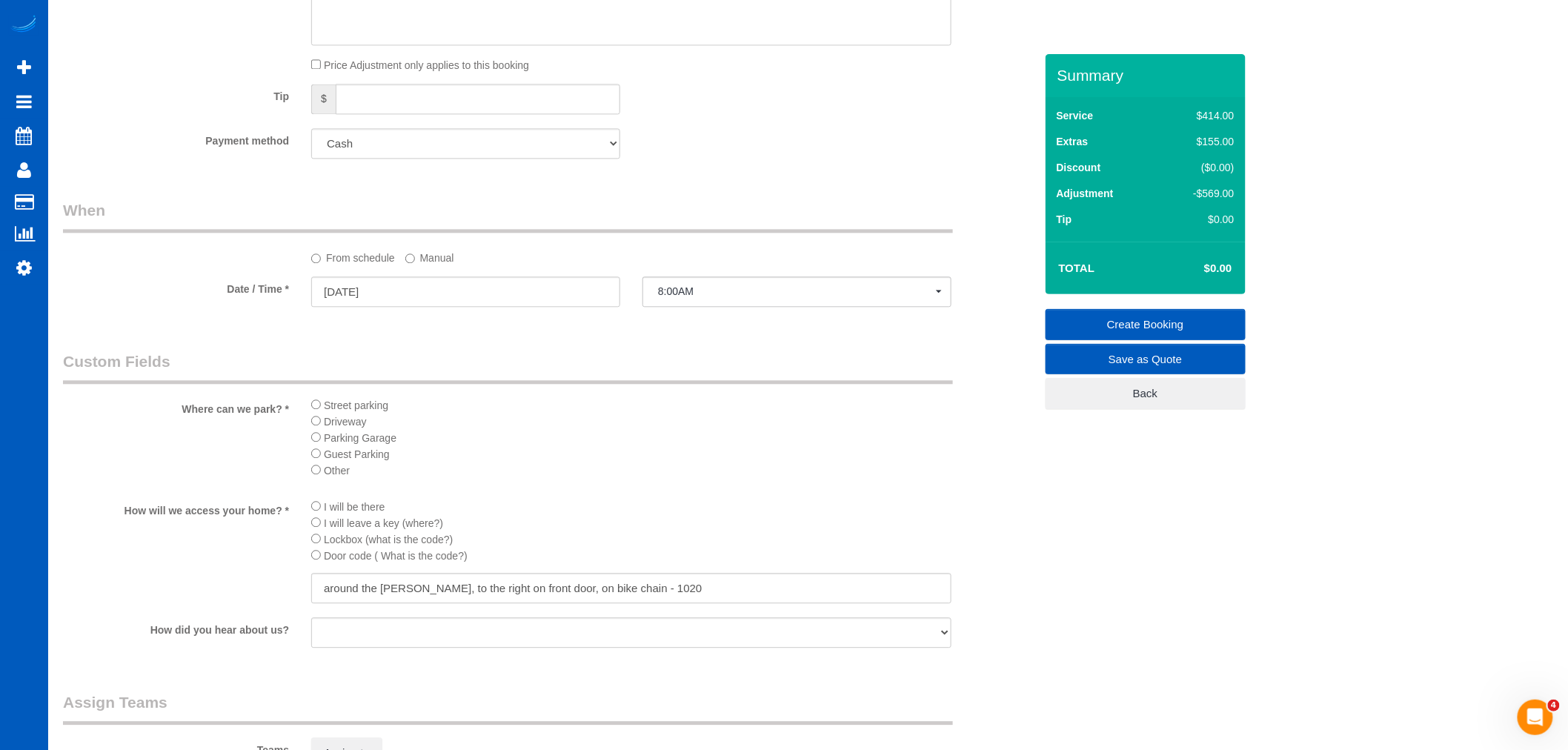
select select "spot322"
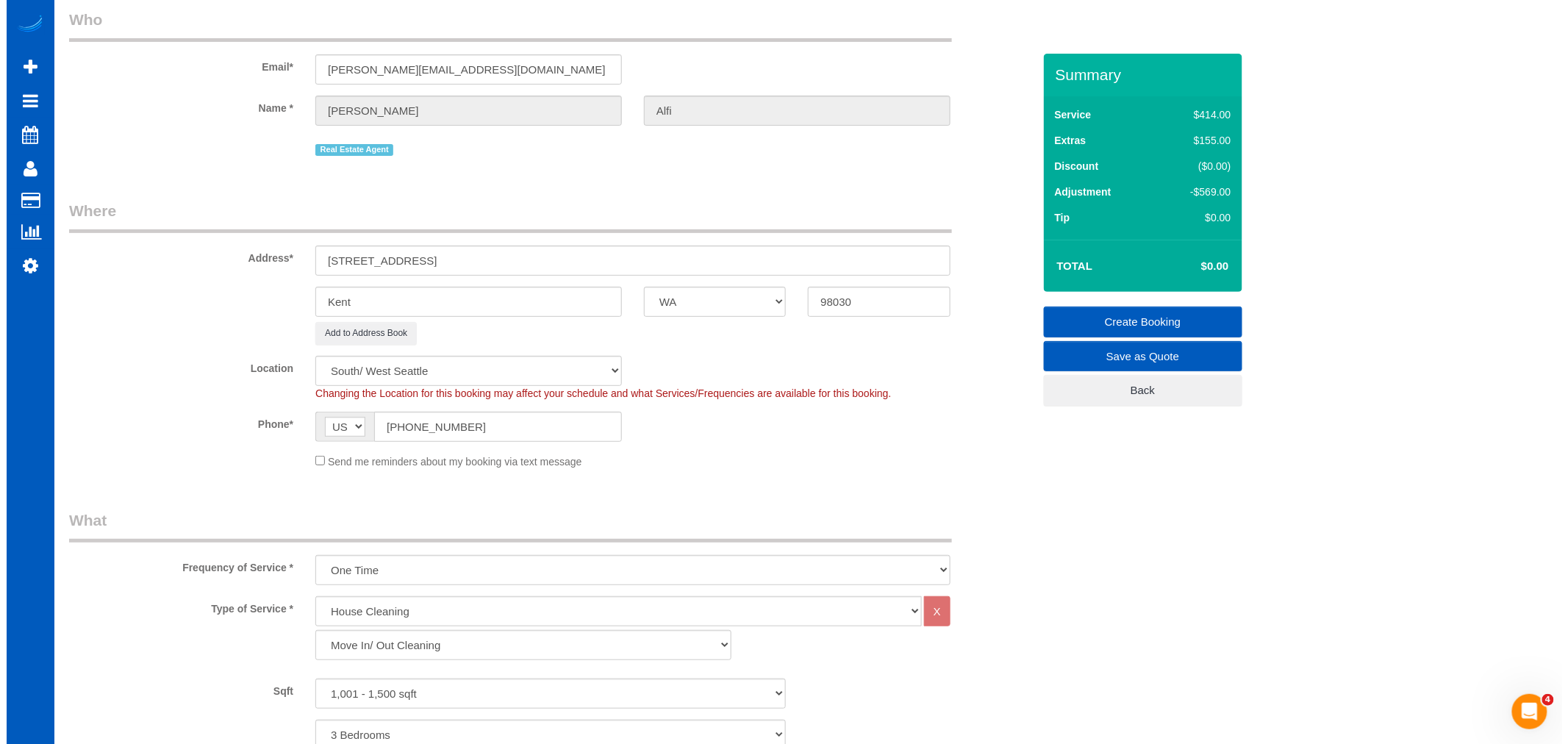
scroll to position [0, 0]
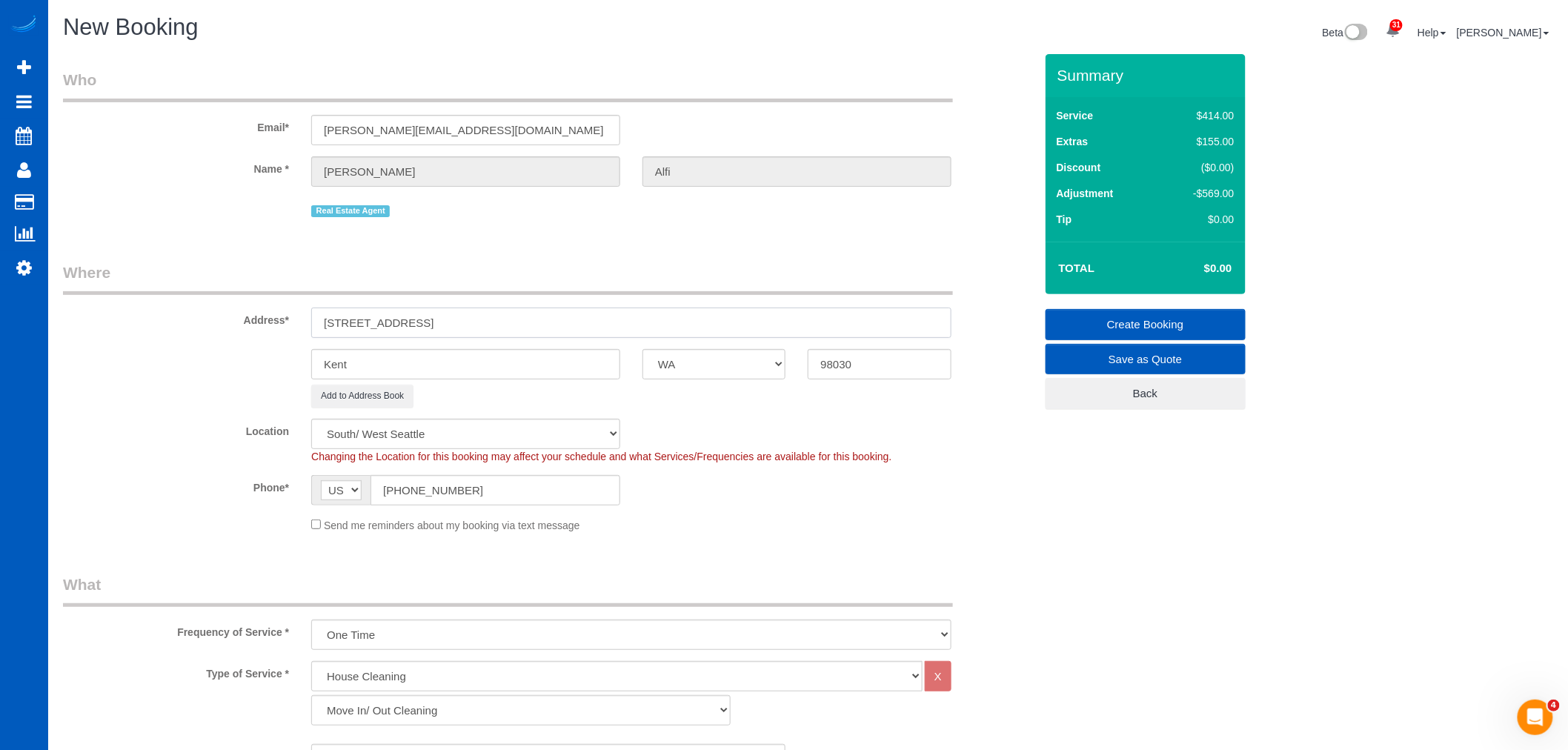
drag, startPoint x: 536, startPoint y: 327, endPoint x: 424, endPoint y: 330, distance: 112.0
click at [424, 330] on input "[STREET_ADDRESS]" at bounding box center [631, 322] width 641 height 30
type input "[STREET_ADDRESS]"
click at [610, 272] on legend "Where" at bounding box center [508, 278] width 890 height 33
click at [1196, 329] on link "Create Booking" at bounding box center [1146, 324] width 200 height 31
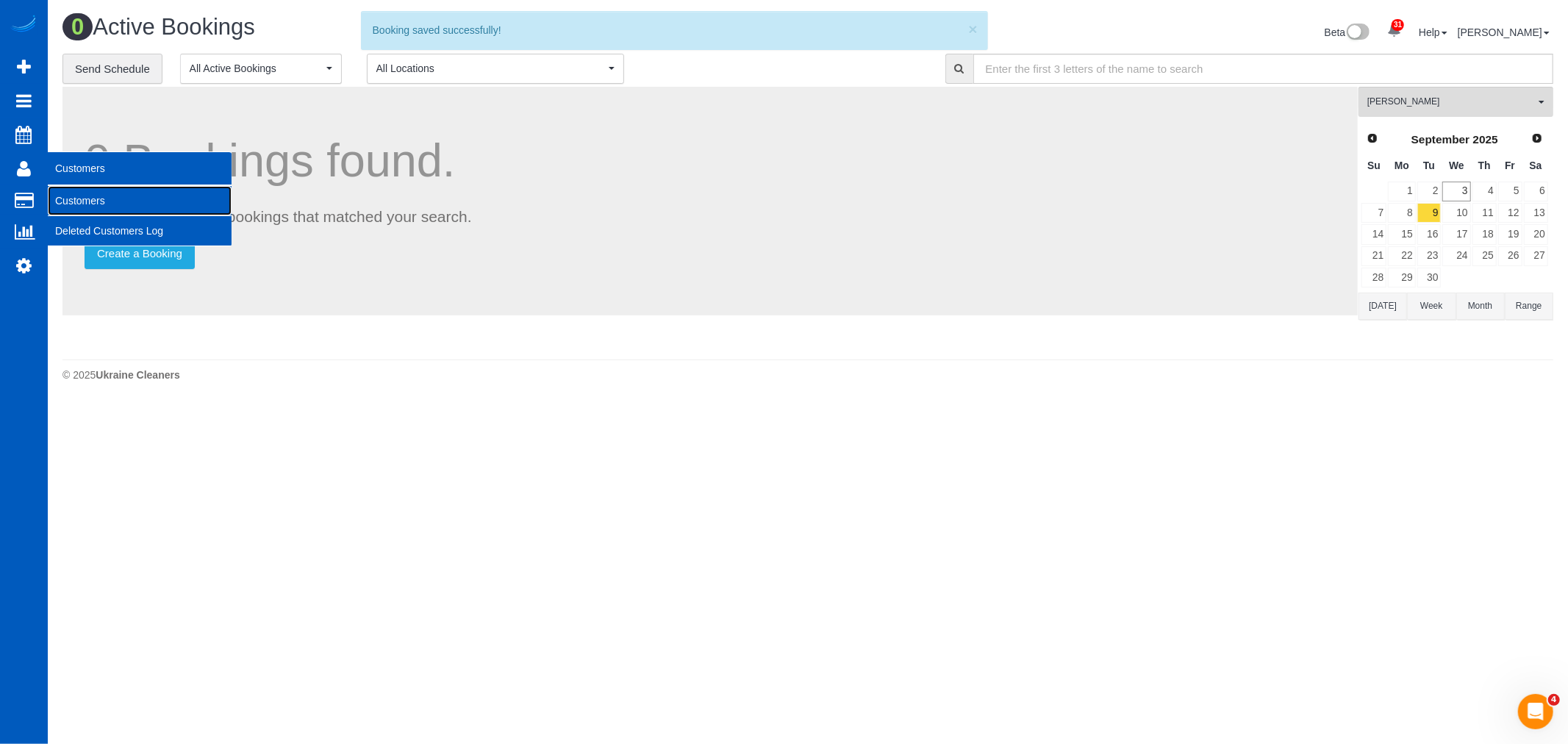
click at [77, 203] on link "Customers" at bounding box center [140, 200] width 184 height 29
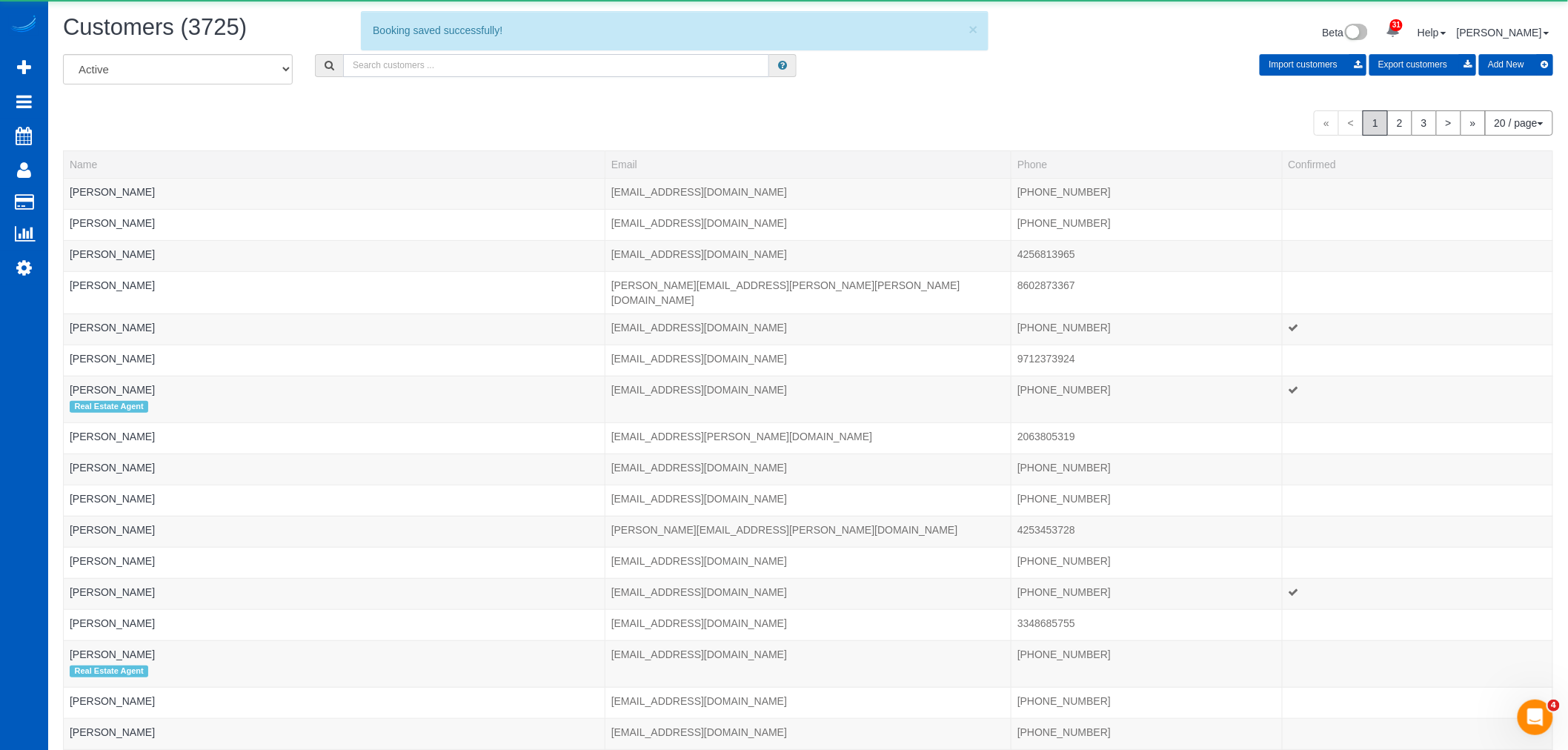
click at [446, 64] on input "text" at bounding box center [556, 65] width 426 height 23
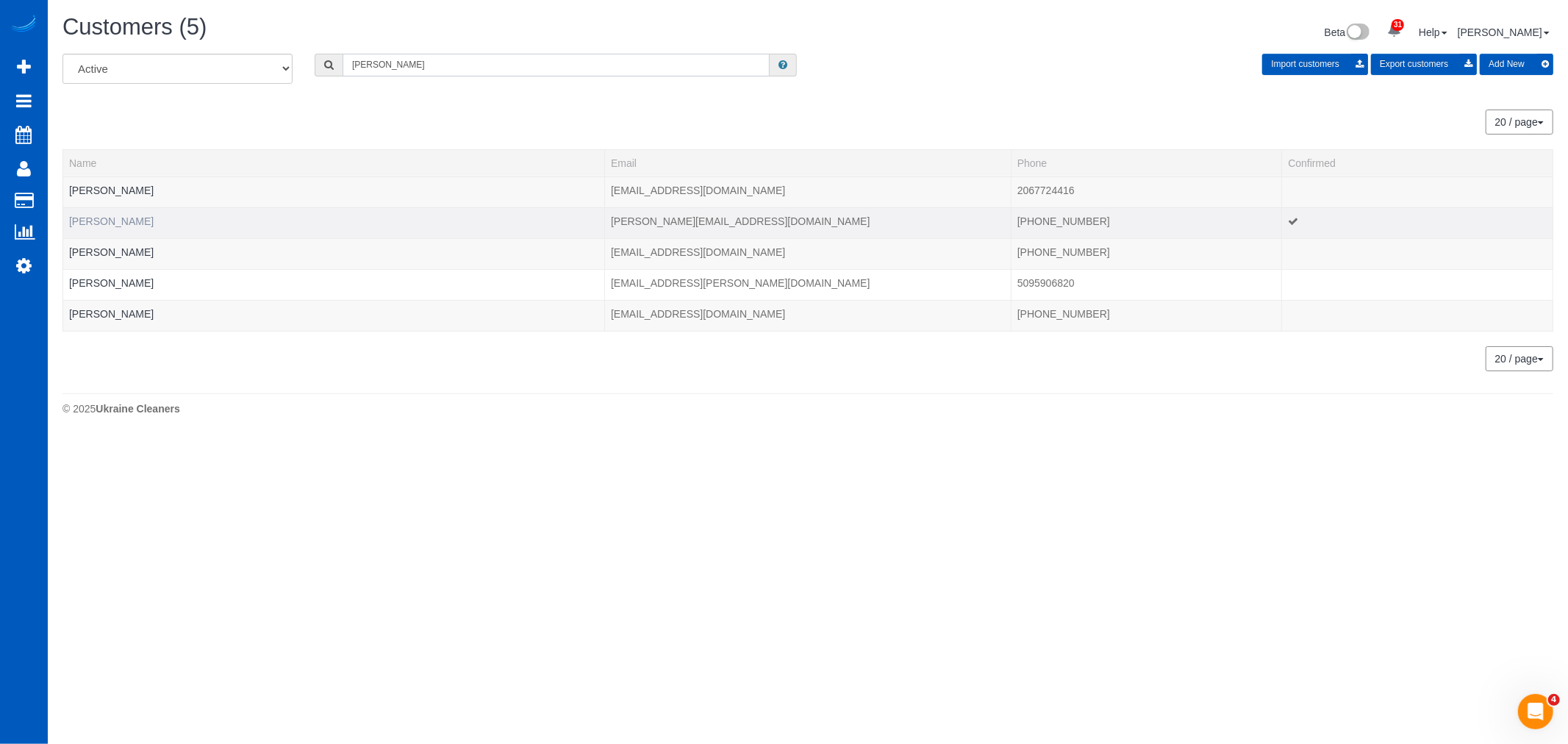
type input "[PERSON_NAME]"
click at [82, 223] on link "[PERSON_NAME]" at bounding box center [112, 221] width 85 height 12
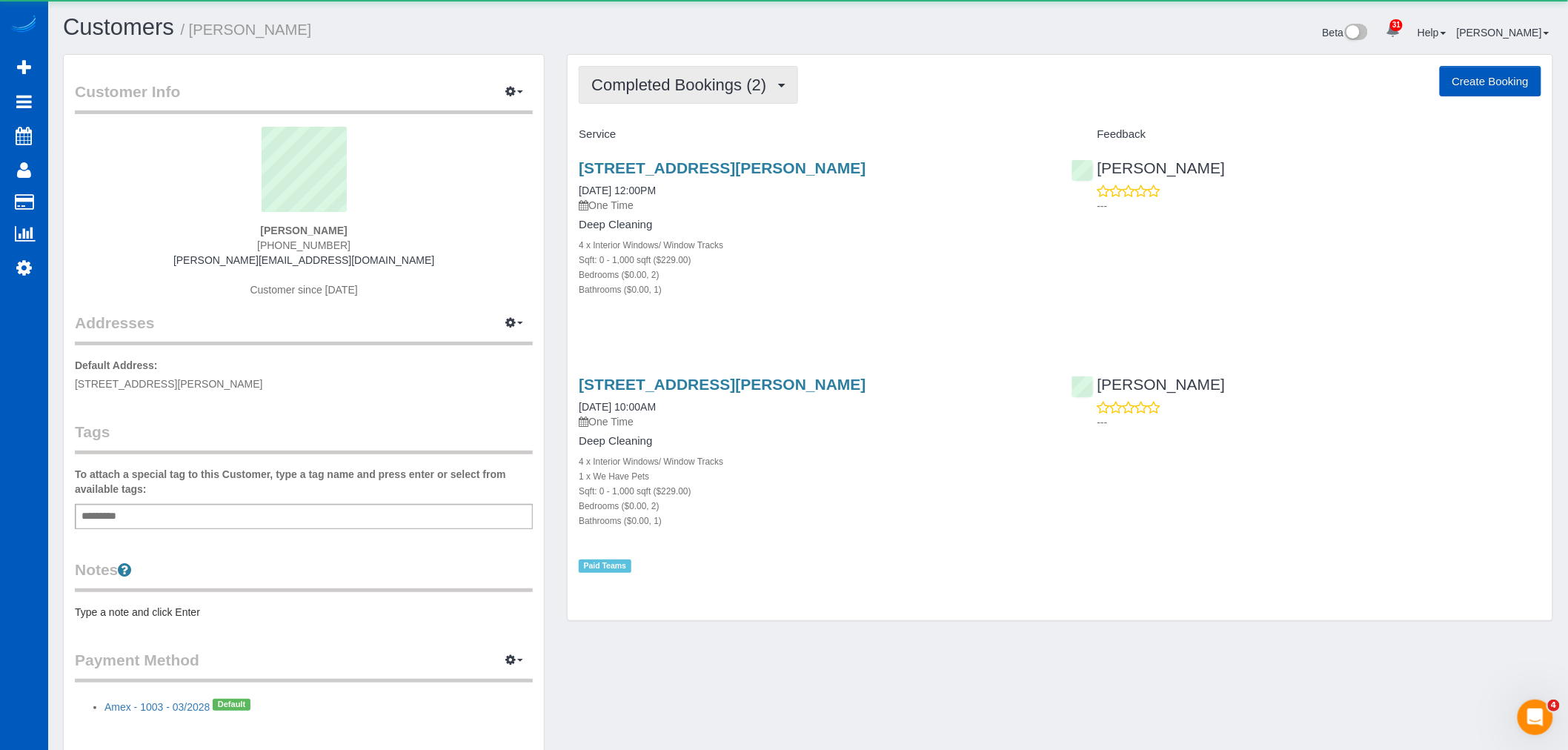
click at [685, 89] on span "Completed Bookings (2)" at bounding box center [683, 84] width 182 height 18
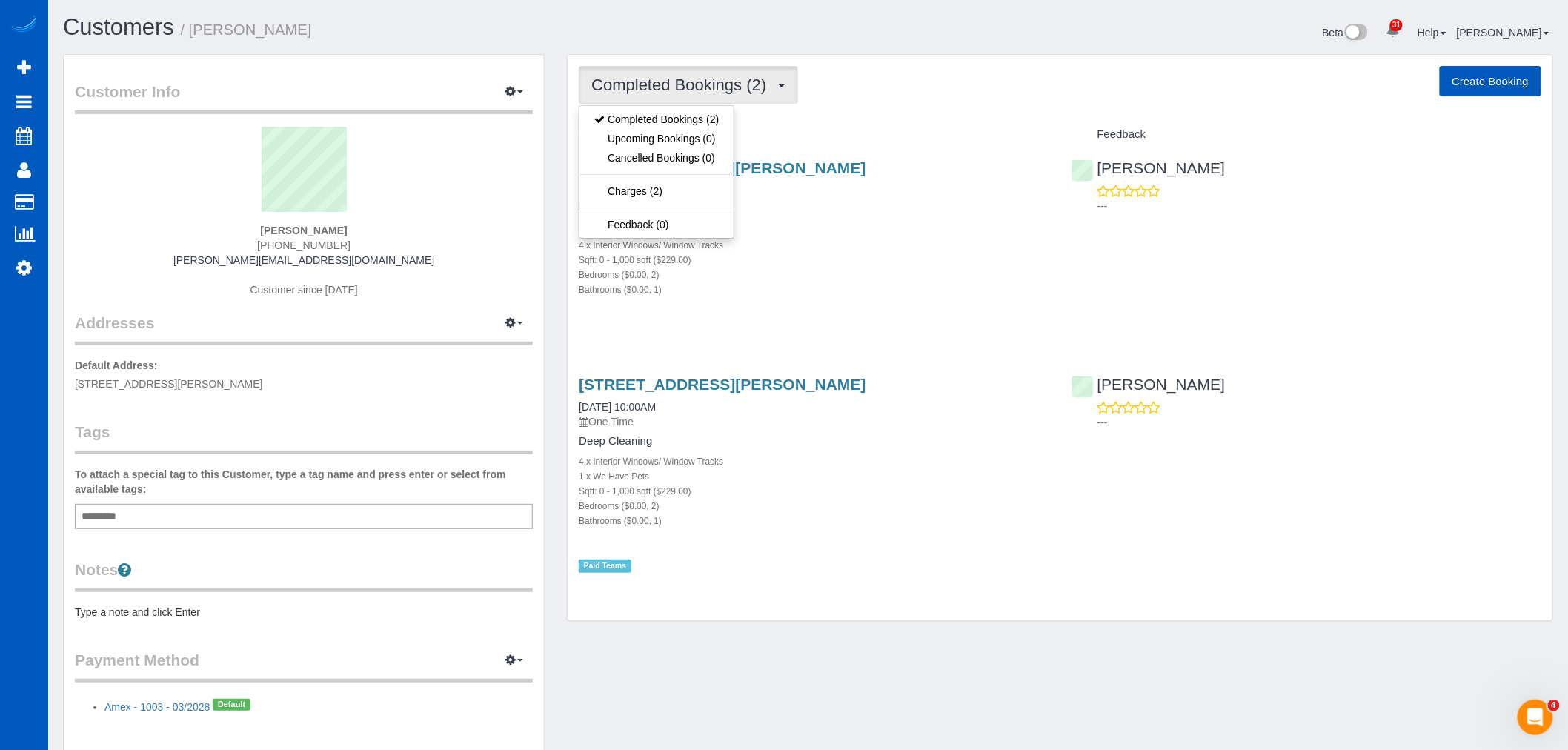
click at [850, 214] on div "[STREET_ADDRESS][PERSON_NAME] [DATE] 12:00PM One Time Deep Cleaning 4 x Interio…" at bounding box center [813, 236] width 492 height 179
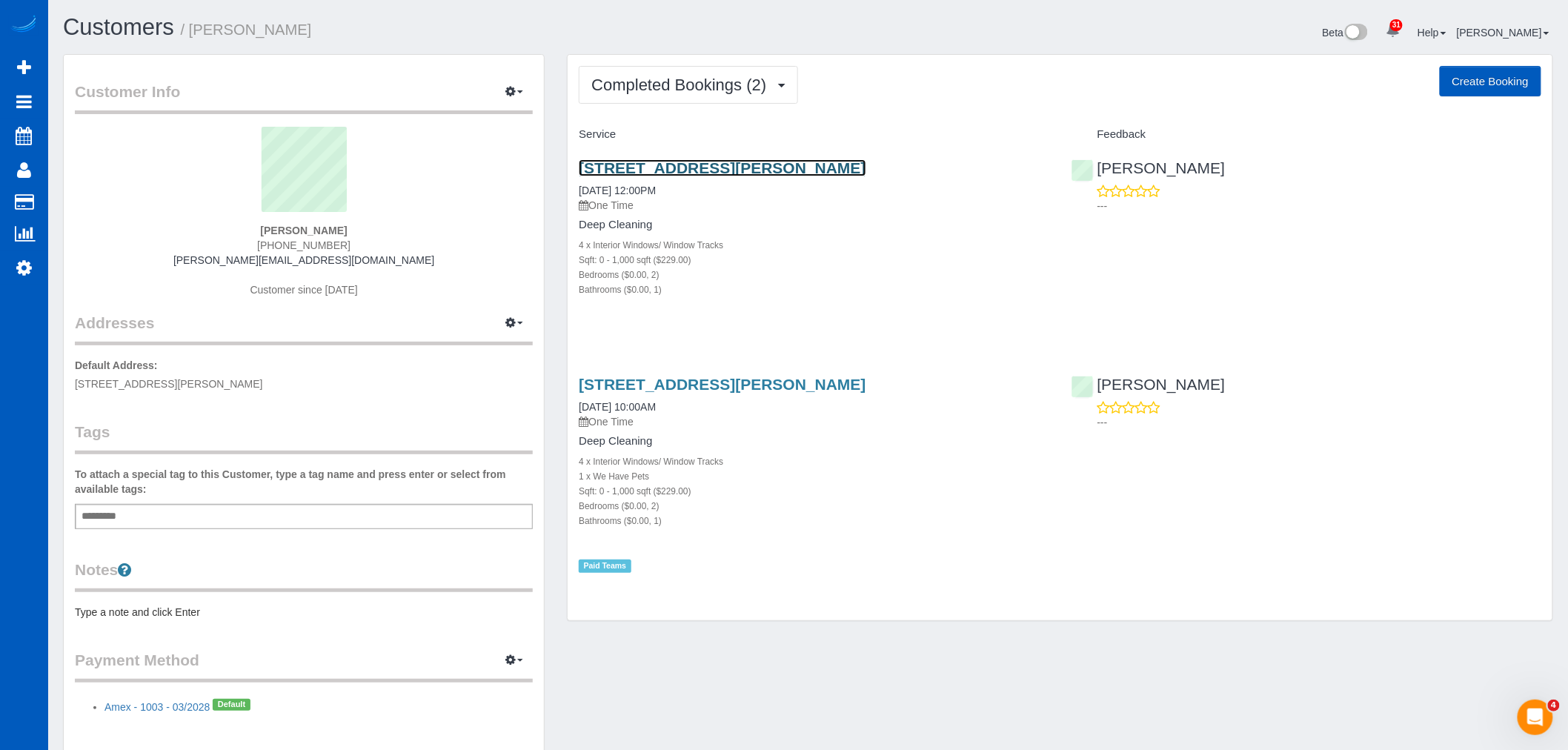
click at [676, 165] on link "[STREET_ADDRESS][PERSON_NAME]" at bounding box center [722, 168] width 287 height 17
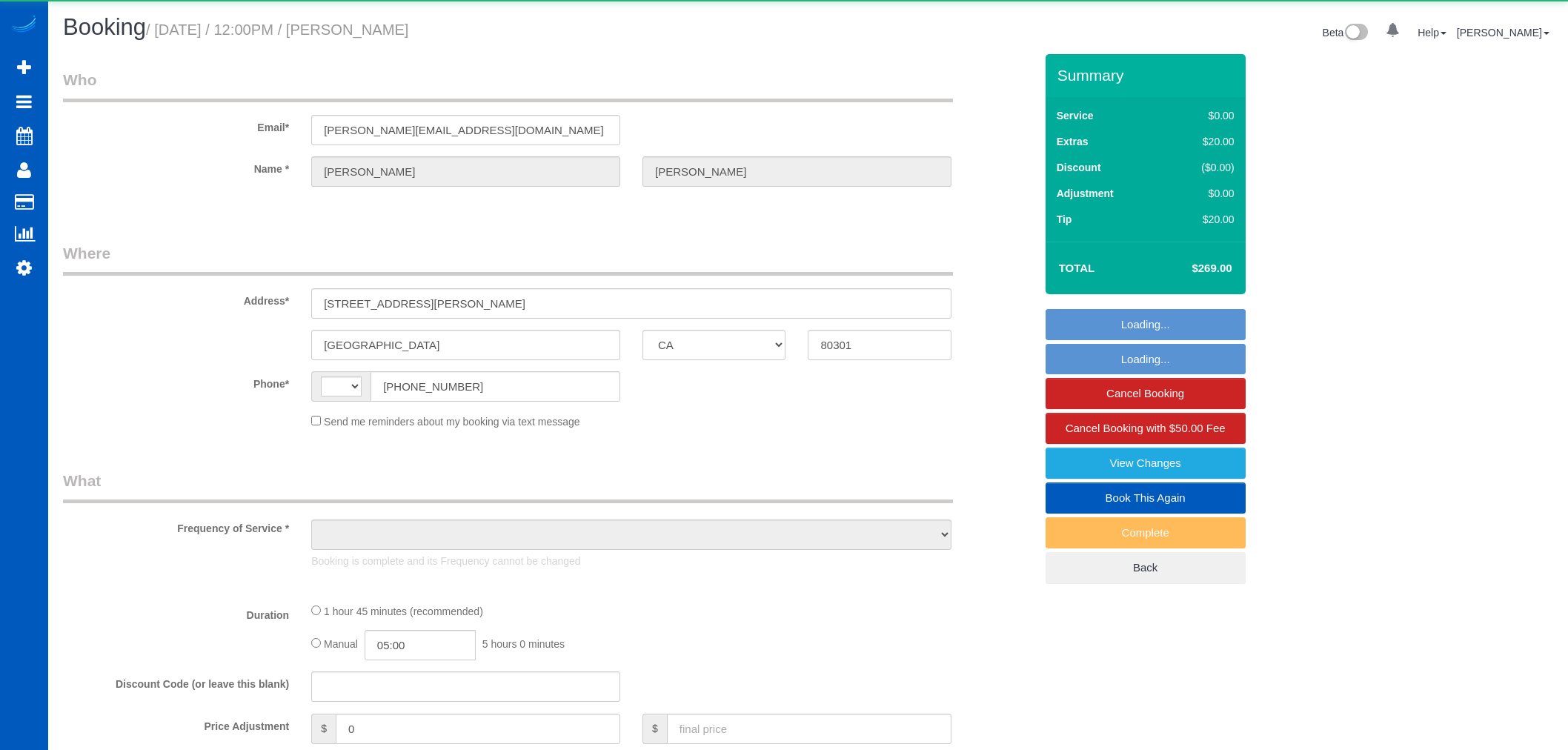
select select "CA"
select select "string:US"
select select "object:1111"
select select "199"
select select "2"
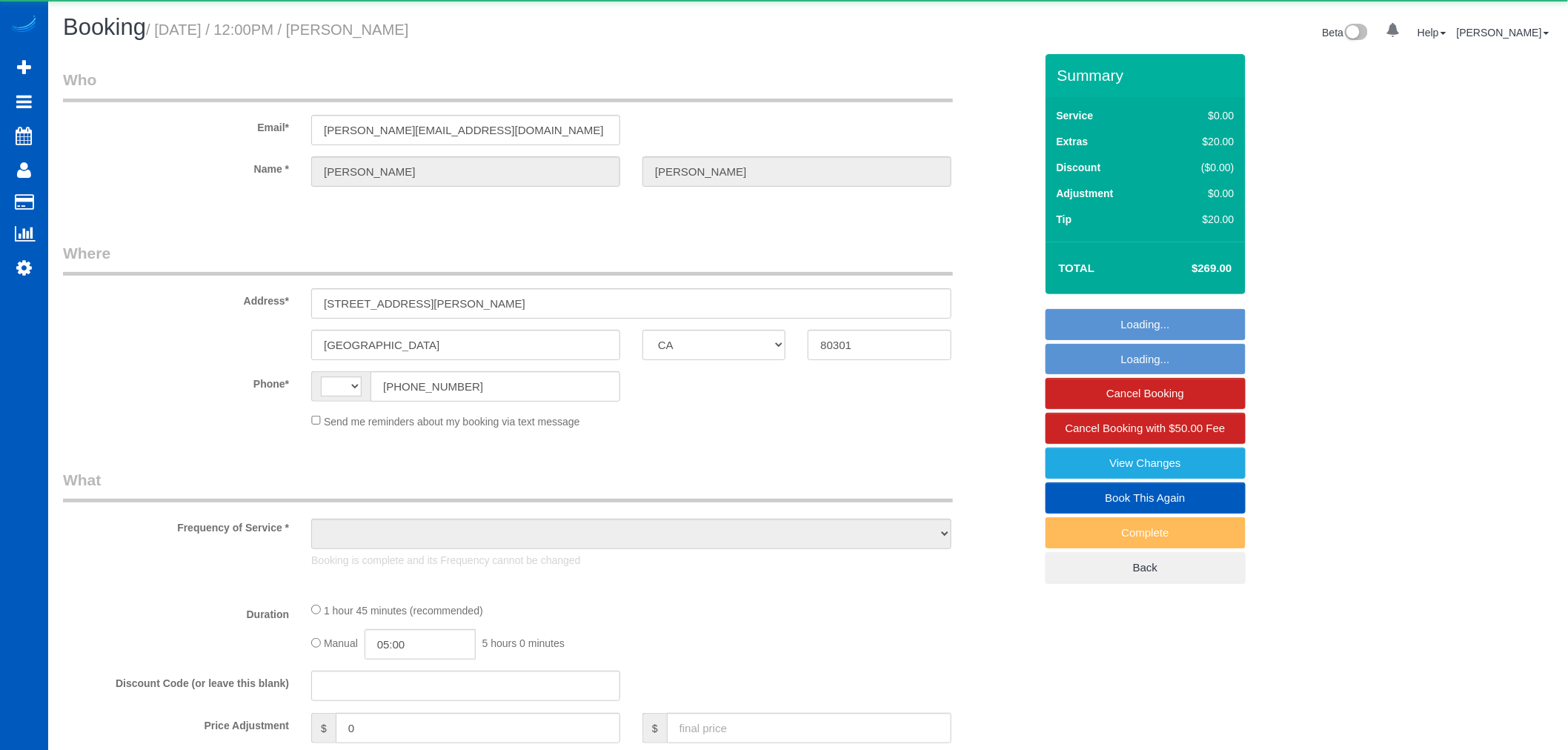
select select "number:8"
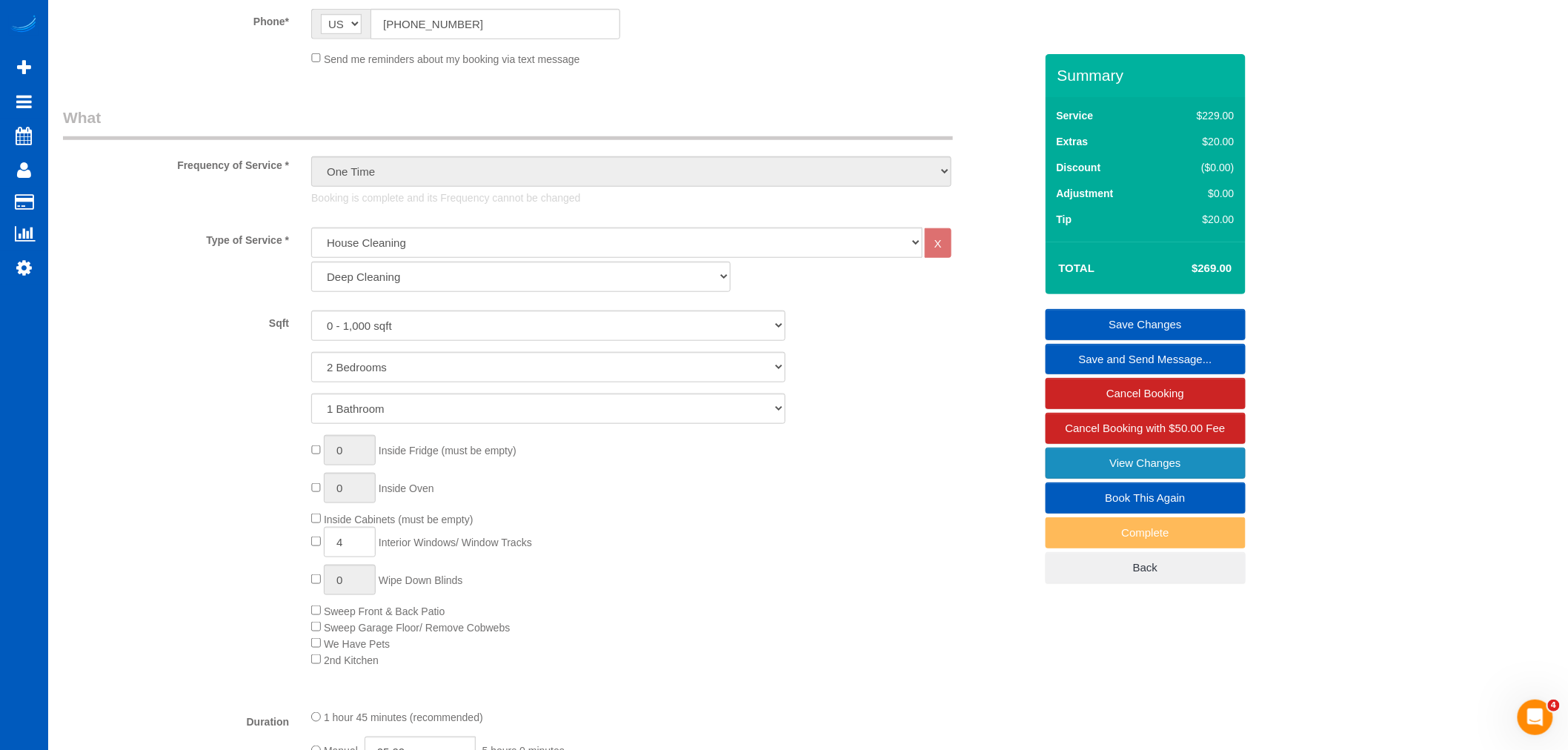
scroll to position [411, 0]
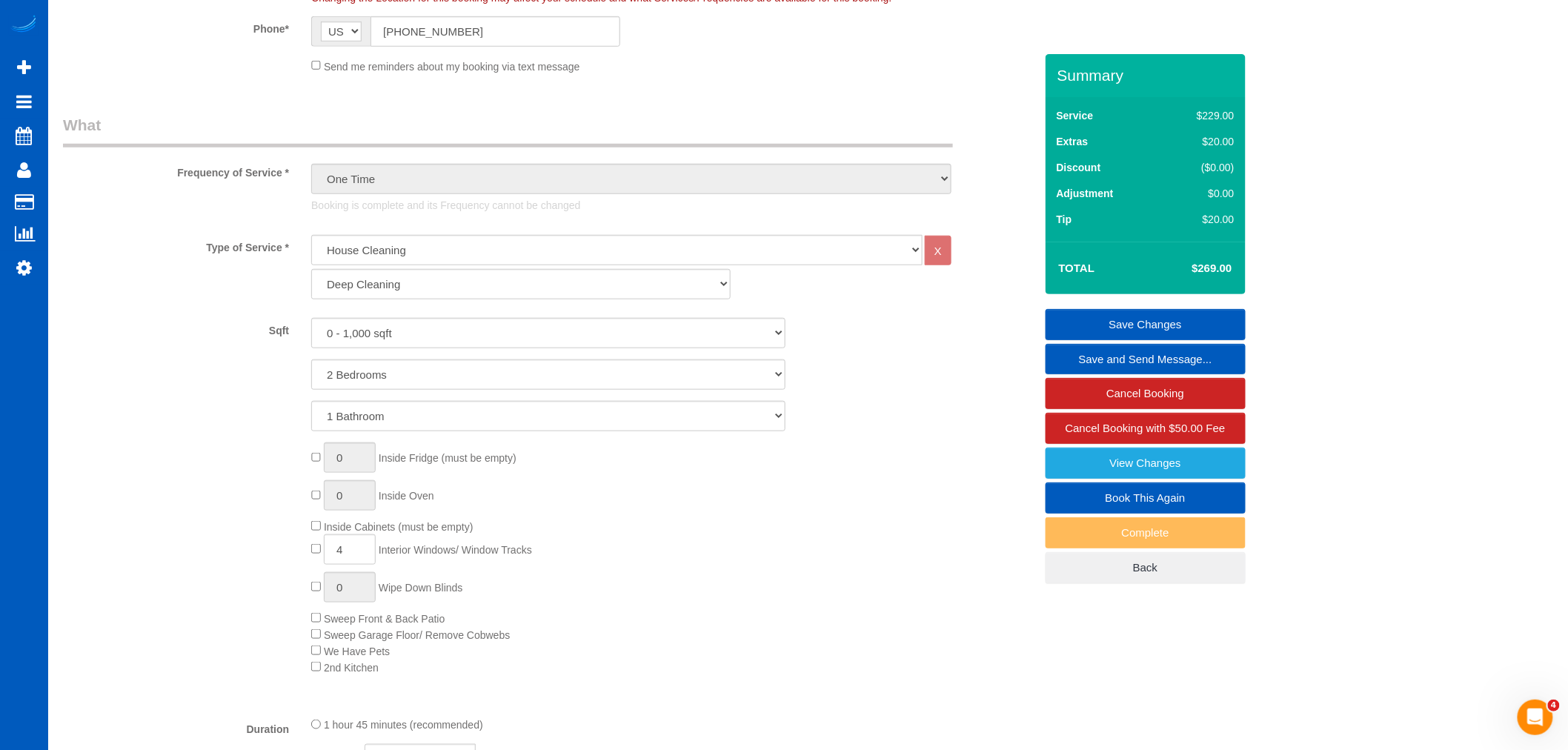
click at [1182, 497] on link "Book This Again" at bounding box center [1146, 497] width 200 height 31
select select "CA"
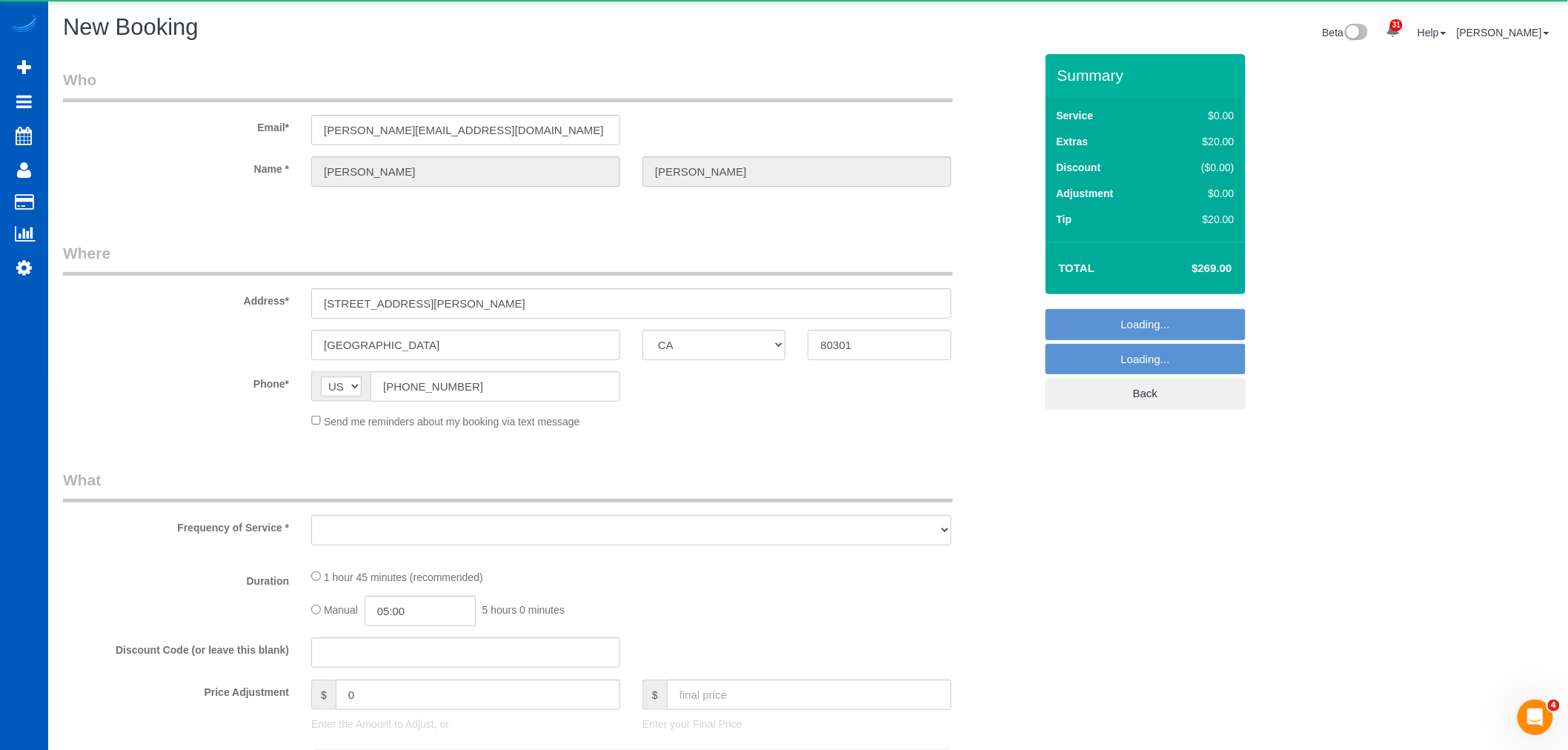
select select "object:1736"
select select "string:fspay-7c61db88-53d7-40fc-9c54-cc6badb26986"
select select "199"
select select "2"
select select "number:8"
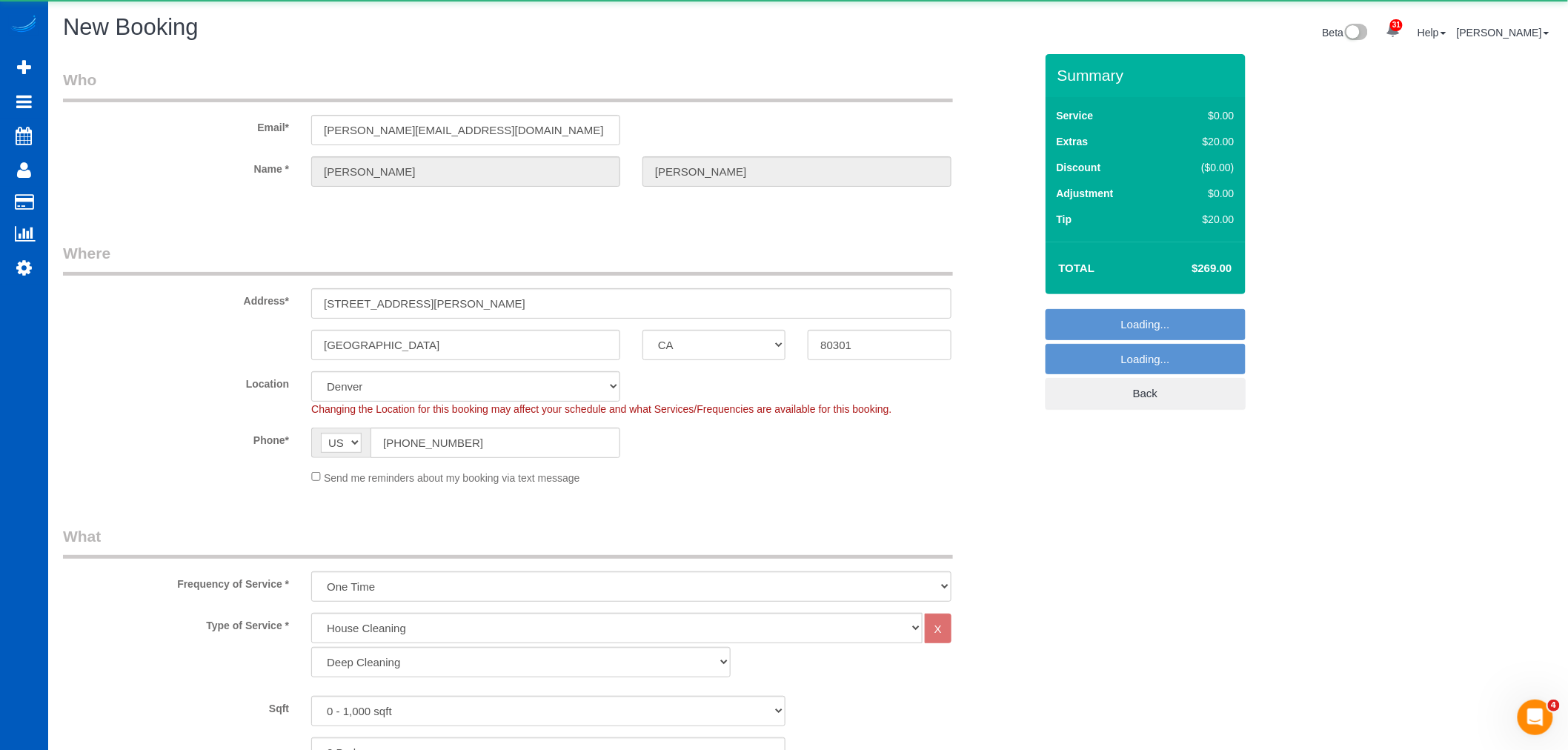
select select "object:1741"
select select "2"
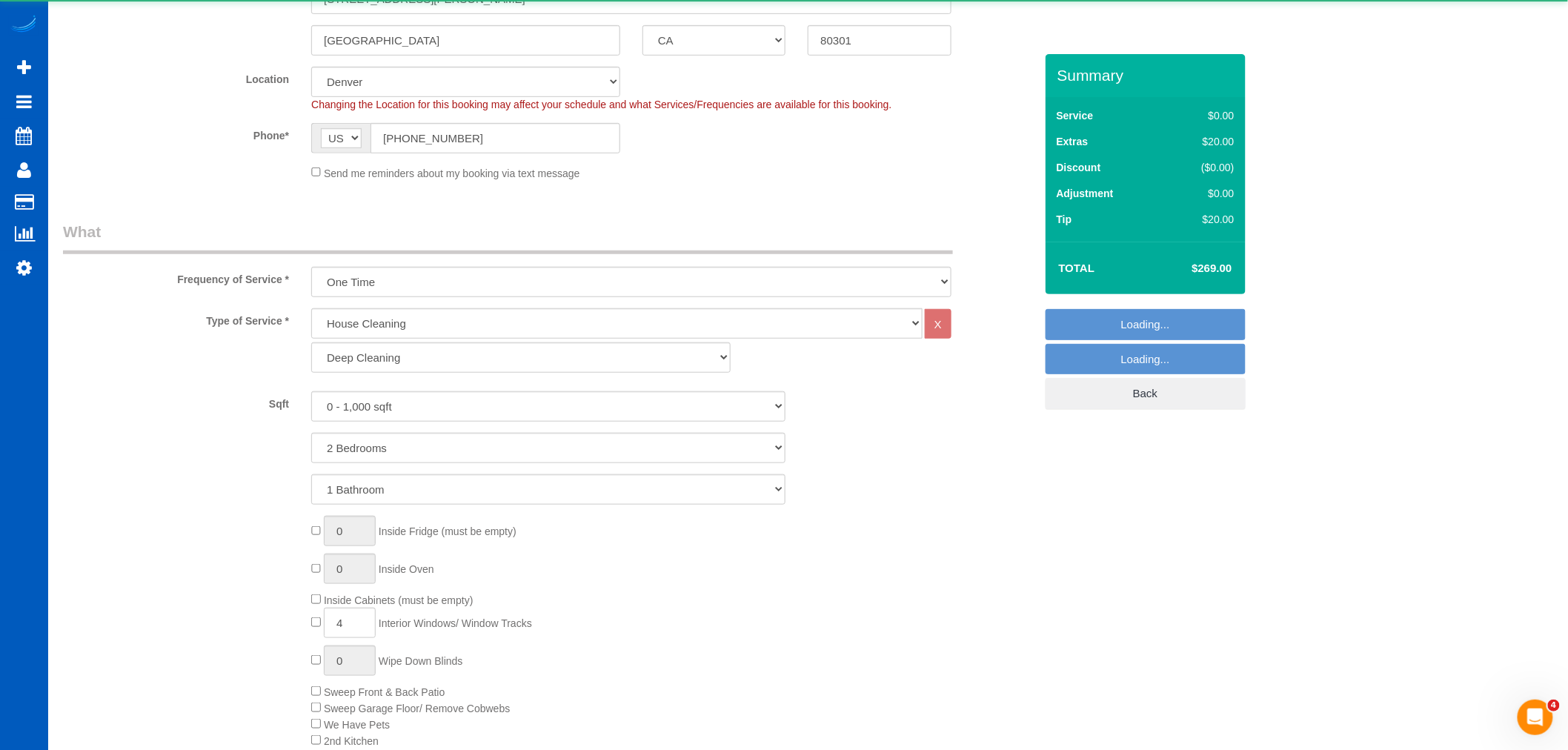
select select "265"
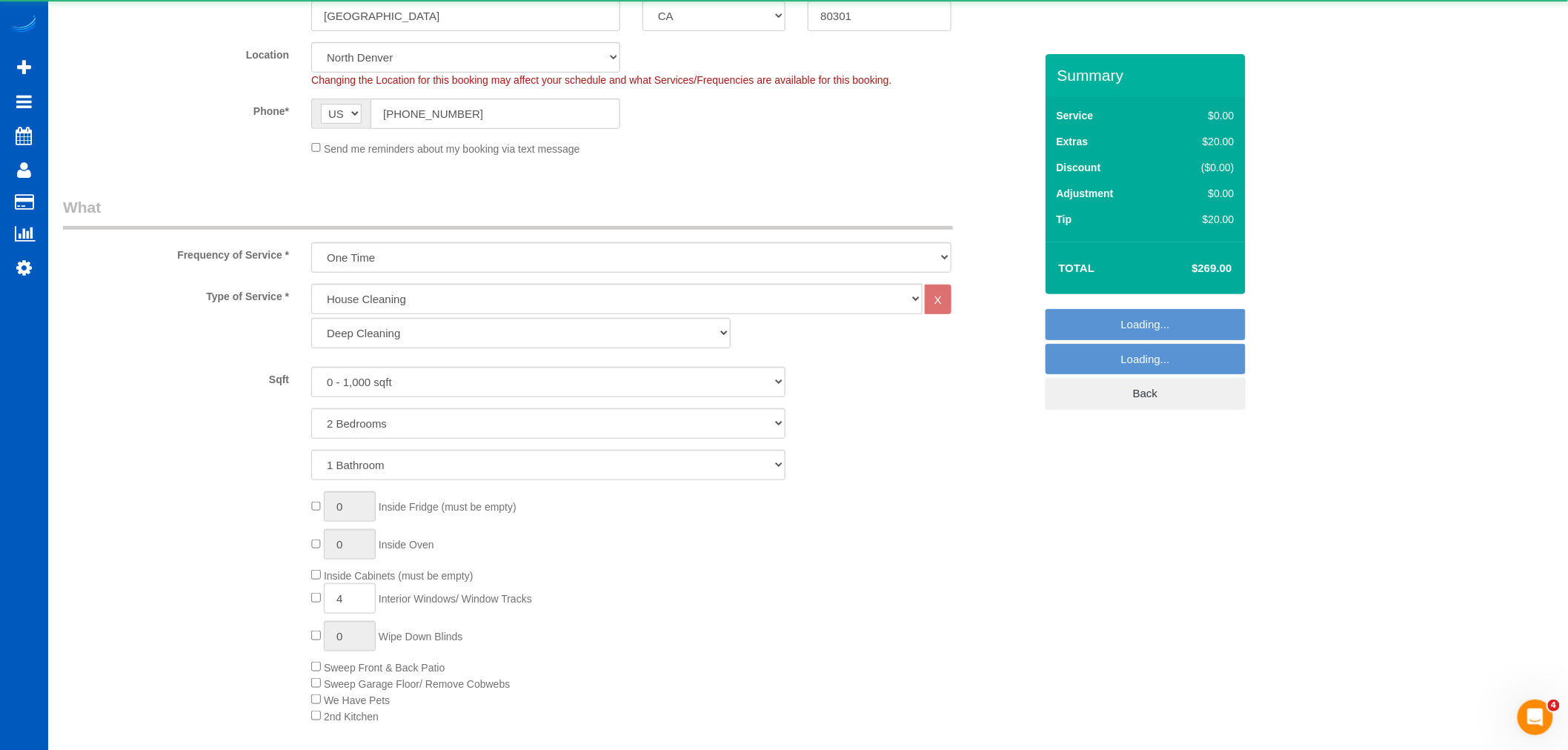
select select "object:1866"
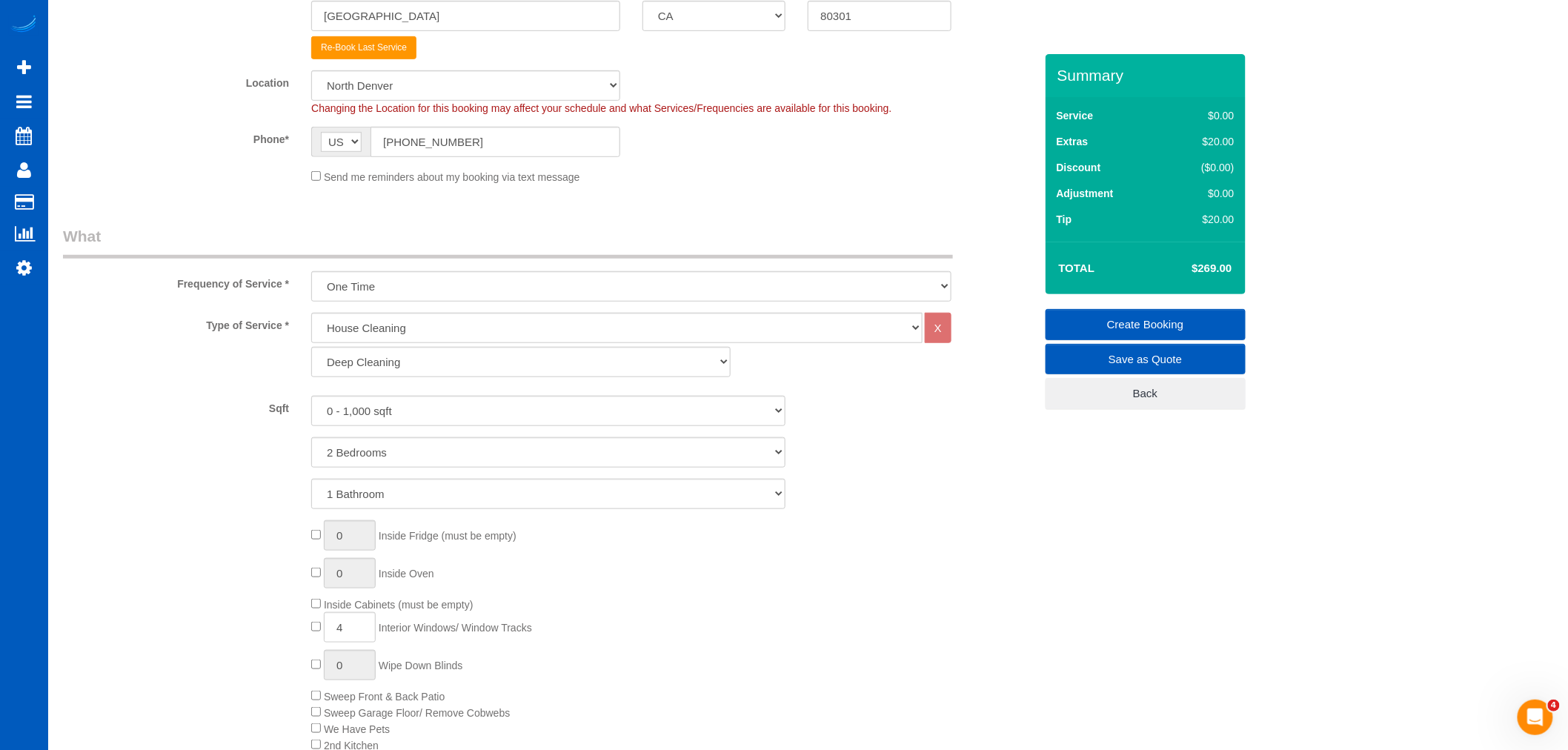
select select "2"
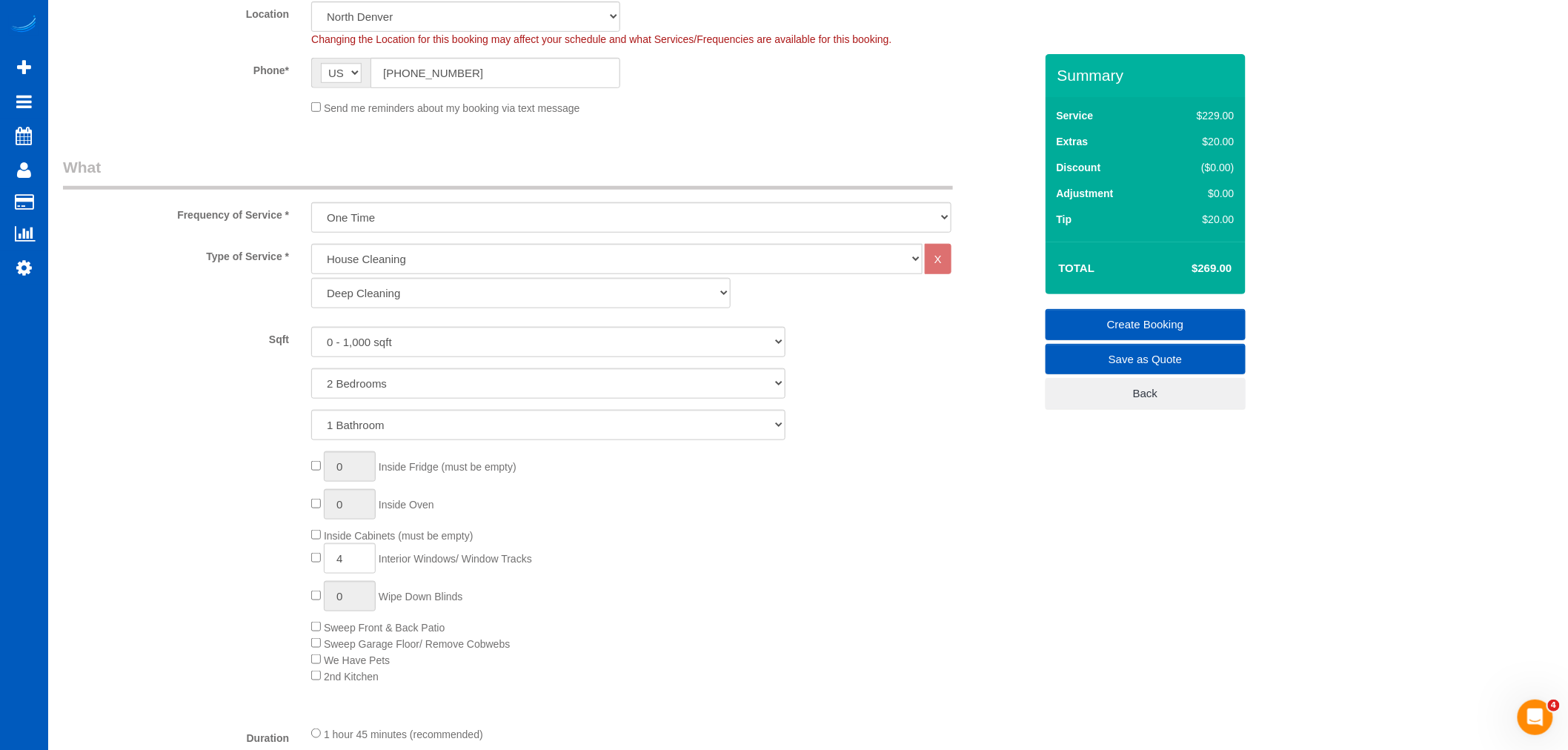
scroll to position [493, 0]
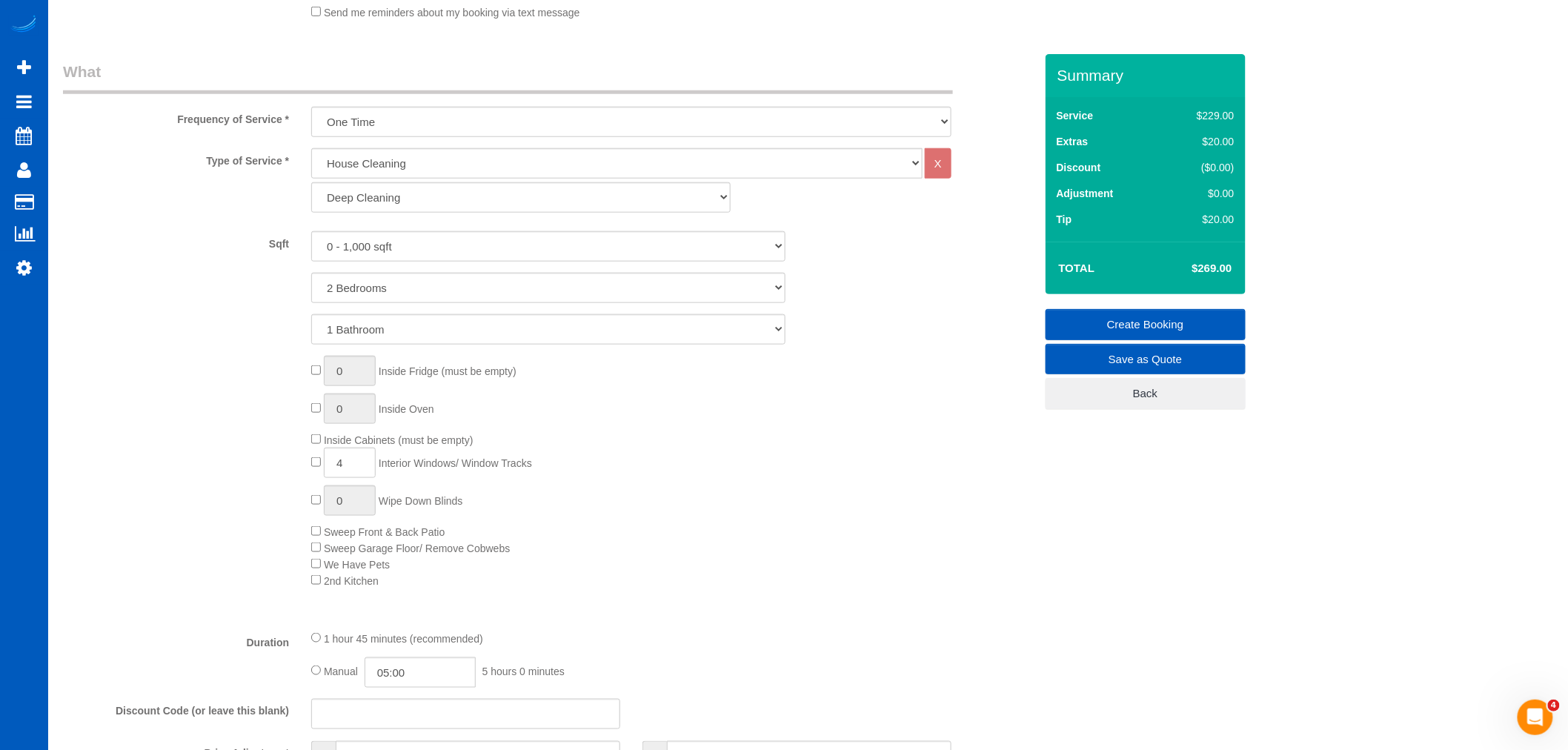
click at [316, 469] on span "4 Interior Windows/ Window Tracks" at bounding box center [421, 463] width 221 height 12
type input "0"
click at [398, 194] on select "Standard Cleaning Deep Cleaning Move In/ Out Cleaning" at bounding box center [521, 197] width 420 height 30
select select "366"
click at [311, 182] on select "Standard Cleaning Deep Cleaning Move In/ Out Cleaning" at bounding box center [521, 197] width 420 height 30
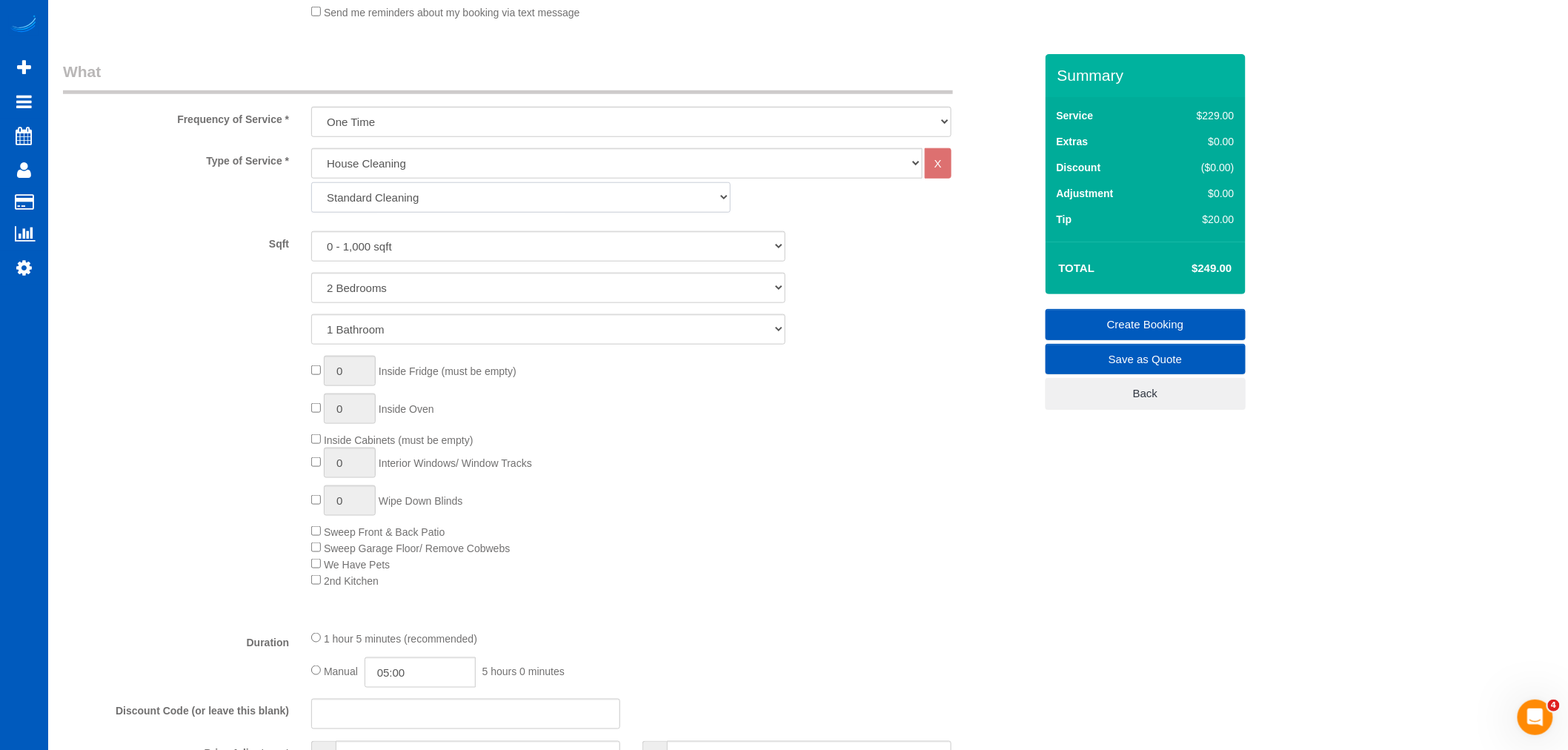
select select "2"
click at [791, 527] on div "0 Inside Fridge (must be empty) 0 Inside Oven Inside Cabinets (must be empty) 0…" at bounding box center [672, 472] width 745 height 233
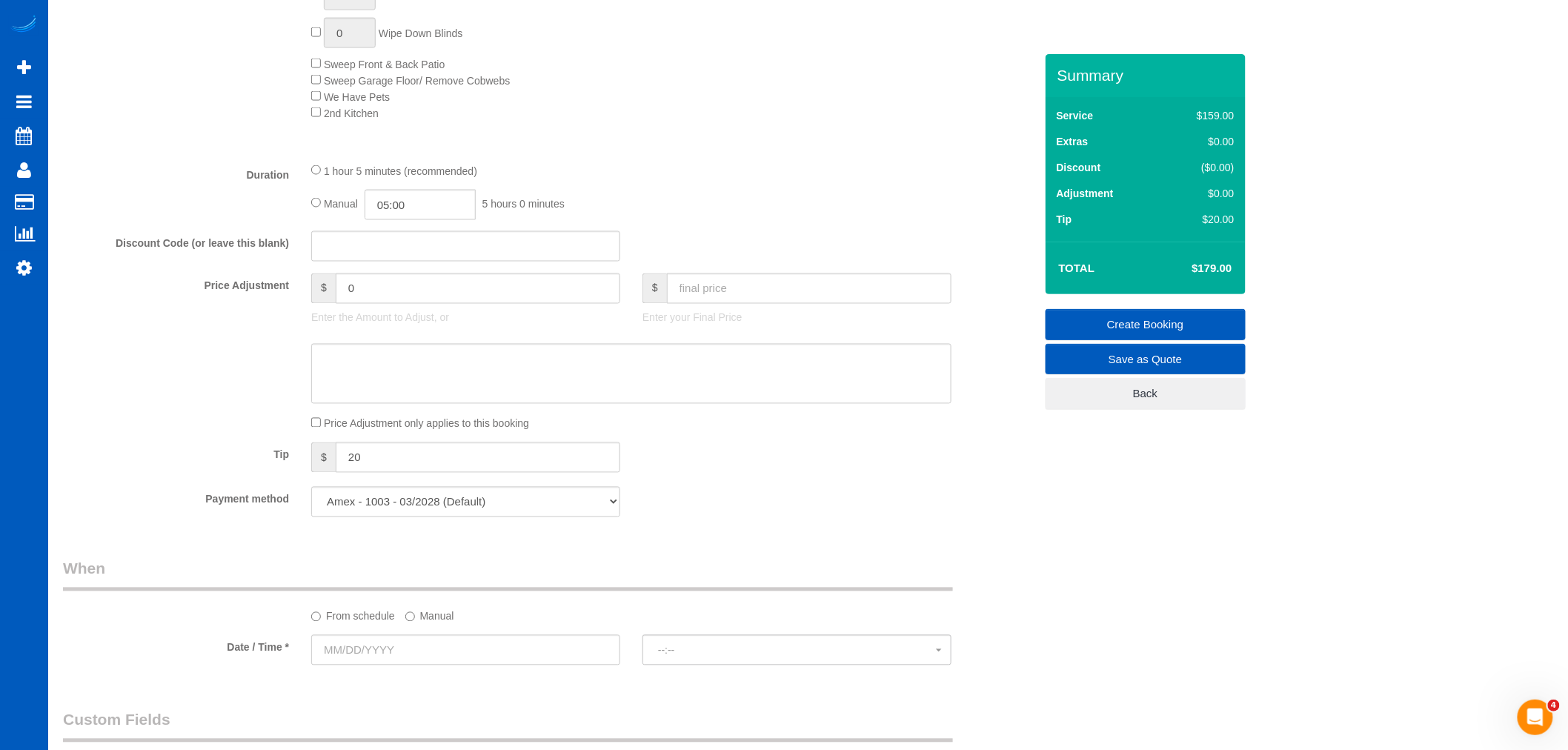
scroll to position [988, 0]
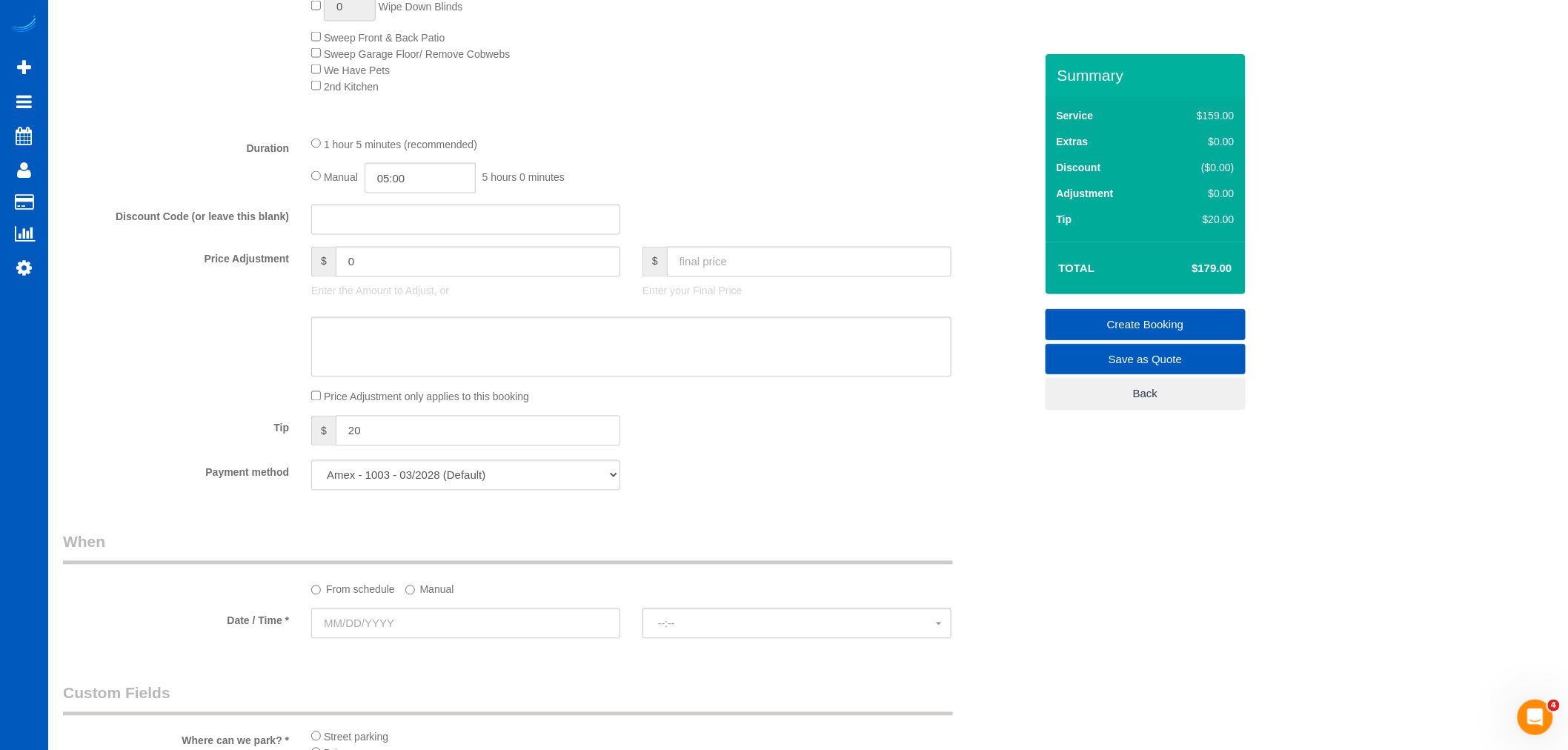
drag, startPoint x: 439, startPoint y: 433, endPoint x: 299, endPoint y: 459, distance: 142.4
click at [299, 459] on fieldset "What Frequency of Service * One Time Weekly - 15.00% Every 2 Weeks - 10.00% Eve…" at bounding box center [549, 34] width 972 height 936
type input "15"
click at [833, 479] on div "Payment method Amex - 1003 - 03/2028 (Default) Add Credit Card ─────────────── …" at bounding box center [549, 475] width 994 height 30
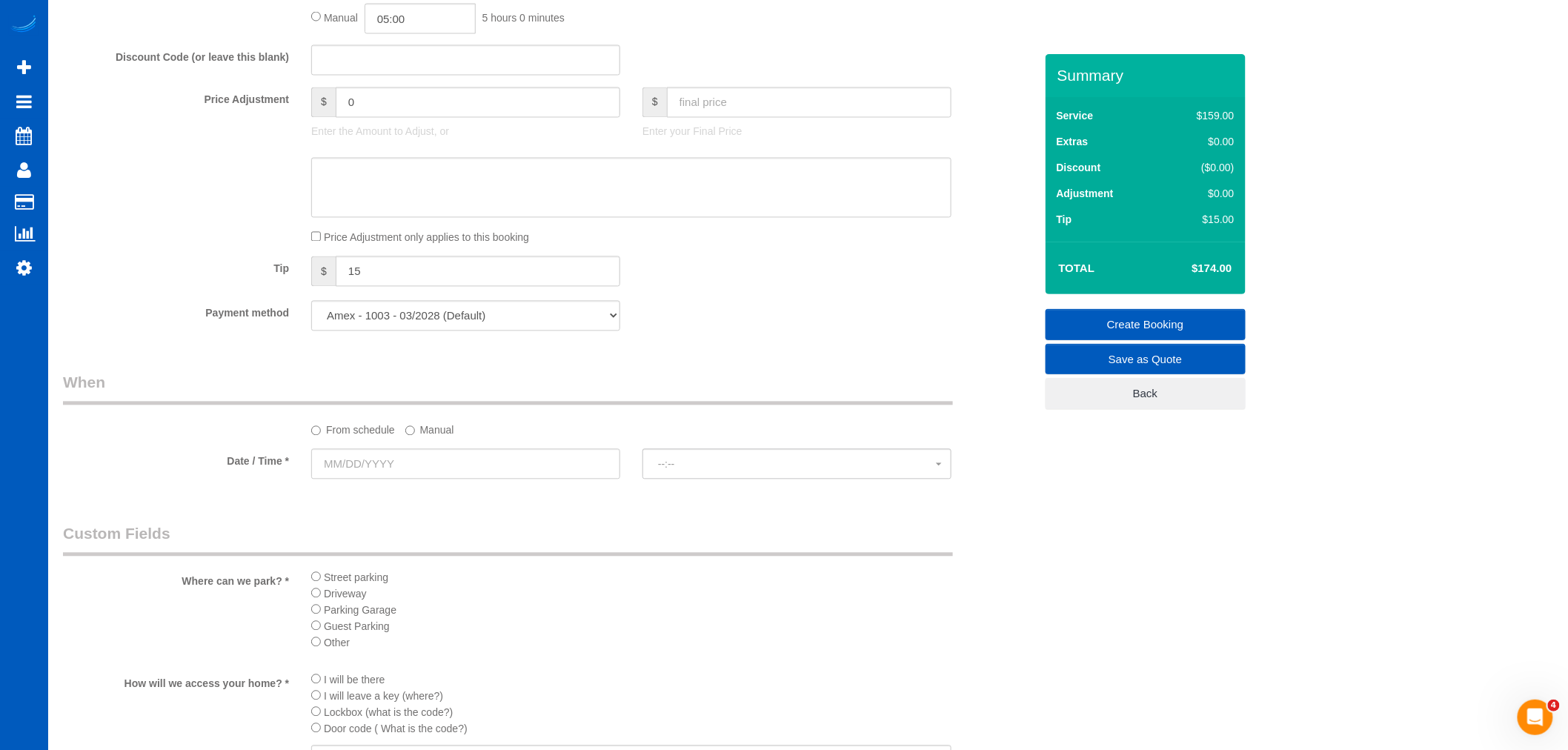
scroll to position [1152, 0]
click at [376, 470] on input "text" at bounding box center [466, 459] width 309 height 30
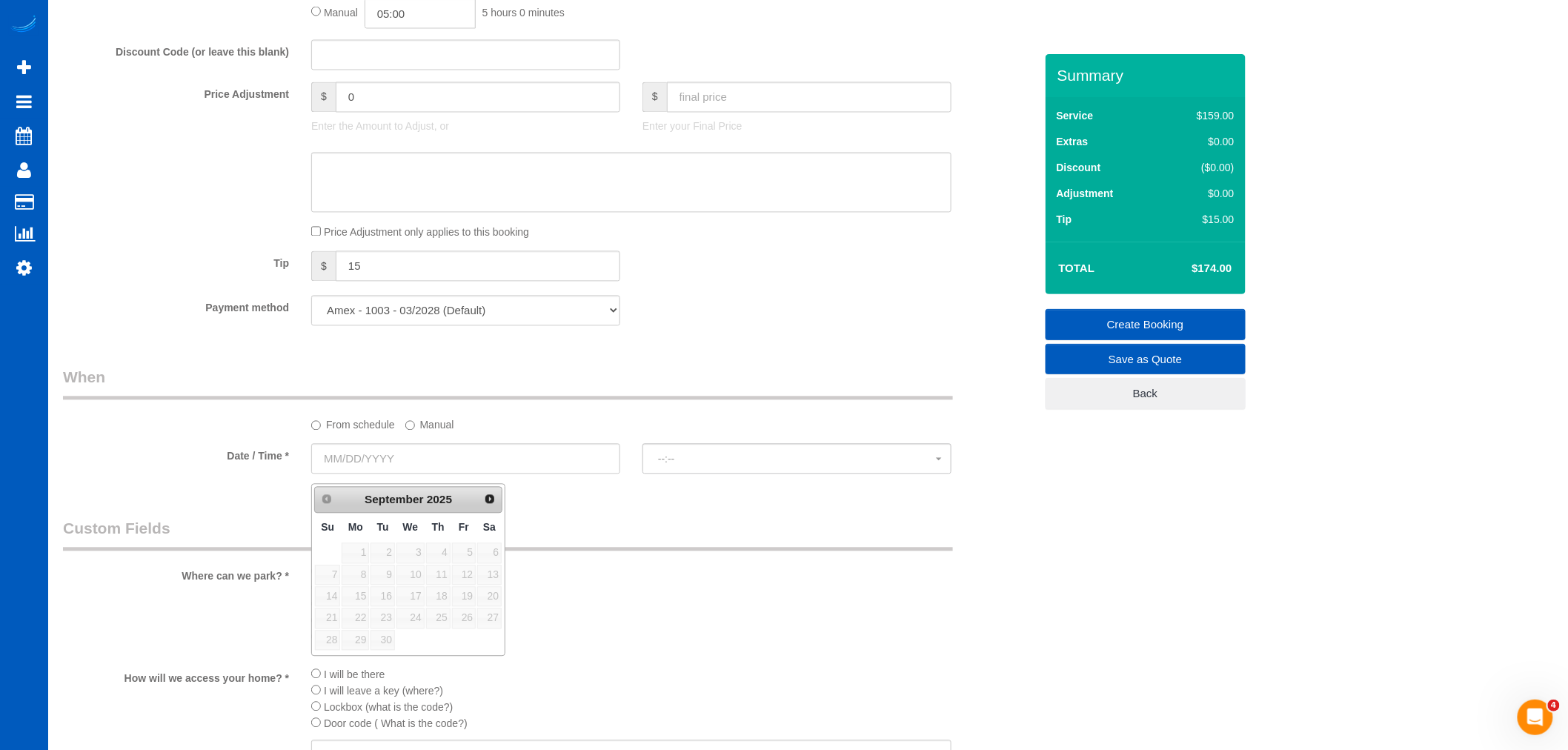
click at [421, 432] on label "Manual" at bounding box center [430, 422] width 49 height 20
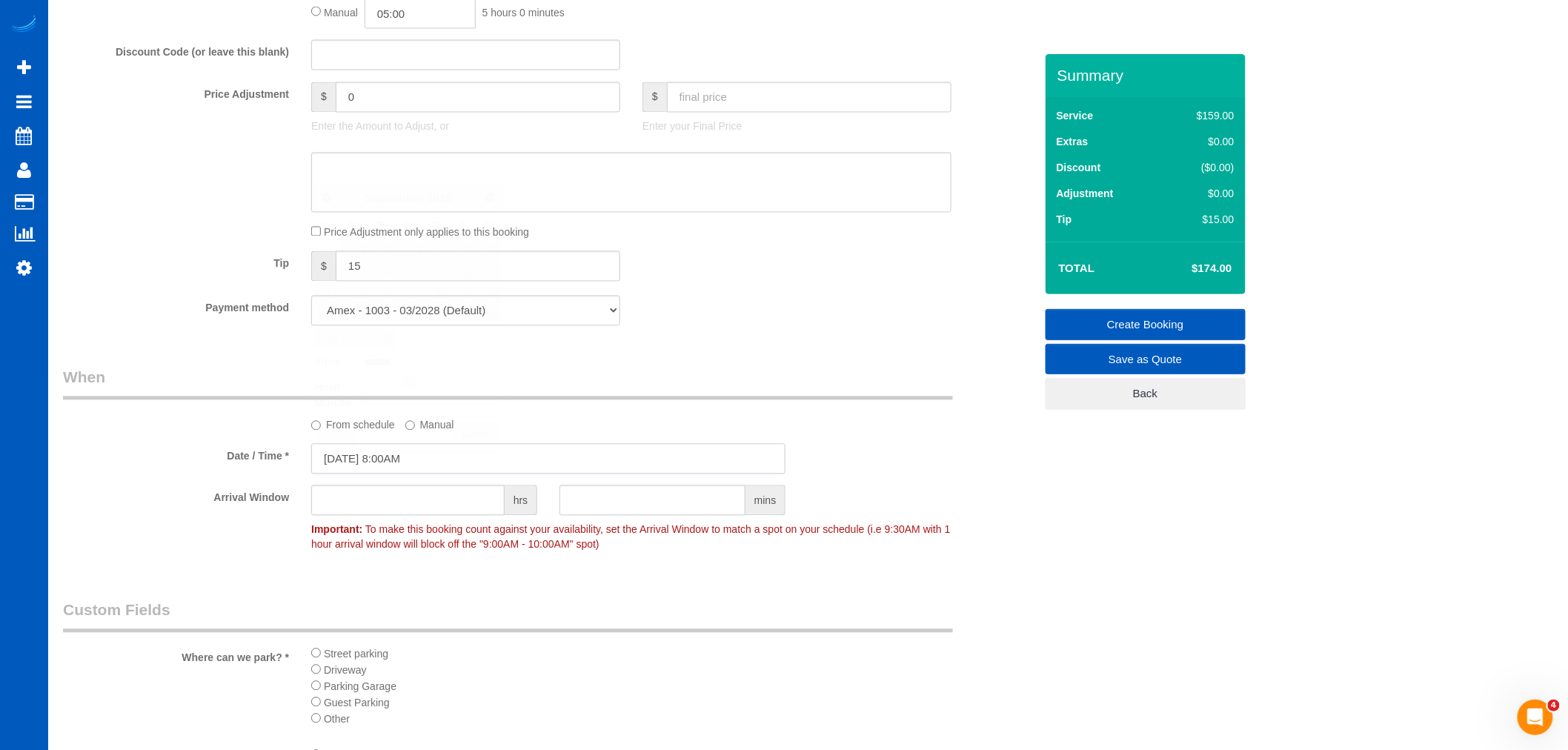
click at [363, 463] on input "09/03/2025 8:00AM" at bounding box center [548, 459] width 474 height 30
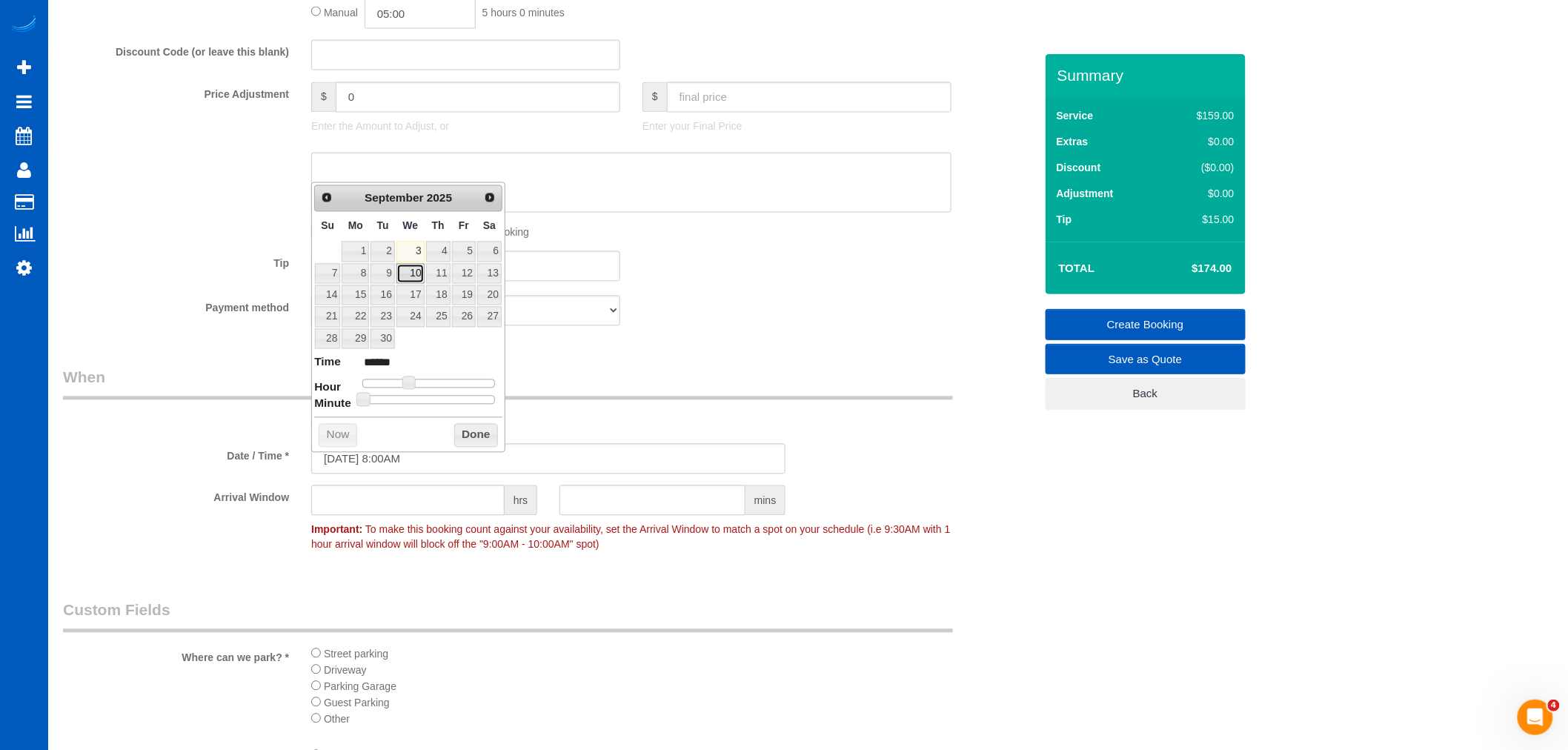
click at [412, 280] on link "10" at bounding box center [411, 273] width 29 height 20
type input "09/10/2025 9:00AM"
type input "******"
type input "09/10/2025 10:00AM"
type input "*******"
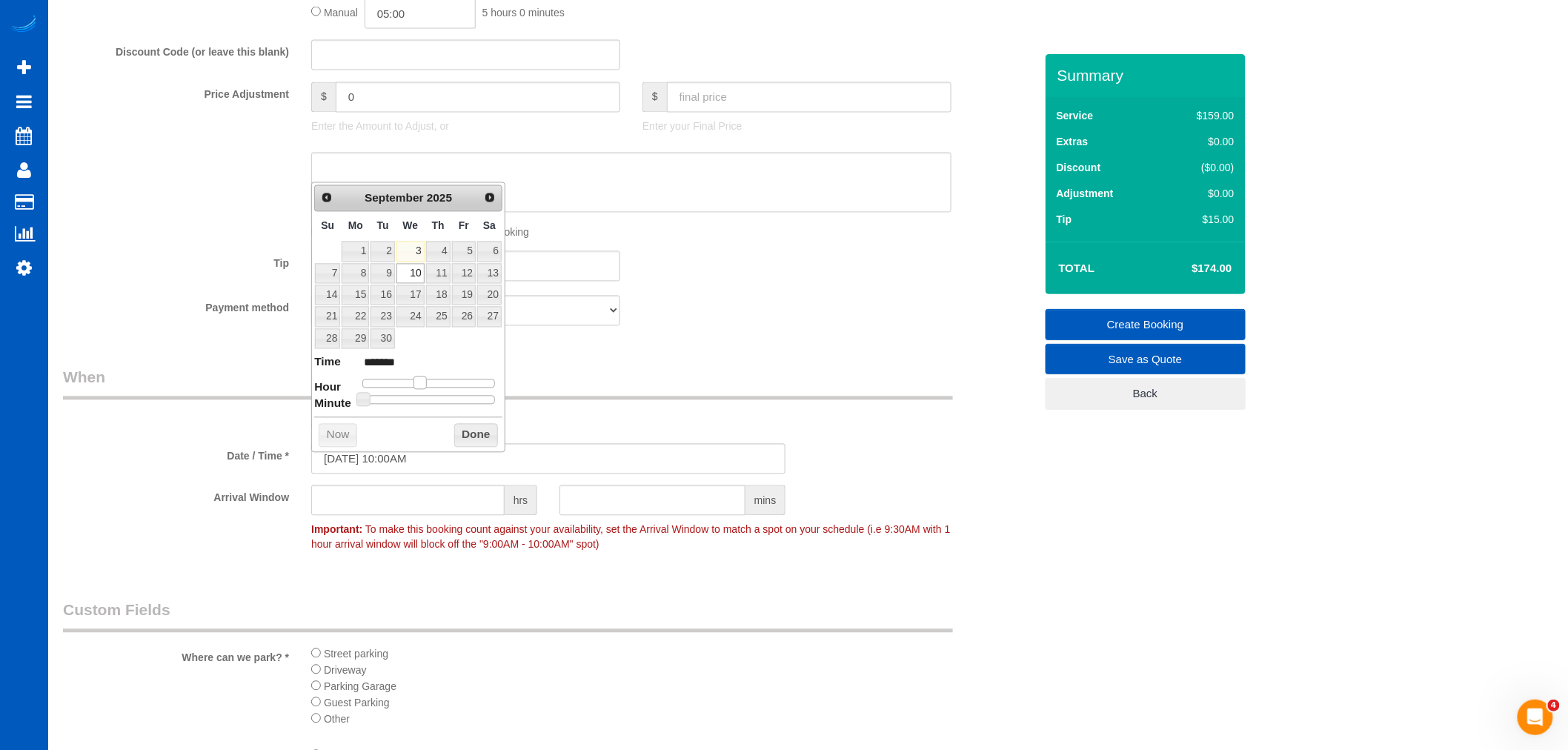
type input "09/10/2025 11:00AM"
type input "*******"
type input "09/10/2025 10:00AM"
type input "*******"
drag, startPoint x: 411, startPoint y: 383, endPoint x: 422, endPoint y: 381, distance: 11.2
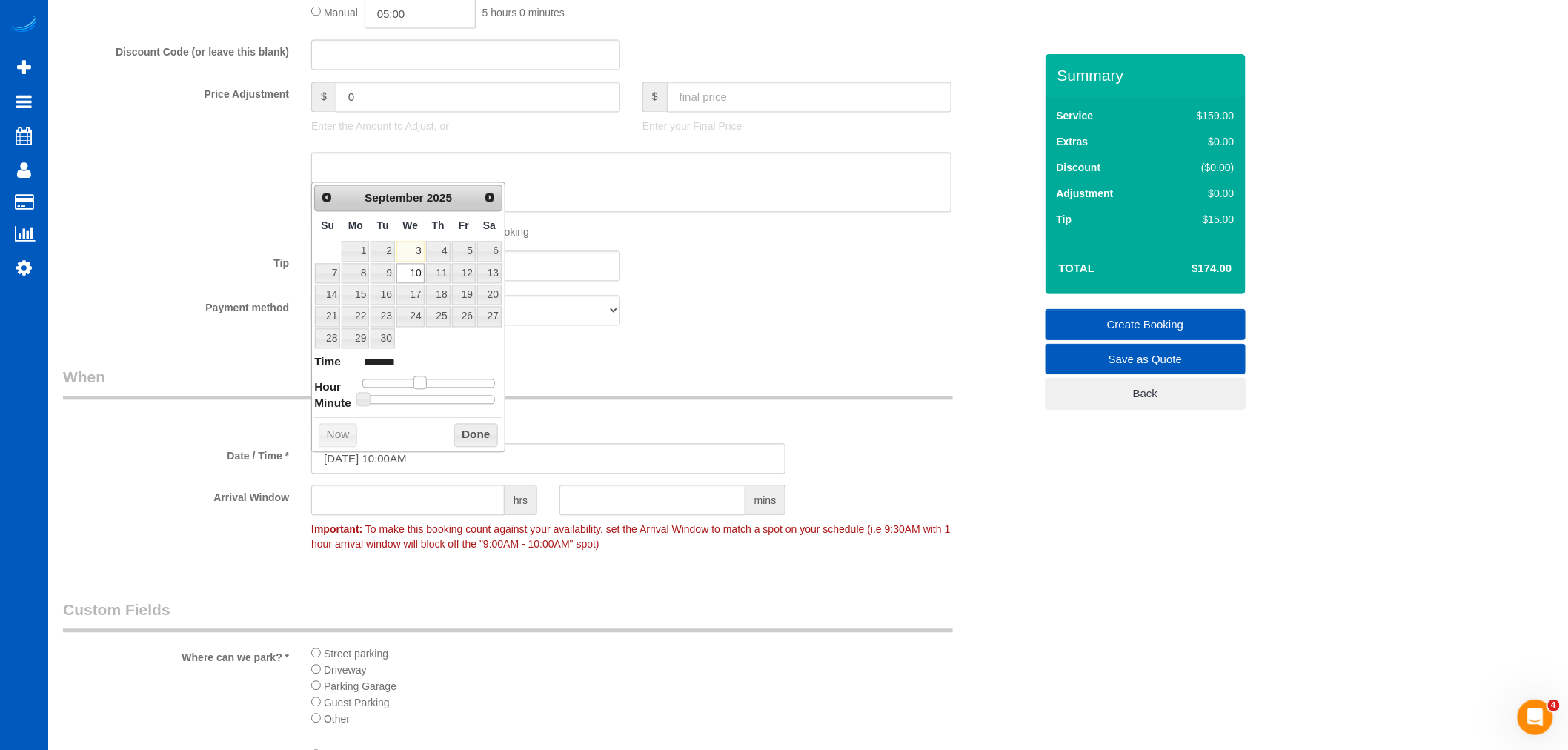
click at [422, 381] on span at bounding box center [420, 383] width 13 height 13
click at [473, 434] on button "Done" at bounding box center [476, 436] width 44 height 24
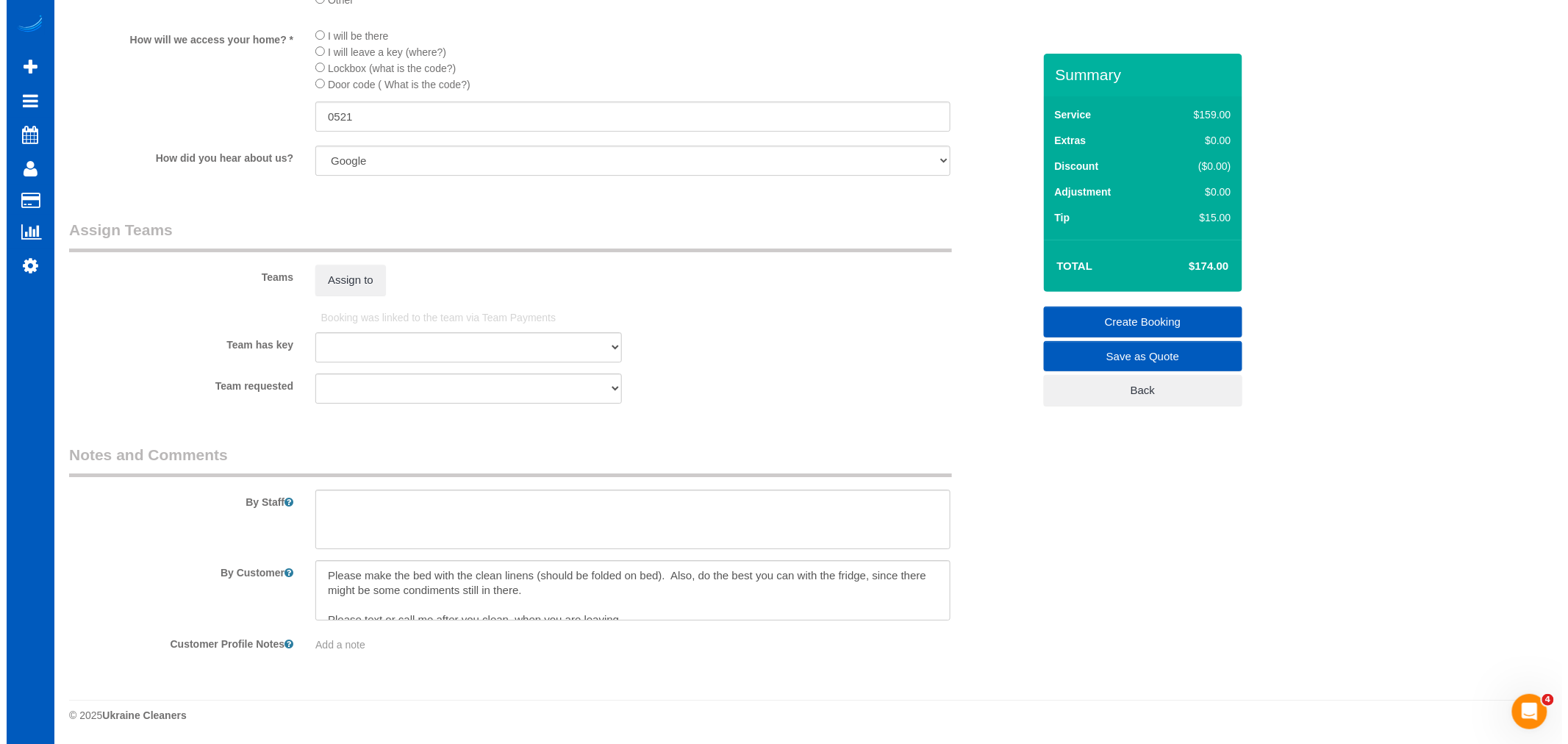
scroll to position [1876, 0]
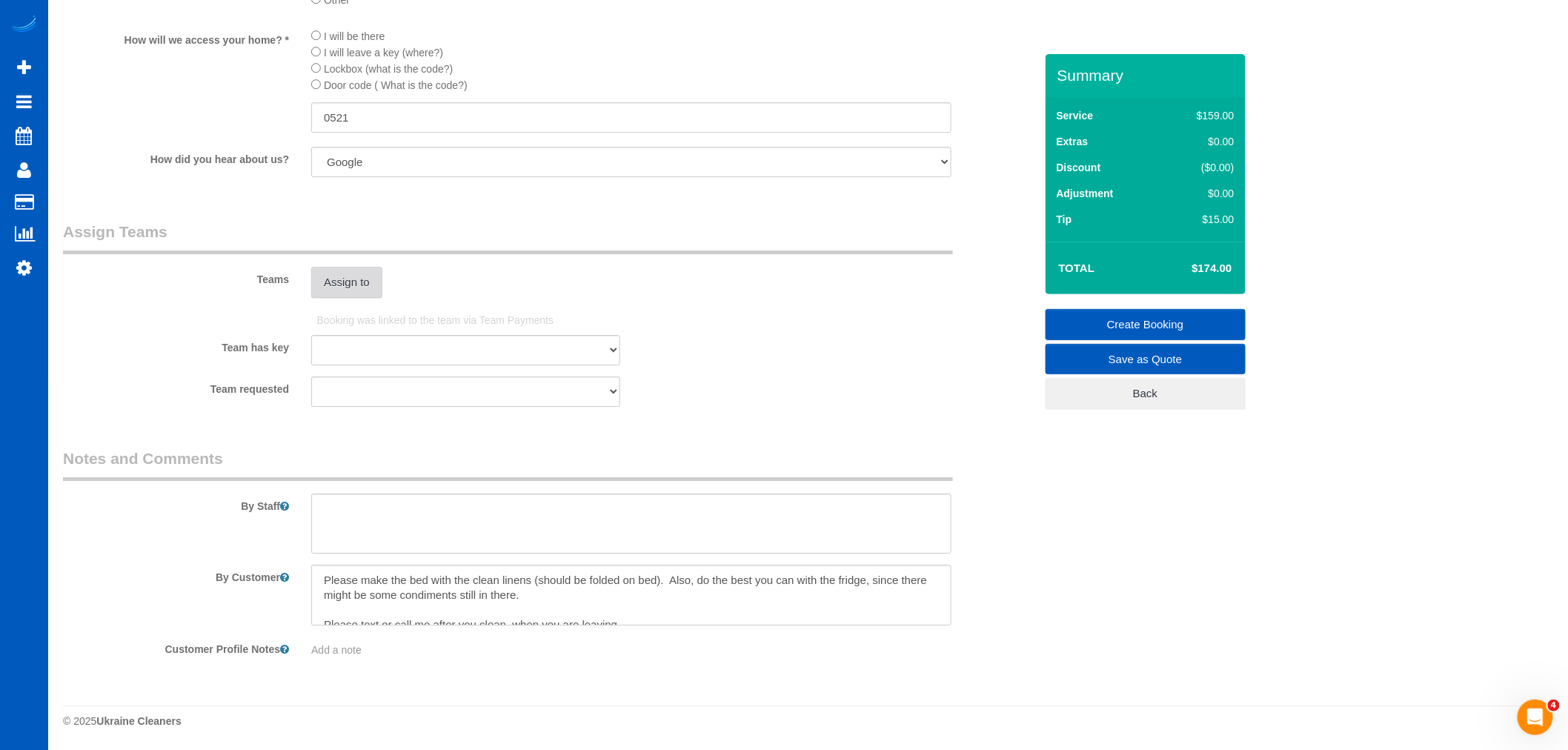
click at [350, 291] on button "Assign to" at bounding box center [347, 282] width 71 height 31
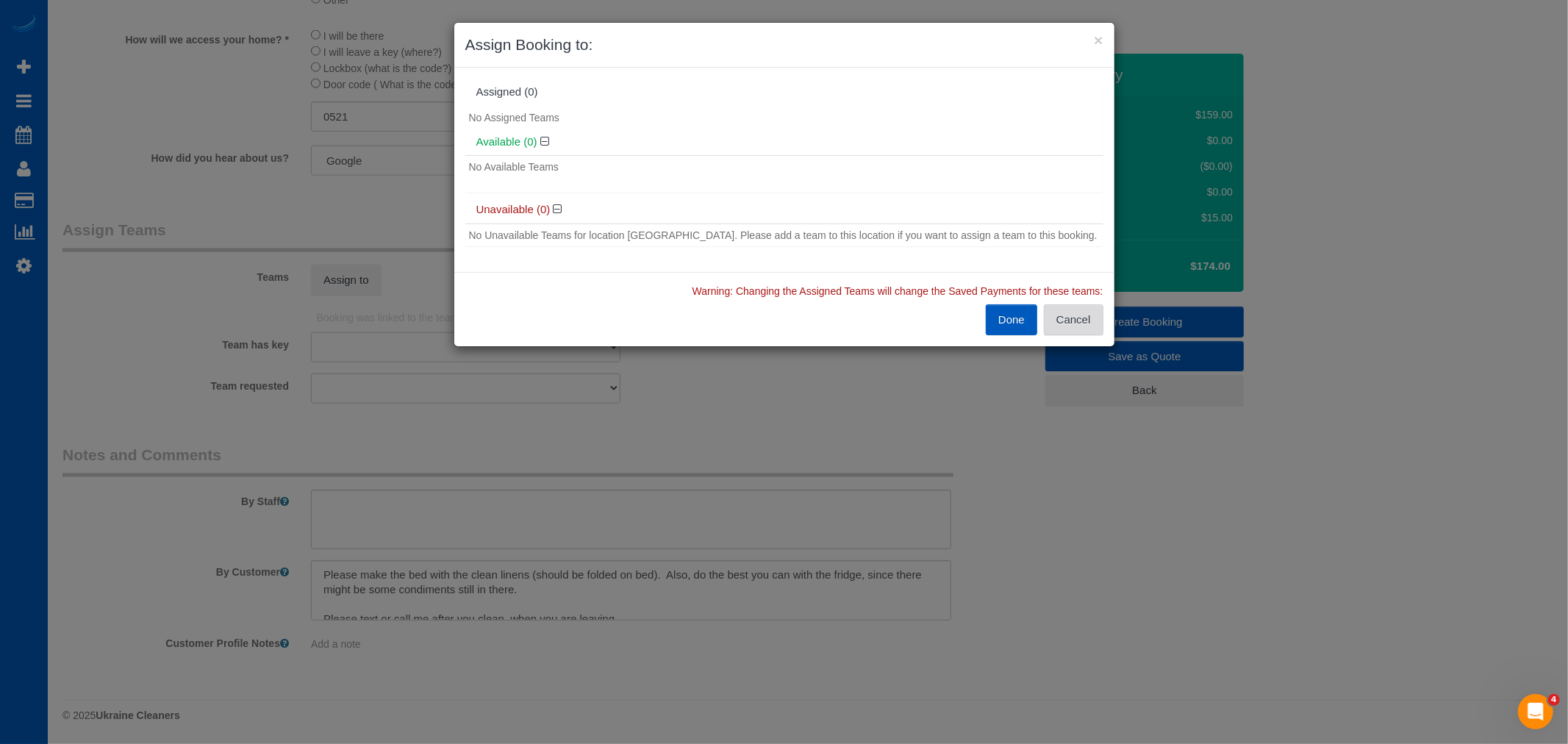
click at [1083, 319] on button "Cancel" at bounding box center [1074, 319] width 60 height 31
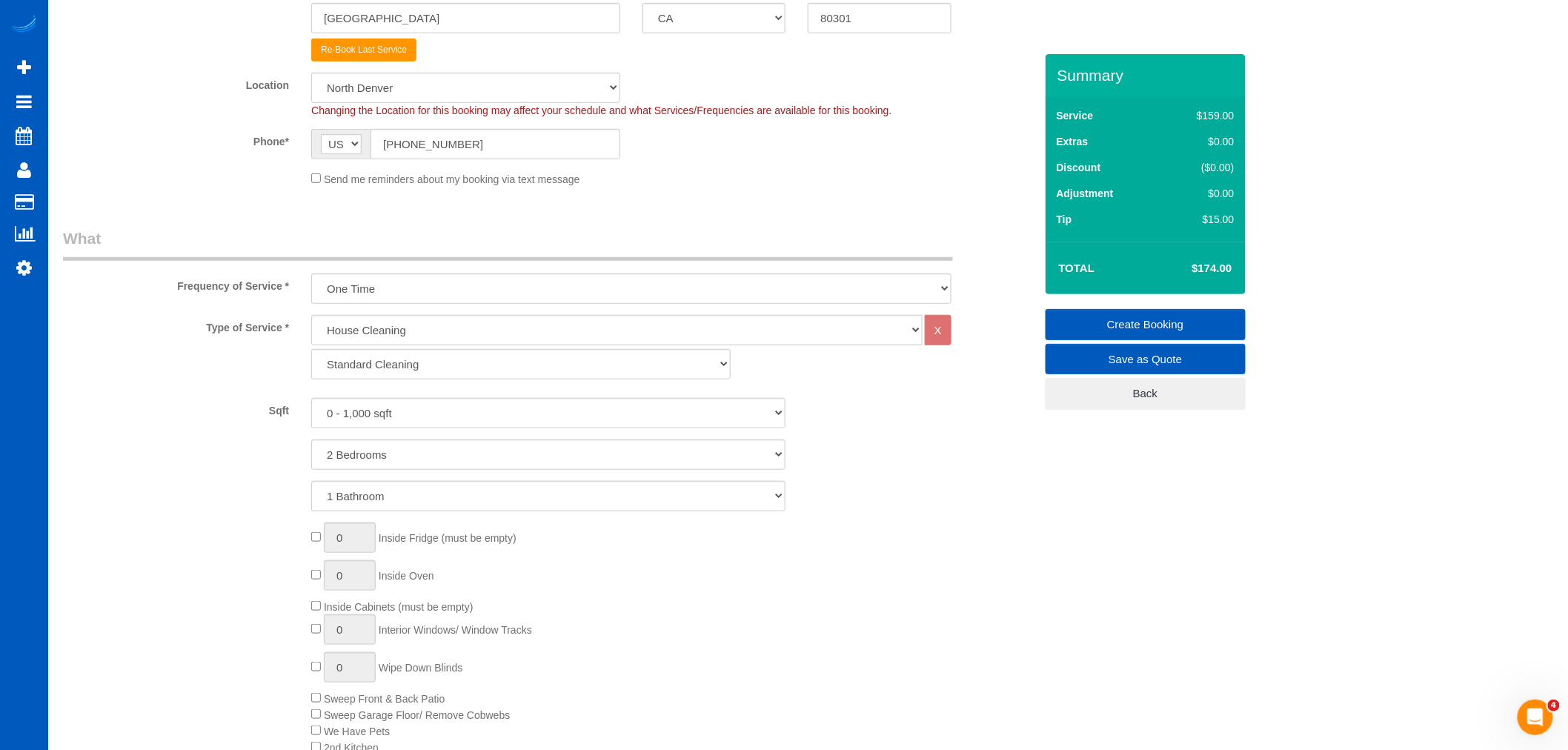
scroll to position [162, 0]
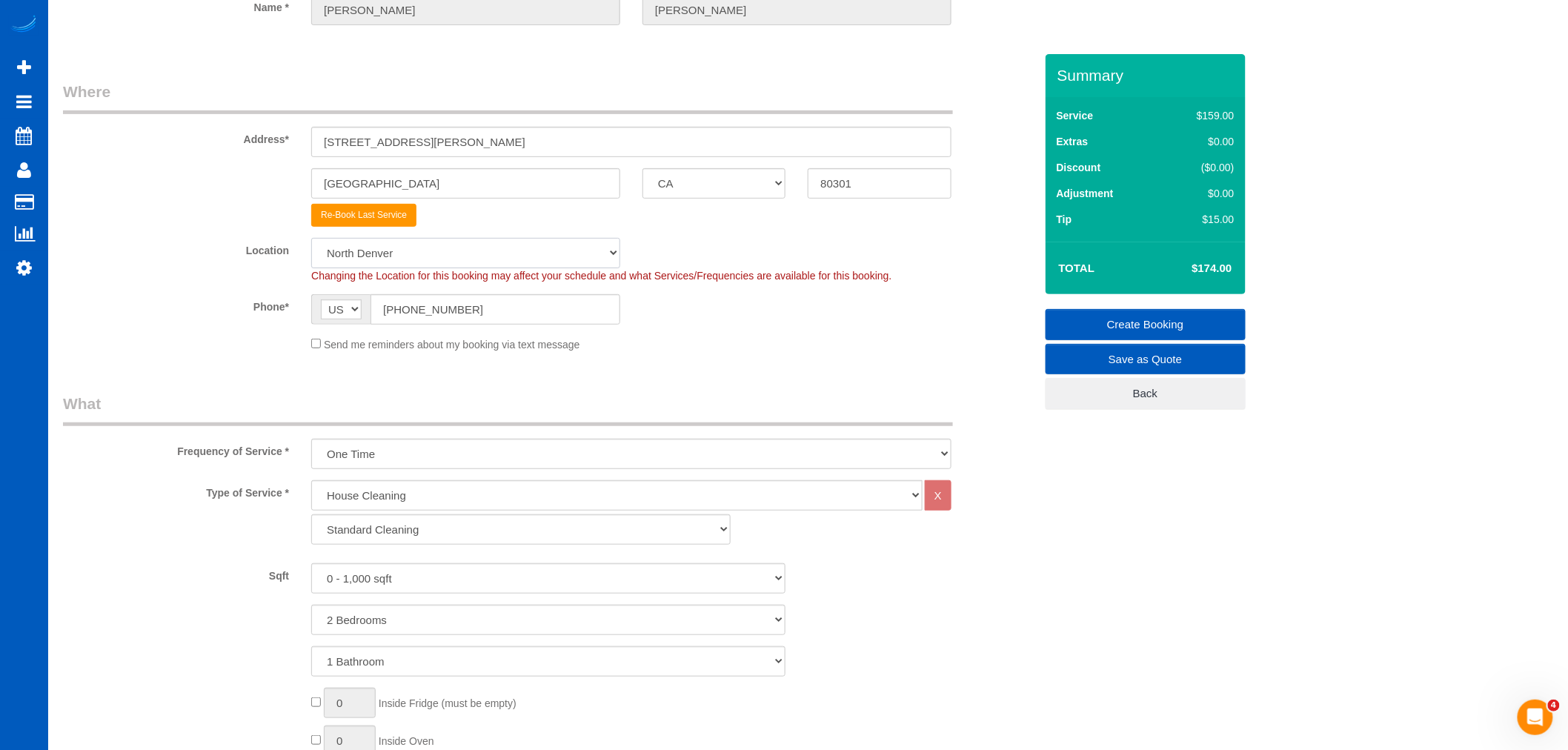
click at [364, 252] on select "North Seattle Atlanta GA Denver Everett Fort Worth TX Las Vegas Main Dallas Mai…" at bounding box center [466, 253] width 309 height 30
select select "266"
click at [311, 238] on select "North Seattle Atlanta GA Denver Everett Fort Worth TX Las Vegas Main Dallas Mai…" at bounding box center [466, 253] width 309 height 30
select select "object:2147"
select select "2"
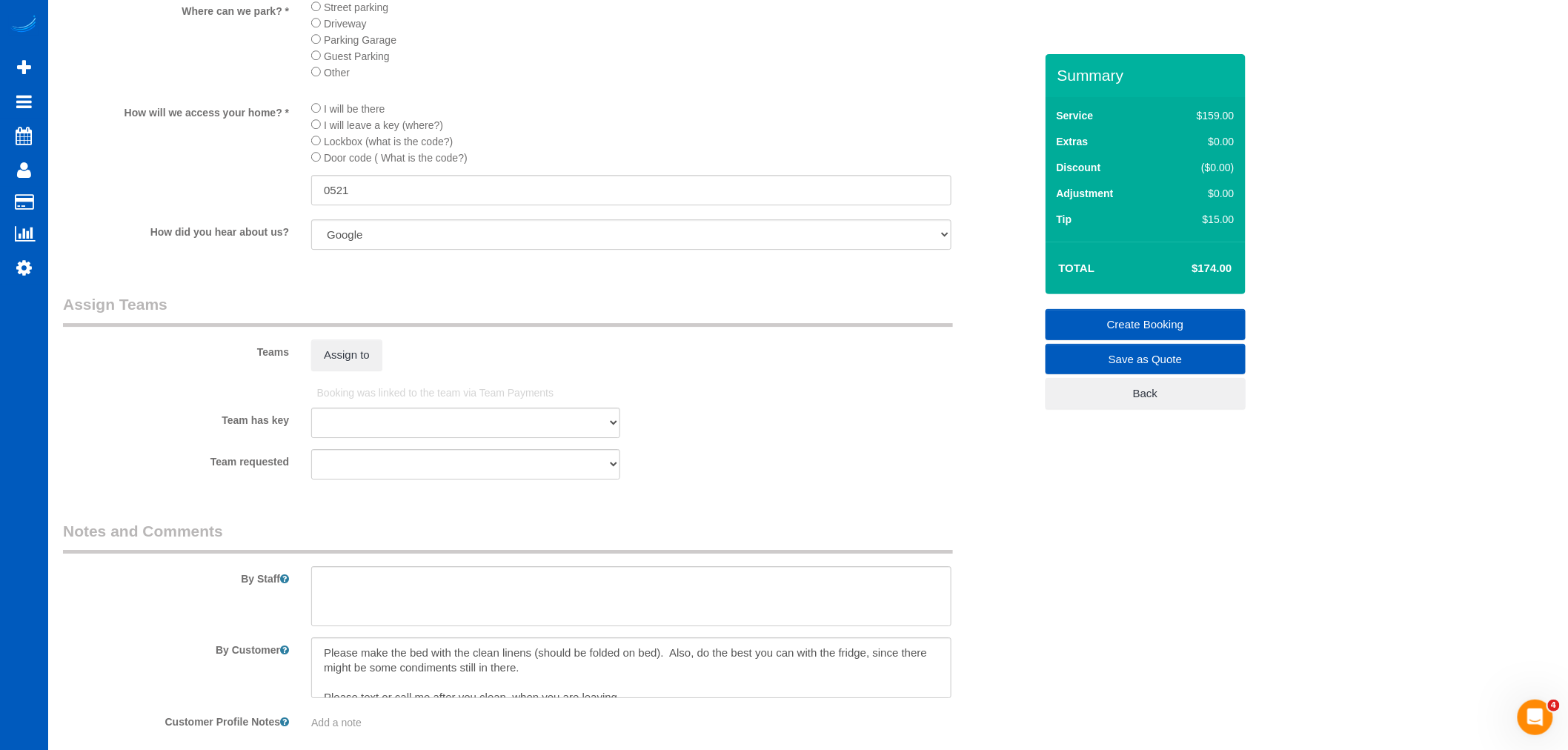
scroll to position [1891, 0]
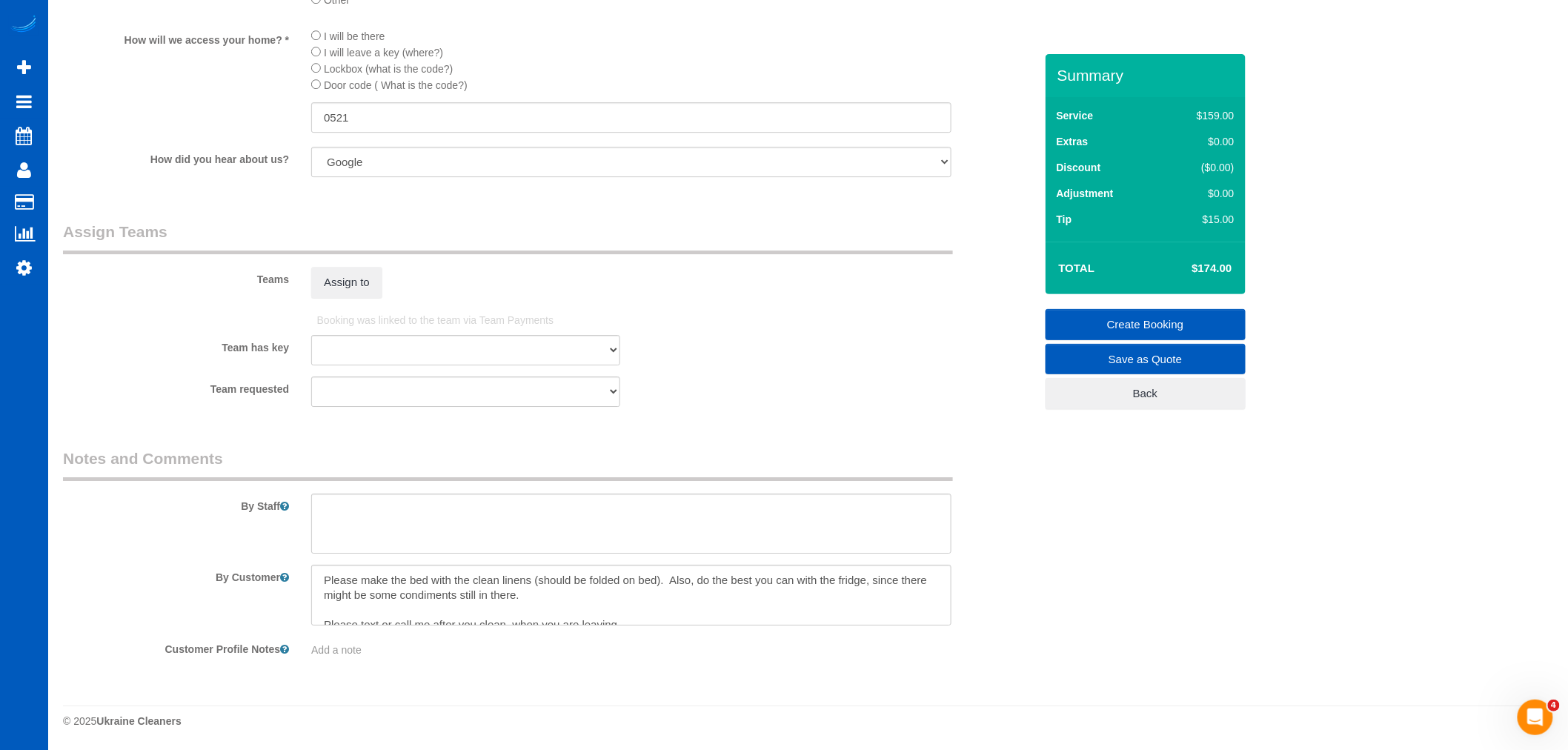
click at [356, 298] on fieldset "Assign Teams Teams Assign to Booking was linked to the team via Team Payments T…" at bounding box center [549, 319] width 972 height 197
click at [368, 287] on button "Assign to" at bounding box center [347, 282] width 71 height 31
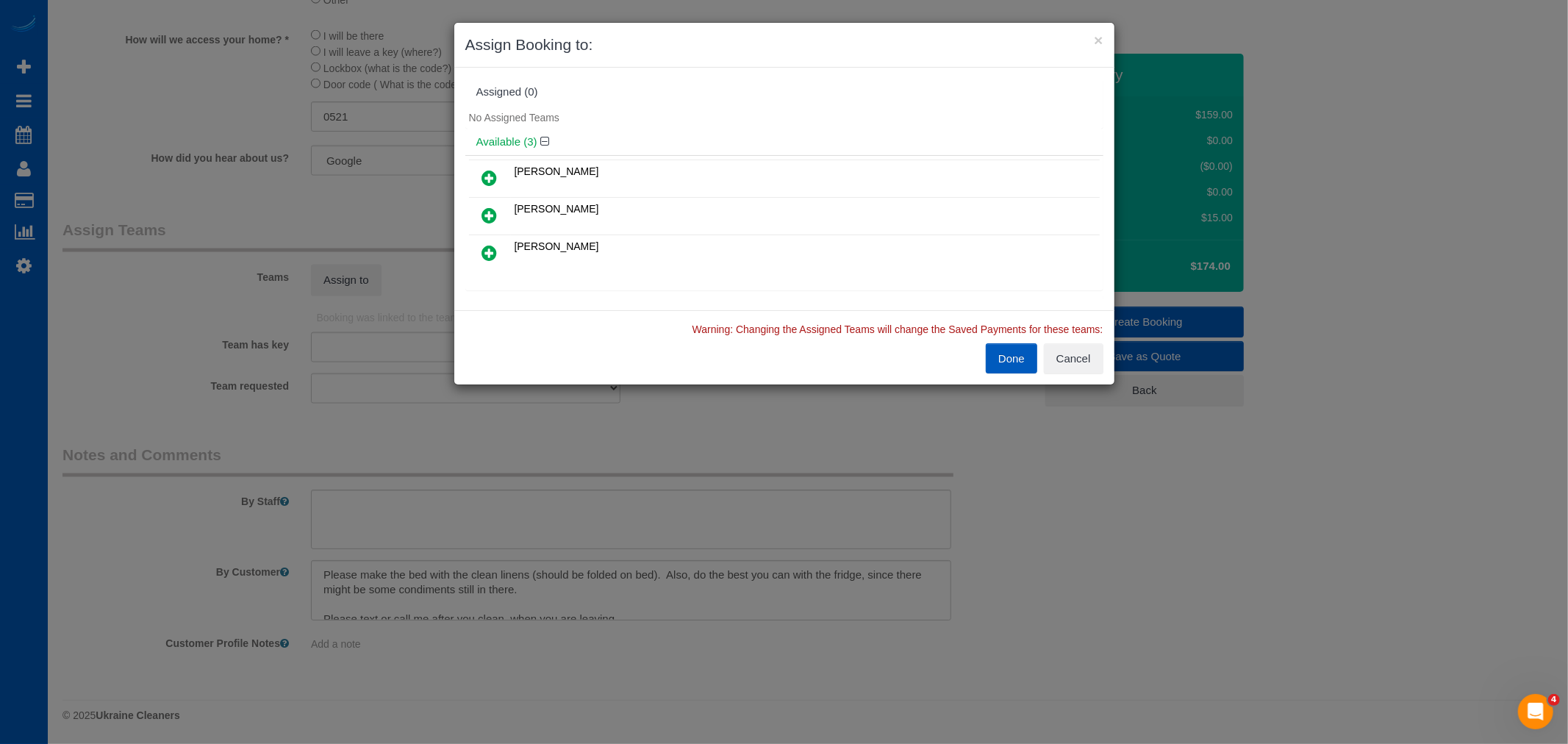
click at [493, 174] on icon at bounding box center [490, 178] width 16 height 17
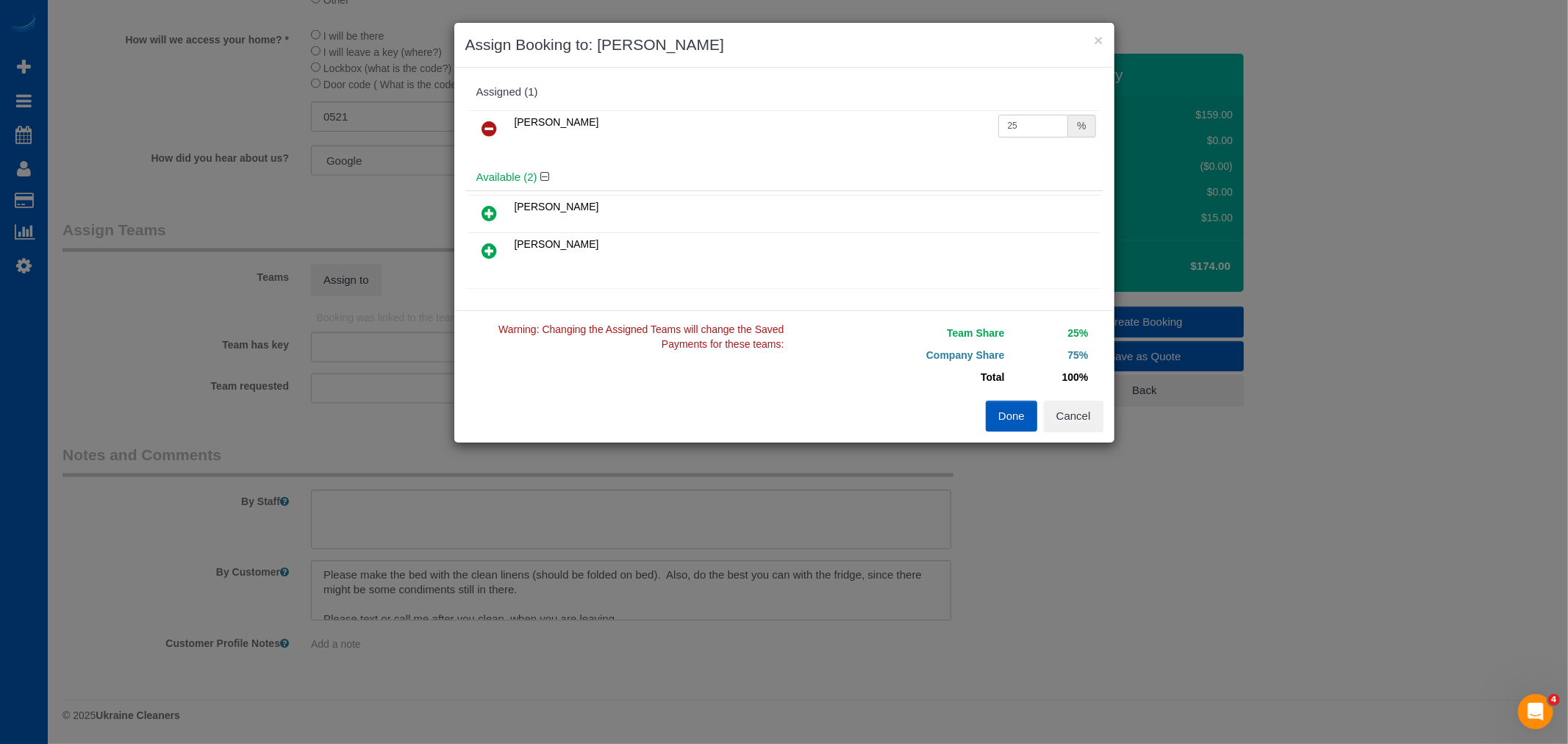
drag, startPoint x: 1031, startPoint y: 130, endPoint x: 844, endPoint y: 123, distance: 187.1
click at [844, 123] on tr "Ivanna Atamaniuk 25 %" at bounding box center [784, 129] width 631 height 38
type input "55"
click at [1000, 409] on button "Done" at bounding box center [1012, 416] width 52 height 31
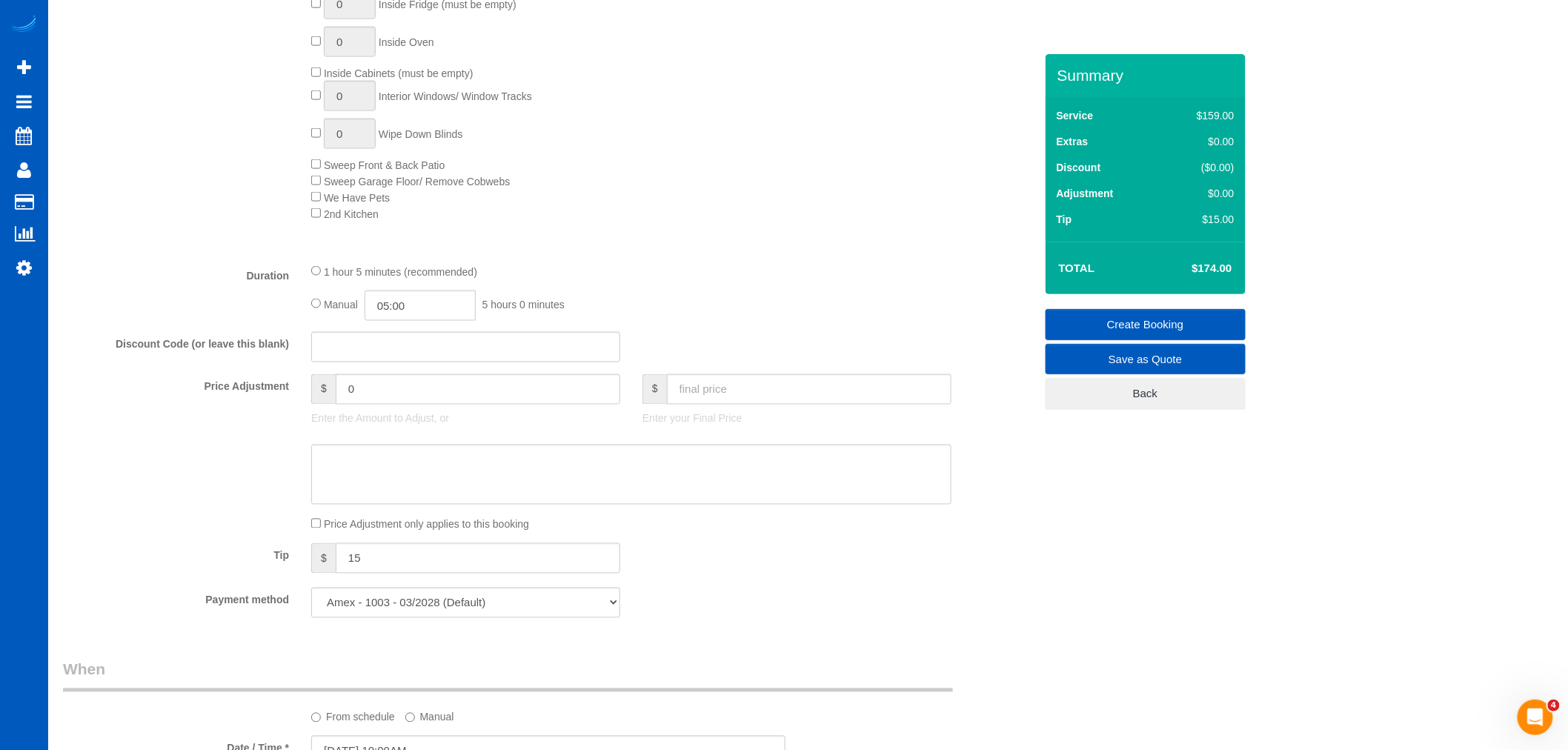
scroll to position [906, 0]
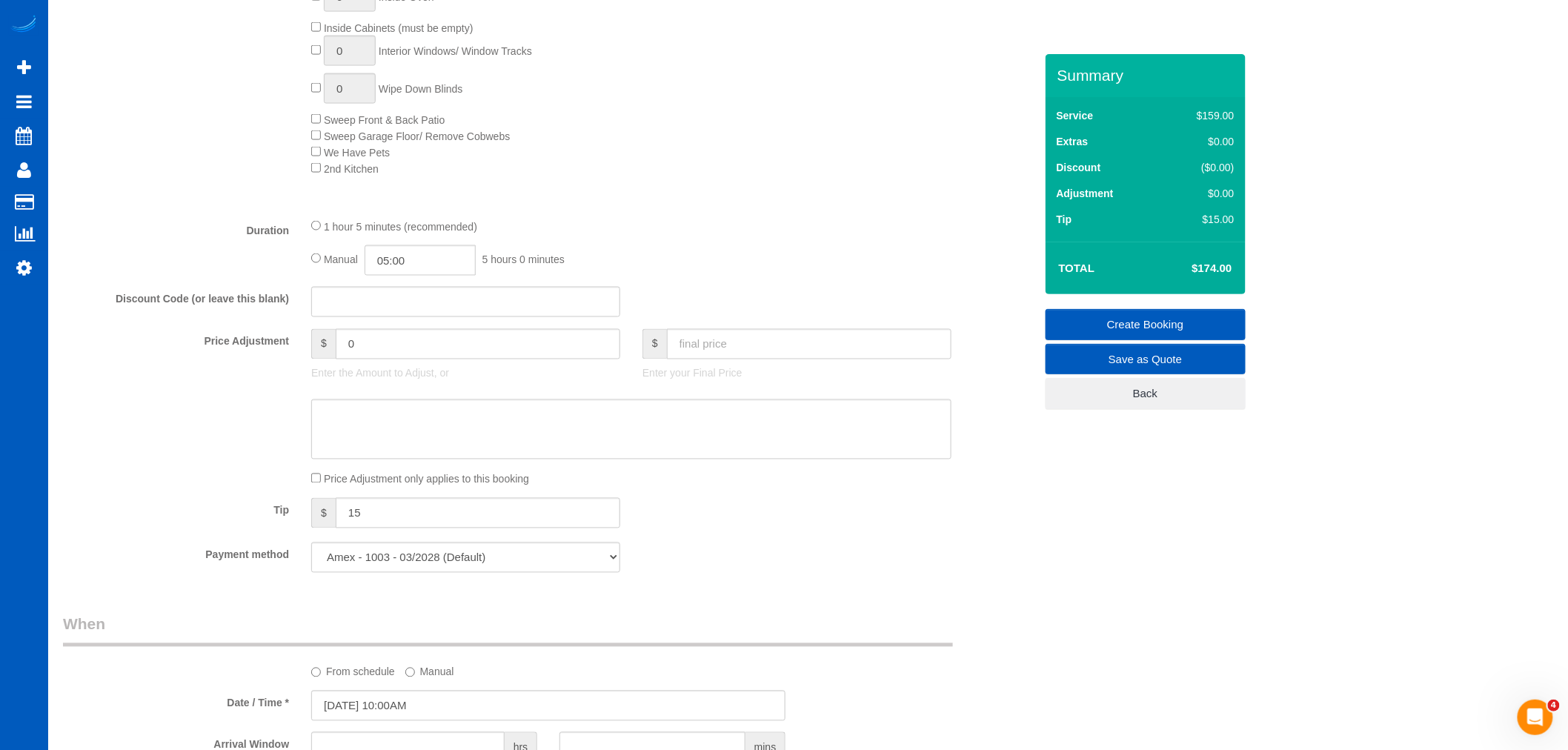
click at [1164, 316] on link "Create Booking" at bounding box center [1146, 324] width 200 height 31
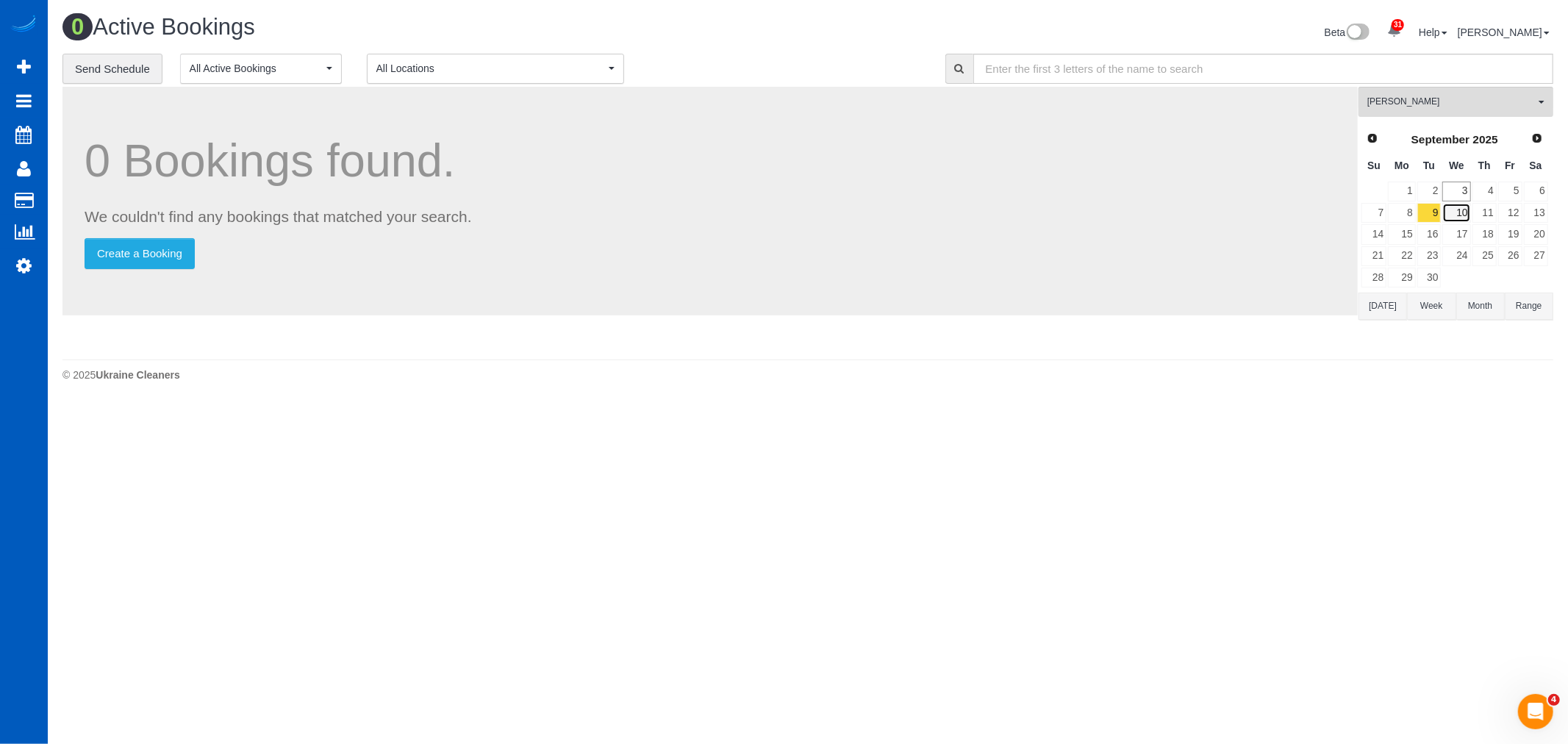
click at [1459, 218] on link "10" at bounding box center [1456, 212] width 28 height 20
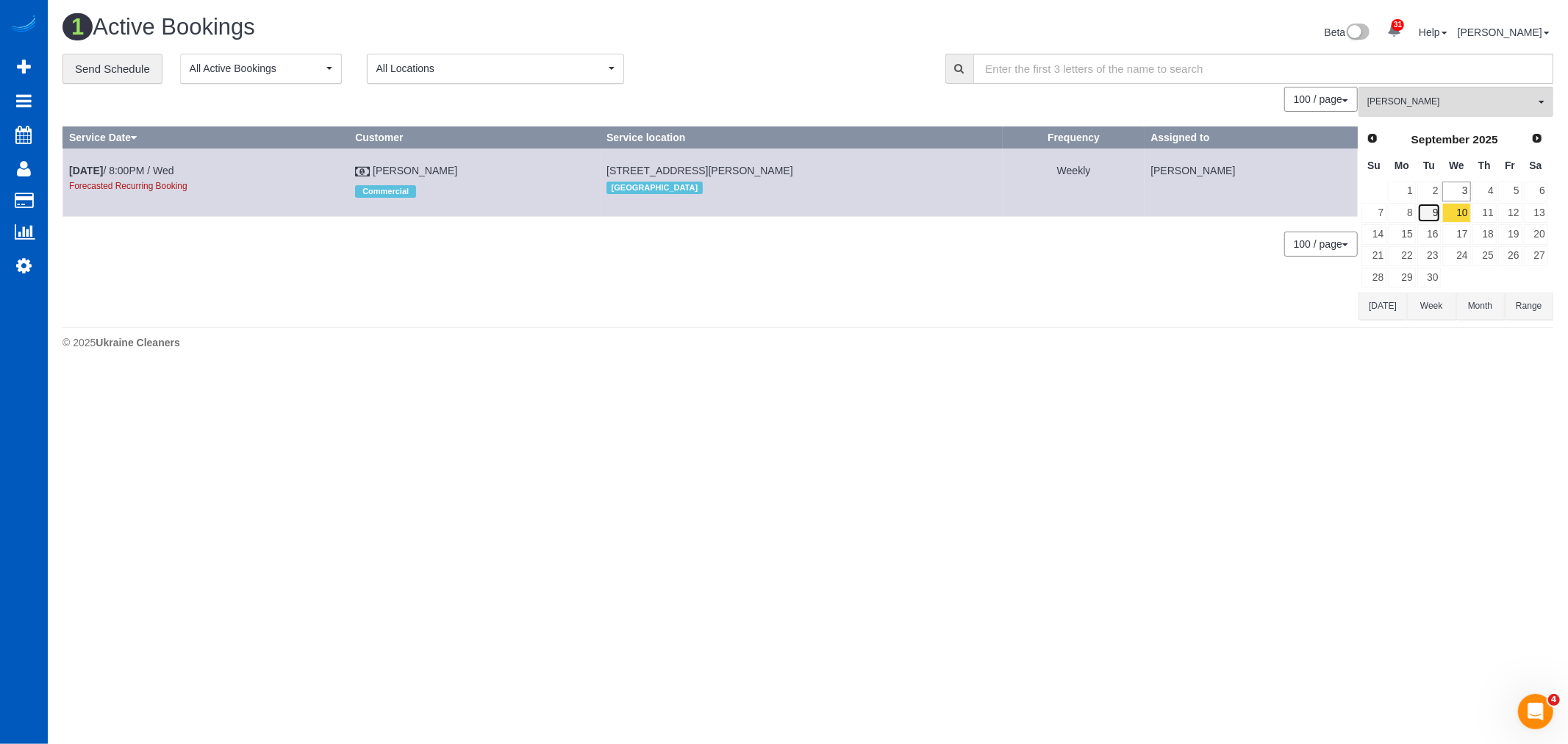
click at [1434, 217] on link "9" at bounding box center [1429, 212] width 24 height 20
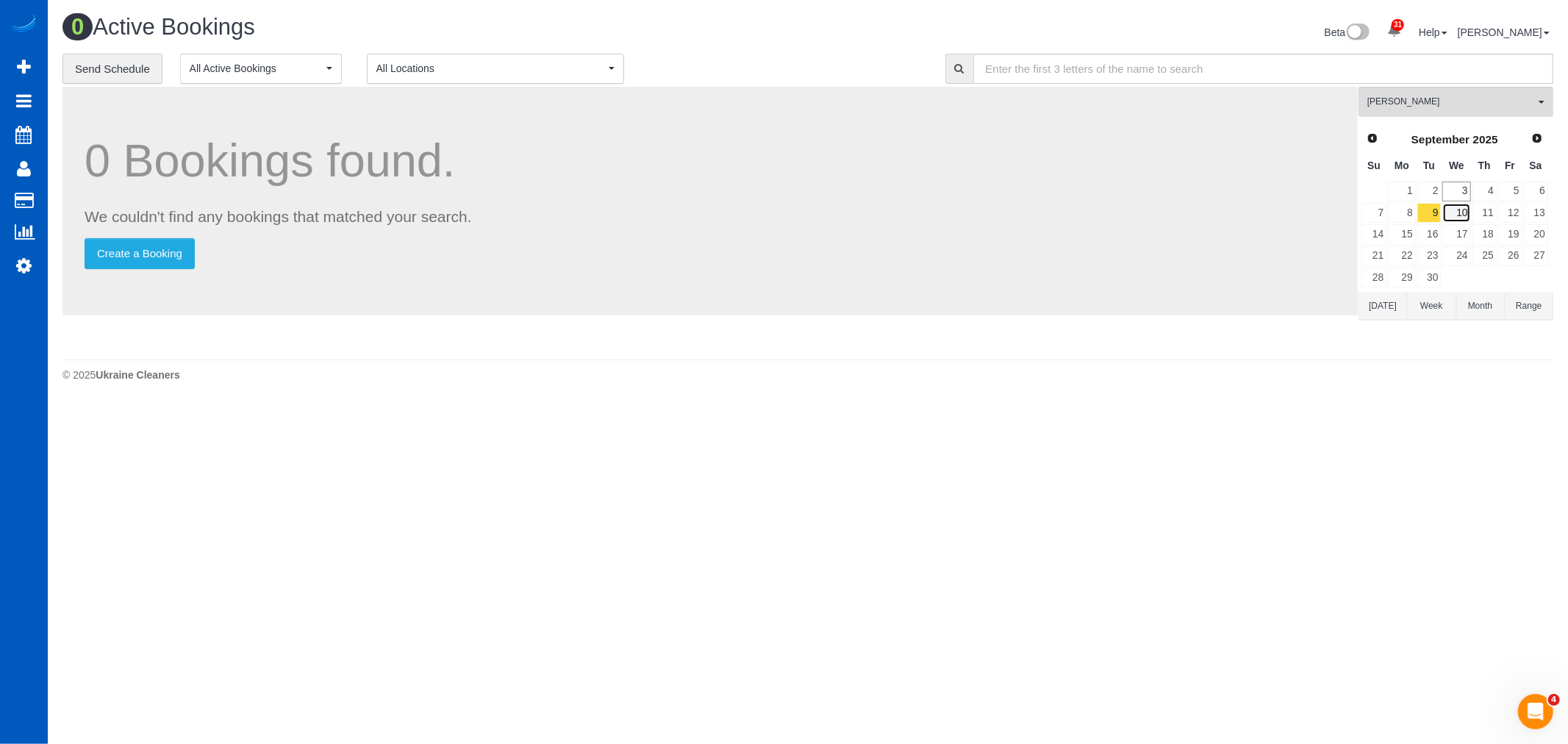
click at [1453, 214] on link "10" at bounding box center [1456, 212] width 28 height 20
